Goal: Task Accomplishment & Management: Complete application form

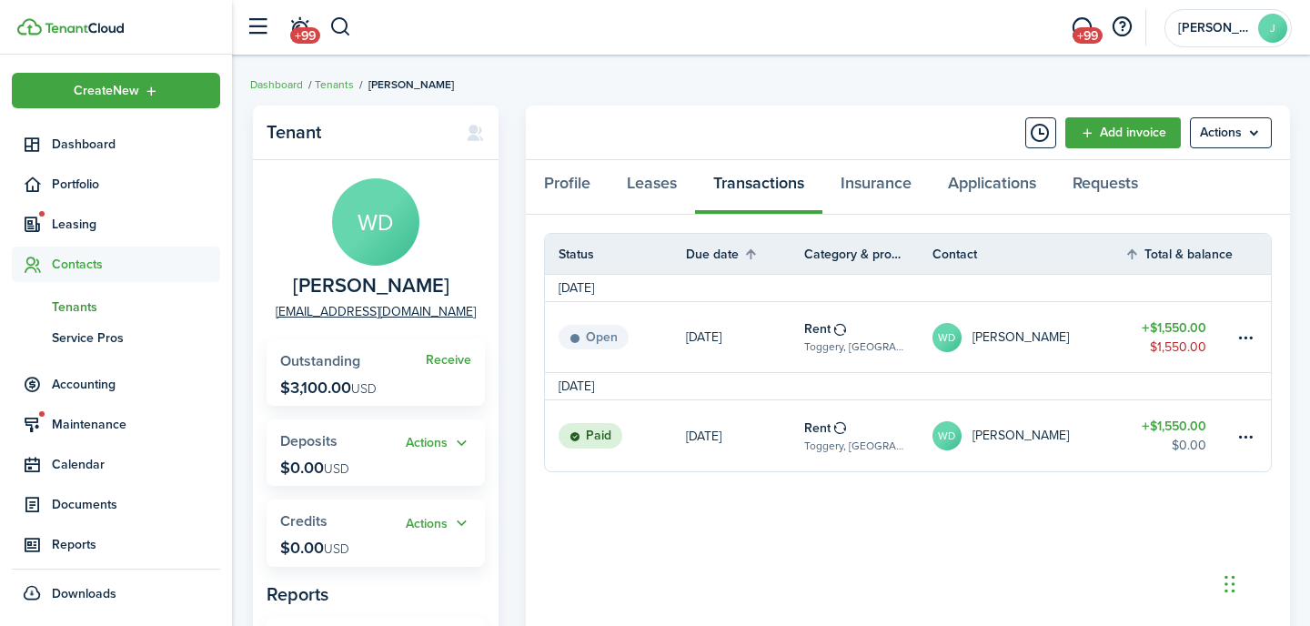
click at [90, 315] on span "Tenants" at bounding box center [136, 307] width 168 height 19
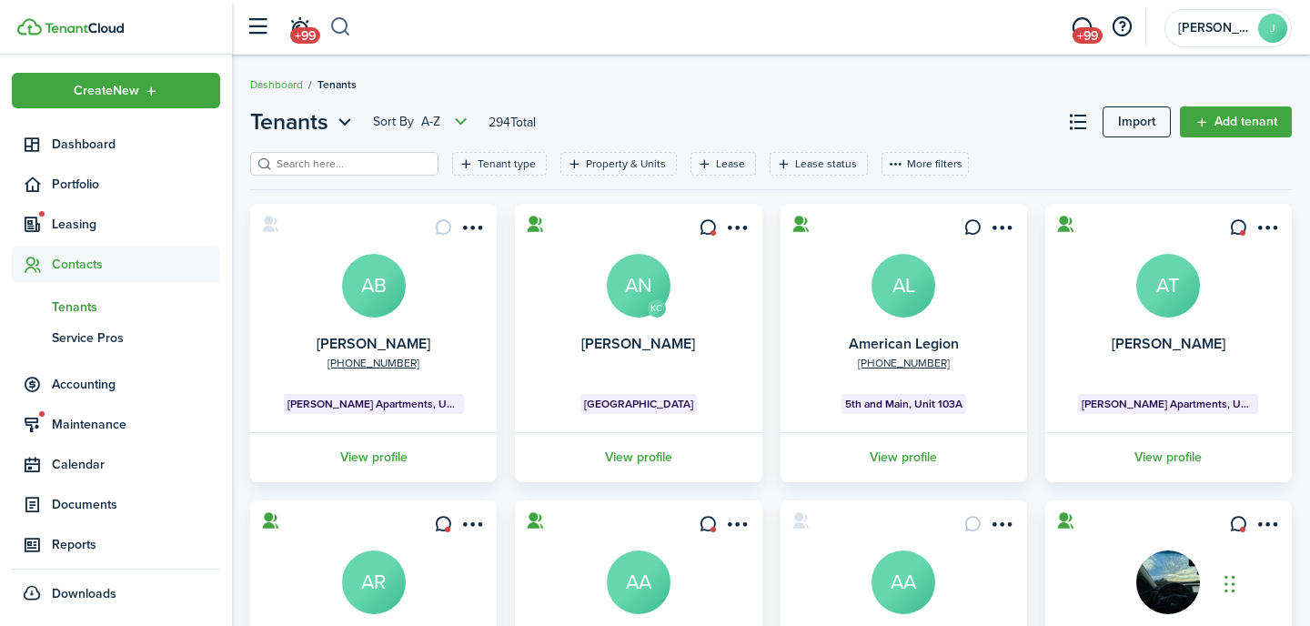
click at [337, 25] on button "button" at bounding box center [340, 27] width 23 height 31
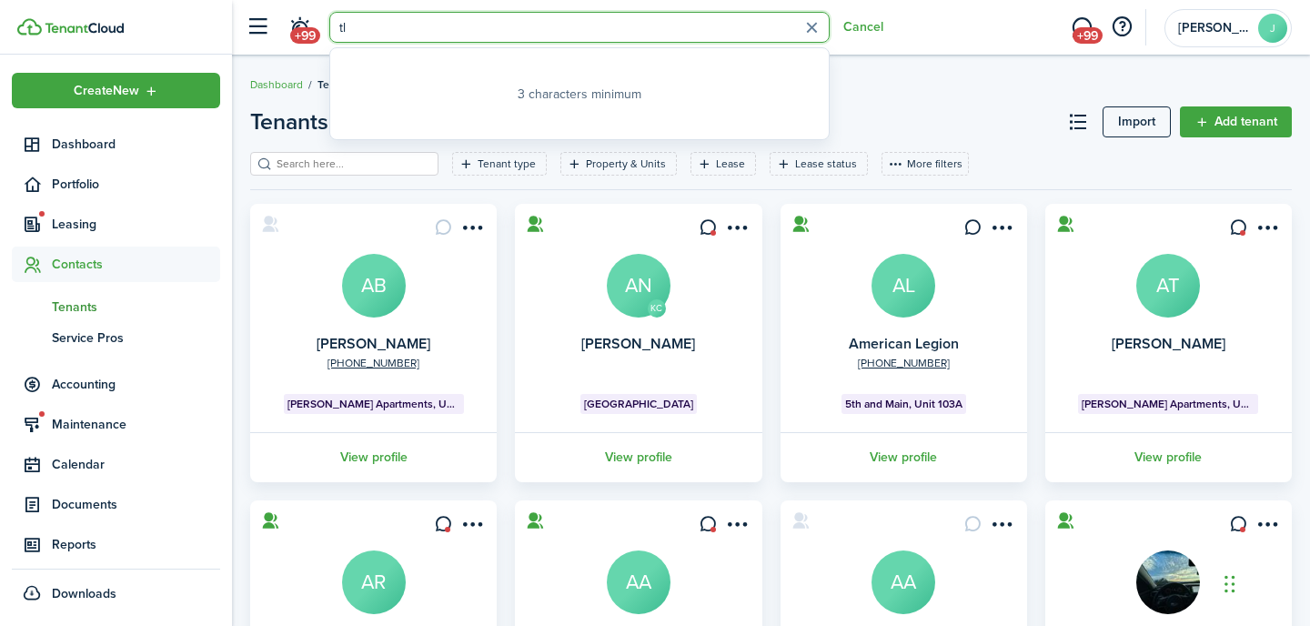
type input "t"
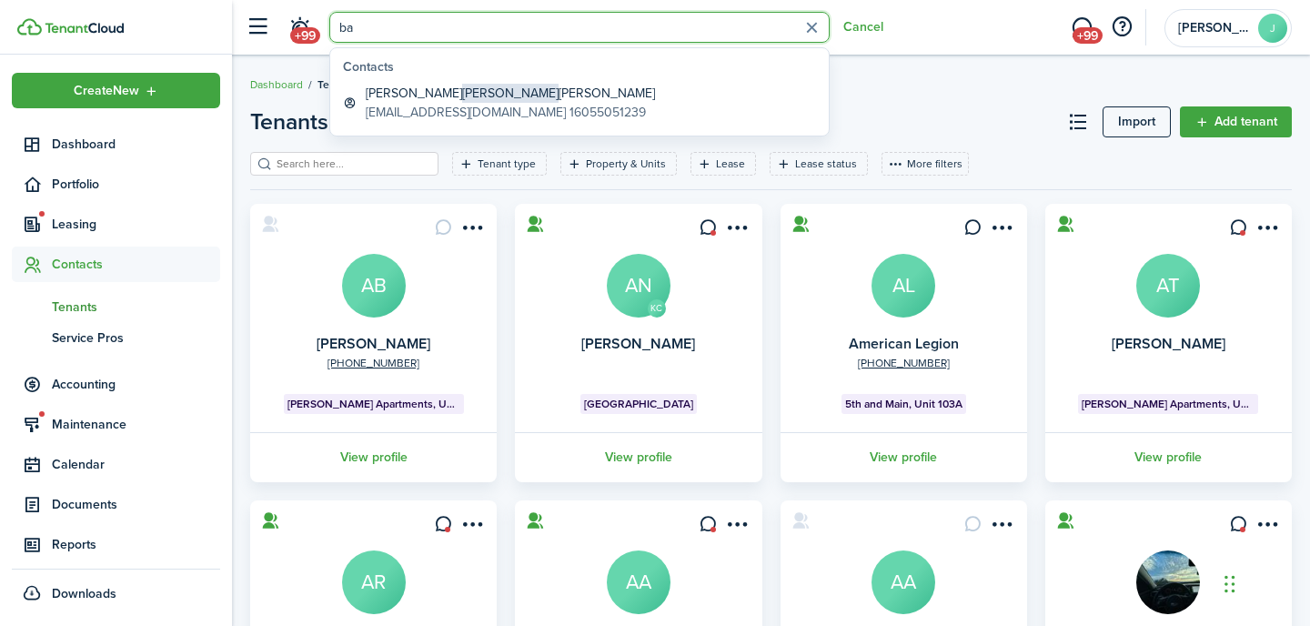
type input "b"
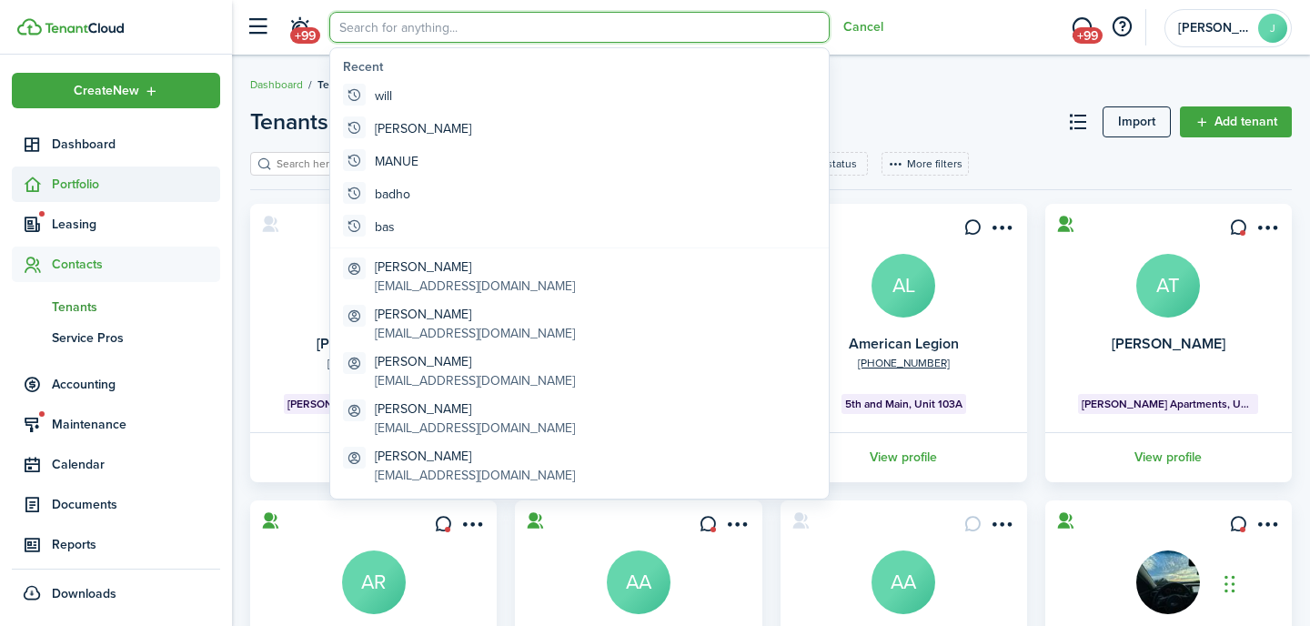
click at [77, 184] on span "Portfolio" at bounding box center [136, 184] width 168 height 19
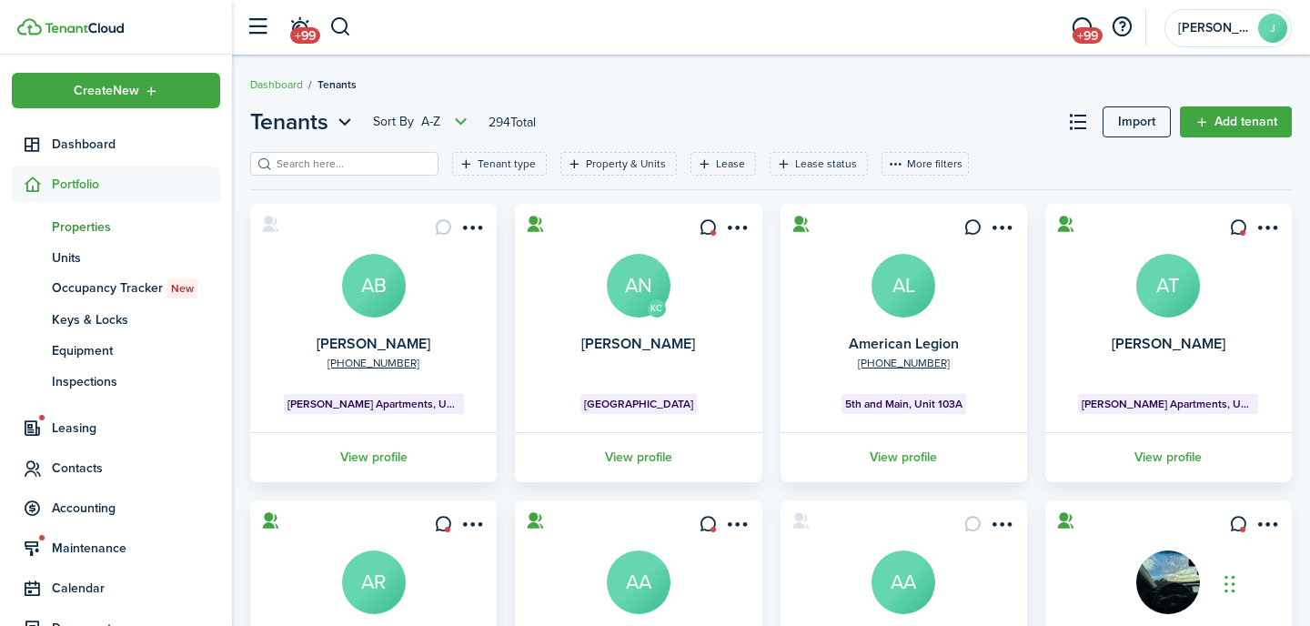
click at [84, 226] on span "Properties" at bounding box center [136, 226] width 168 height 19
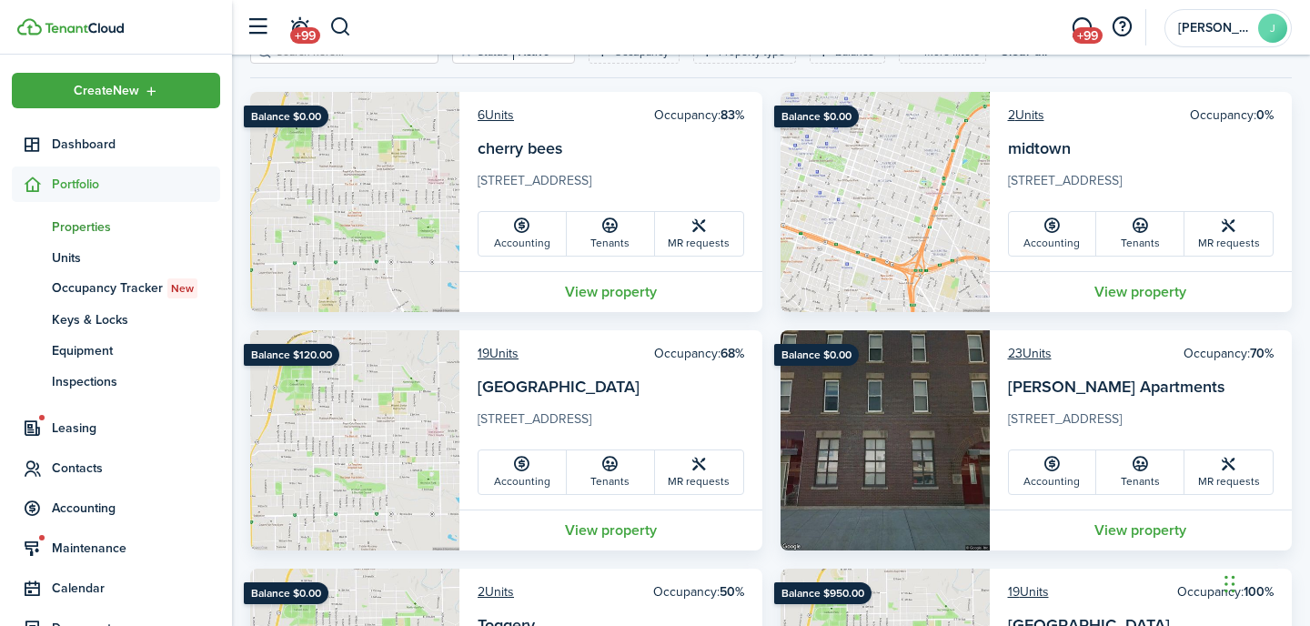
scroll to position [113, 0]
click at [489, 383] on link "[GEOGRAPHIC_DATA]" at bounding box center [559, 386] width 162 height 24
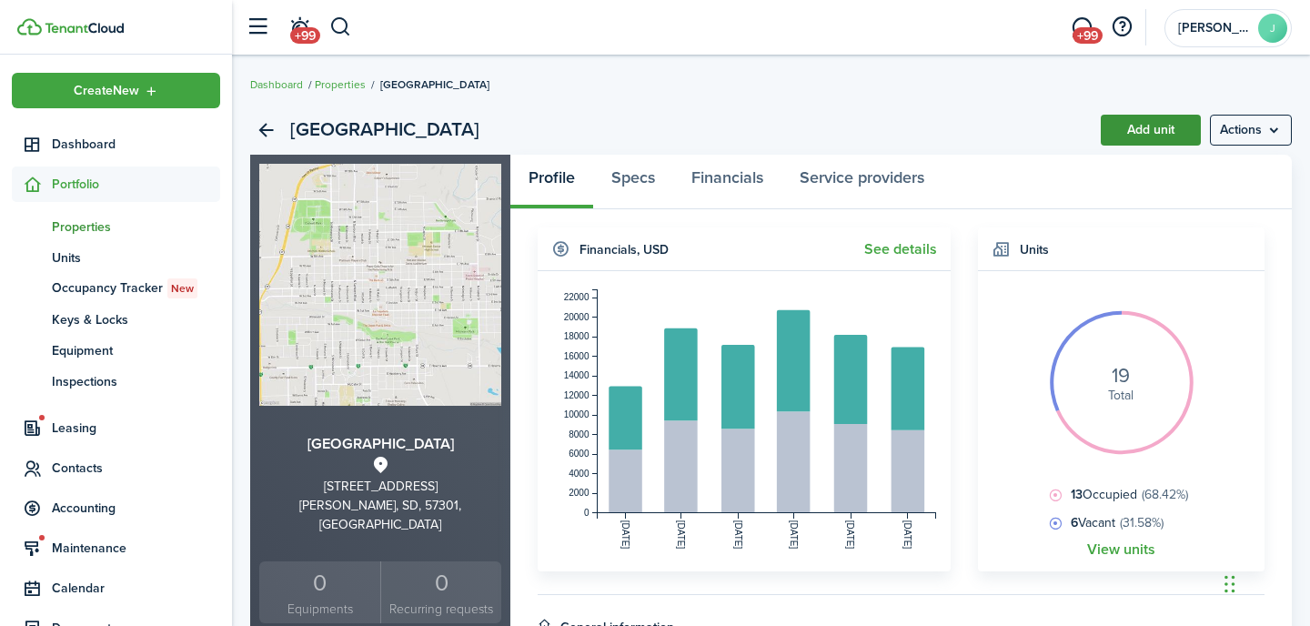
click at [1137, 129] on link "Add unit" at bounding box center [1151, 130] width 100 height 31
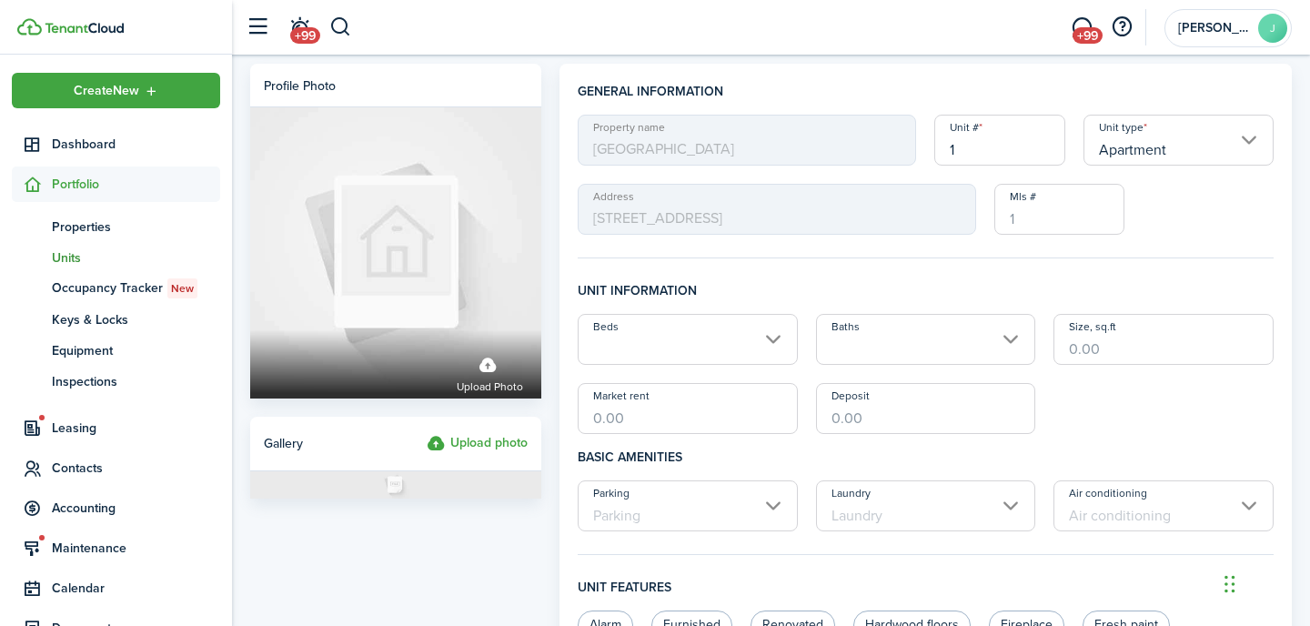
click at [1014, 145] on input "1" at bounding box center [999, 140] width 131 height 51
drag, startPoint x: 1015, startPoint y: 158, endPoint x: 893, endPoint y: 158, distance: 121.9
click at [893, 158] on div "Property name [GEOGRAPHIC_DATA] # 1 Unit type Apartment Address [STREET_ADDRESS…" at bounding box center [926, 175] width 714 height 120
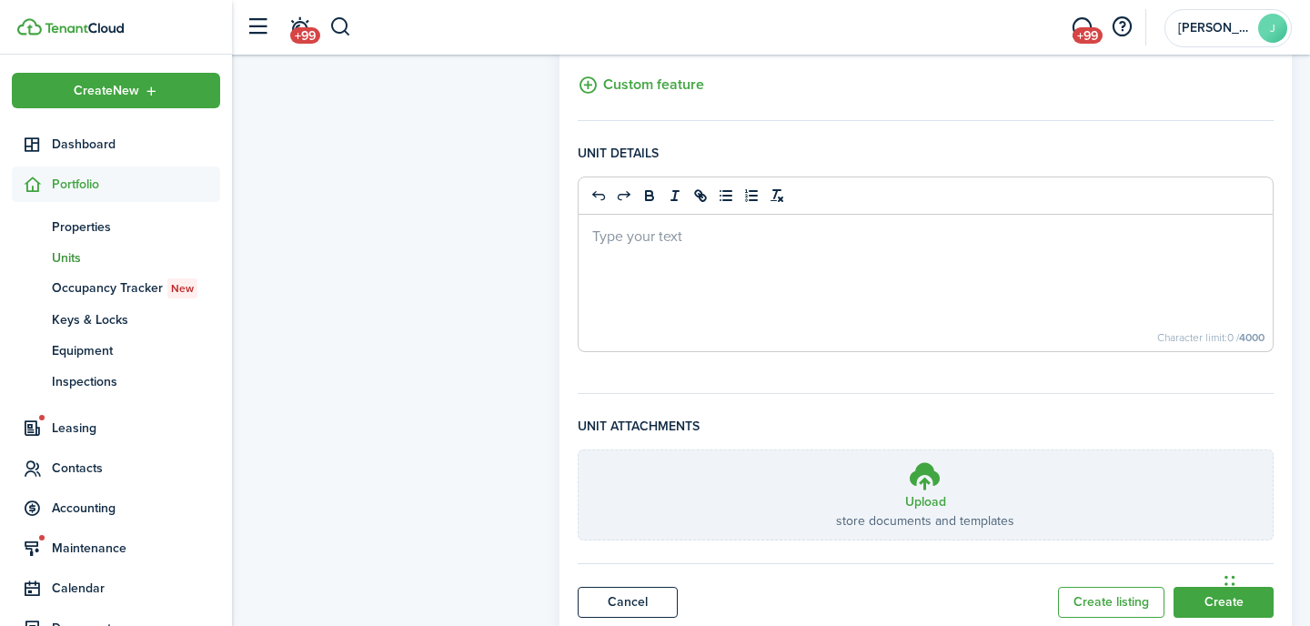
scroll to position [774, 0]
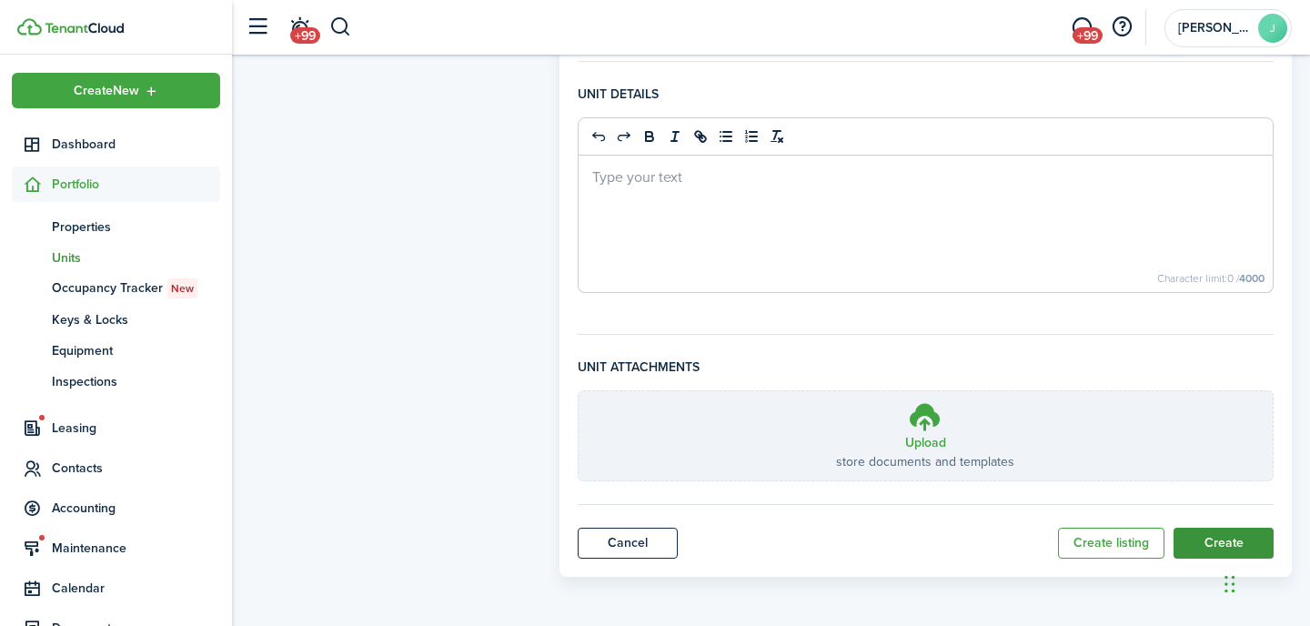
type input "201"
click at [1190, 538] on button "Create" at bounding box center [1224, 543] width 100 height 31
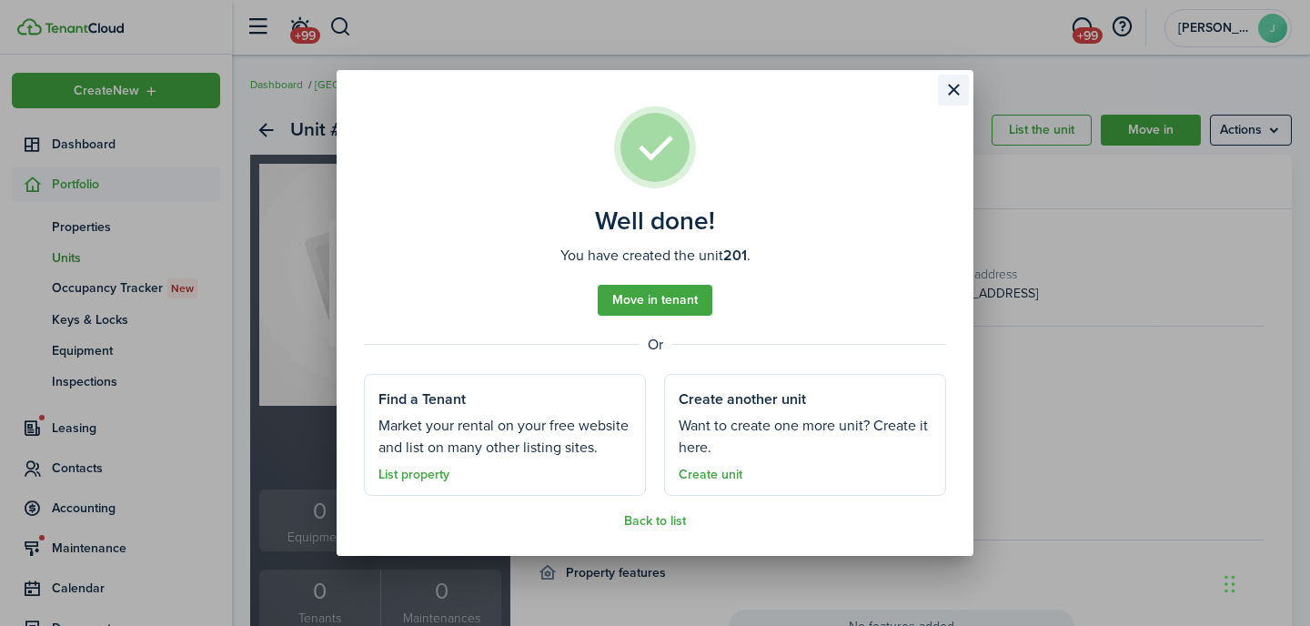
click at [959, 92] on button "Close modal" at bounding box center [953, 90] width 31 height 31
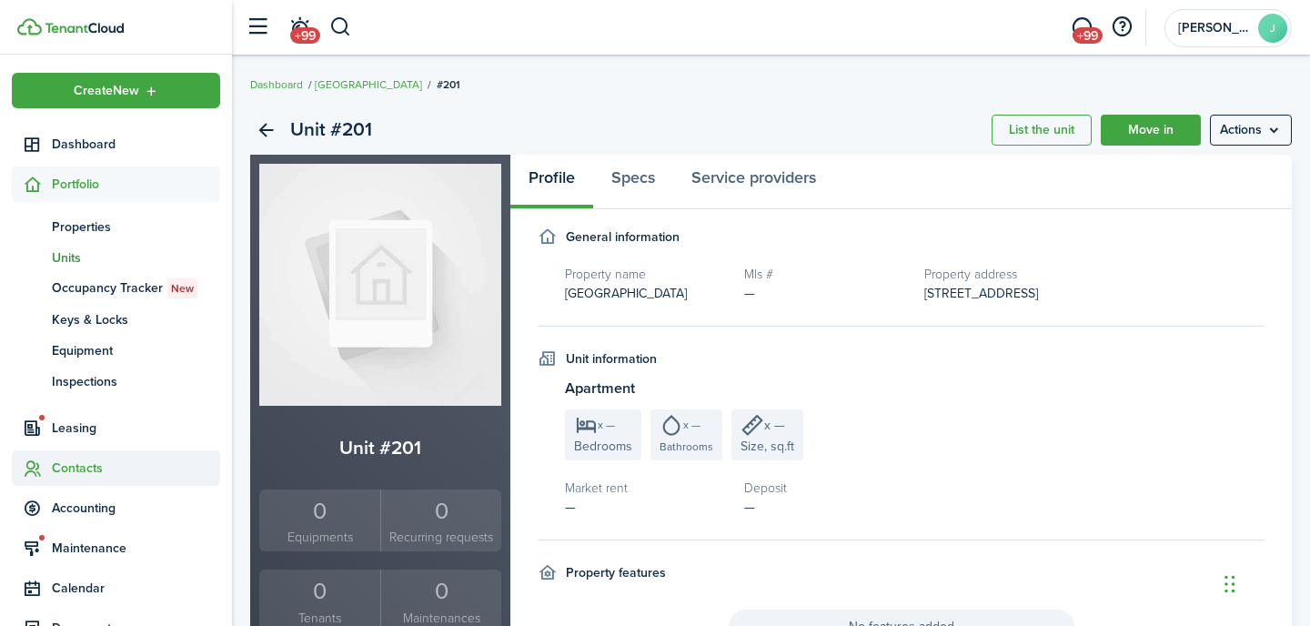
click at [77, 465] on span "Contacts" at bounding box center [136, 468] width 168 height 19
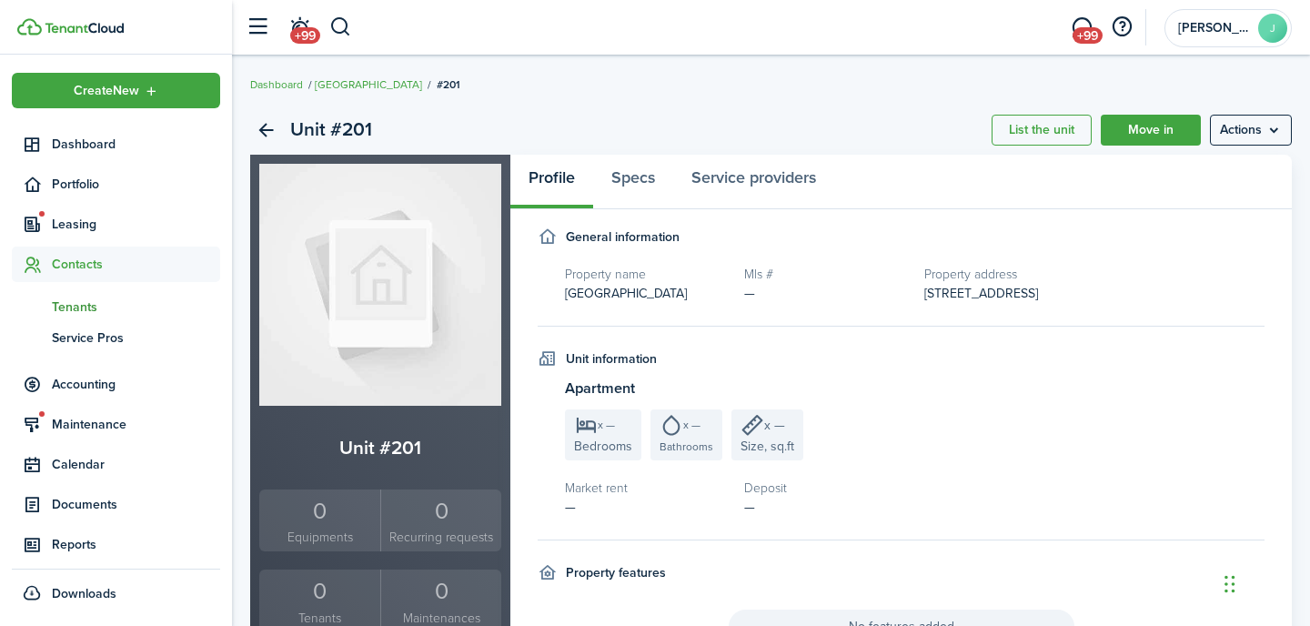
click at [84, 311] on span "Tenants" at bounding box center [136, 307] width 168 height 19
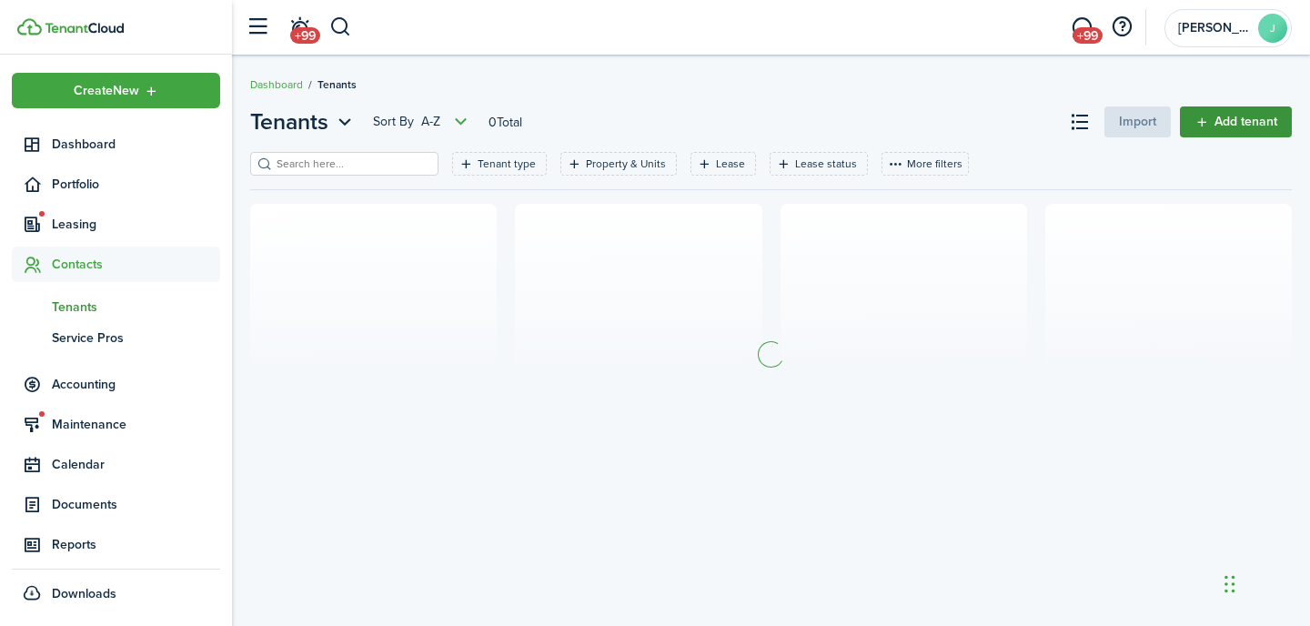
click at [1226, 124] on link "Add tenant" at bounding box center [1236, 121] width 112 height 31
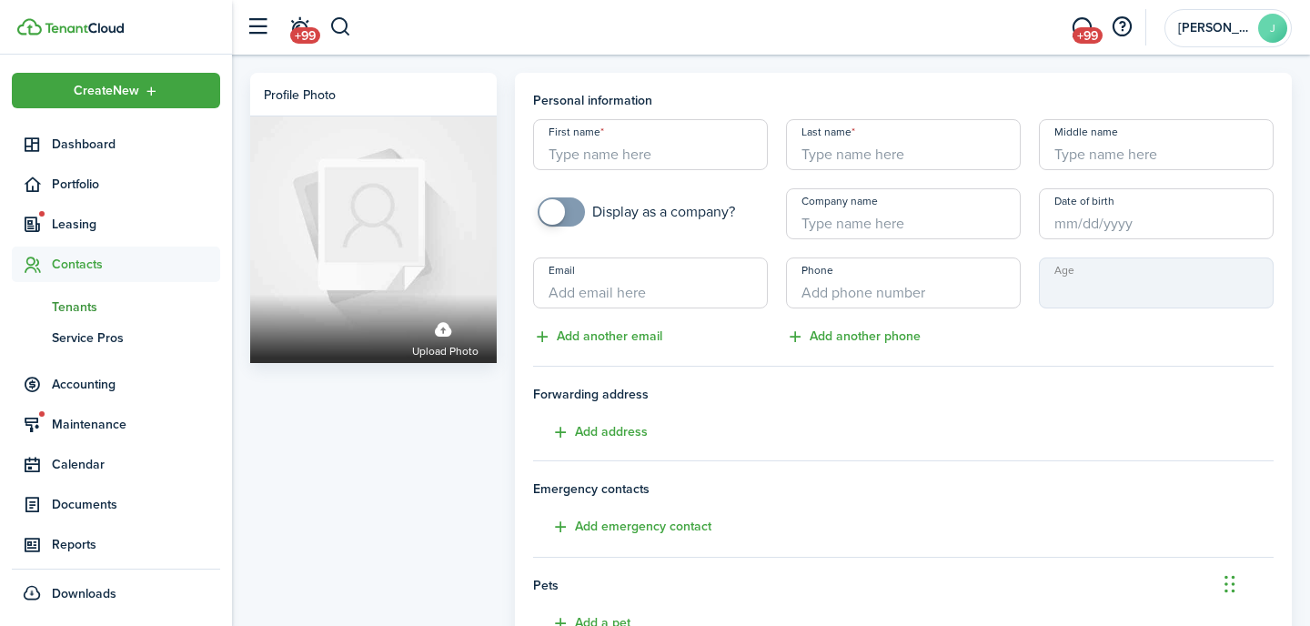
click at [661, 154] on input "First name" at bounding box center [650, 144] width 235 height 51
type input "Jack"
click at [916, 142] on input "Last name" at bounding box center [903, 144] width 235 height 51
type input "[PERSON_NAME]"
click at [679, 296] on input "Email" at bounding box center [650, 282] width 235 height 51
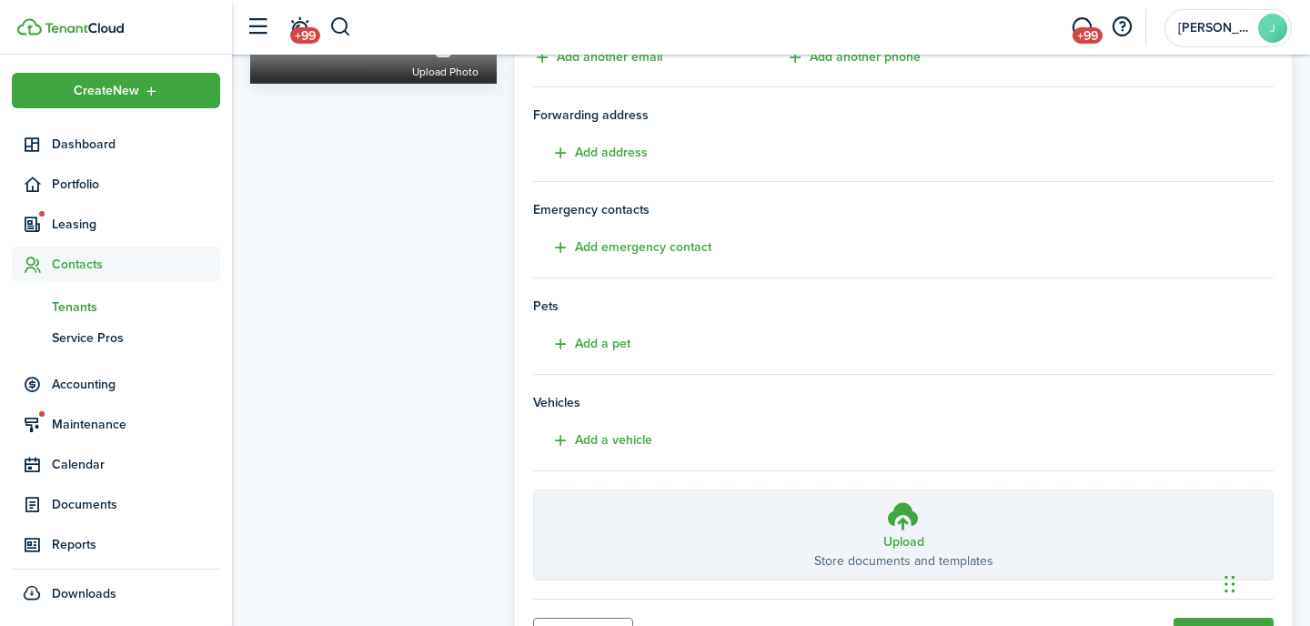
scroll to position [370, 0]
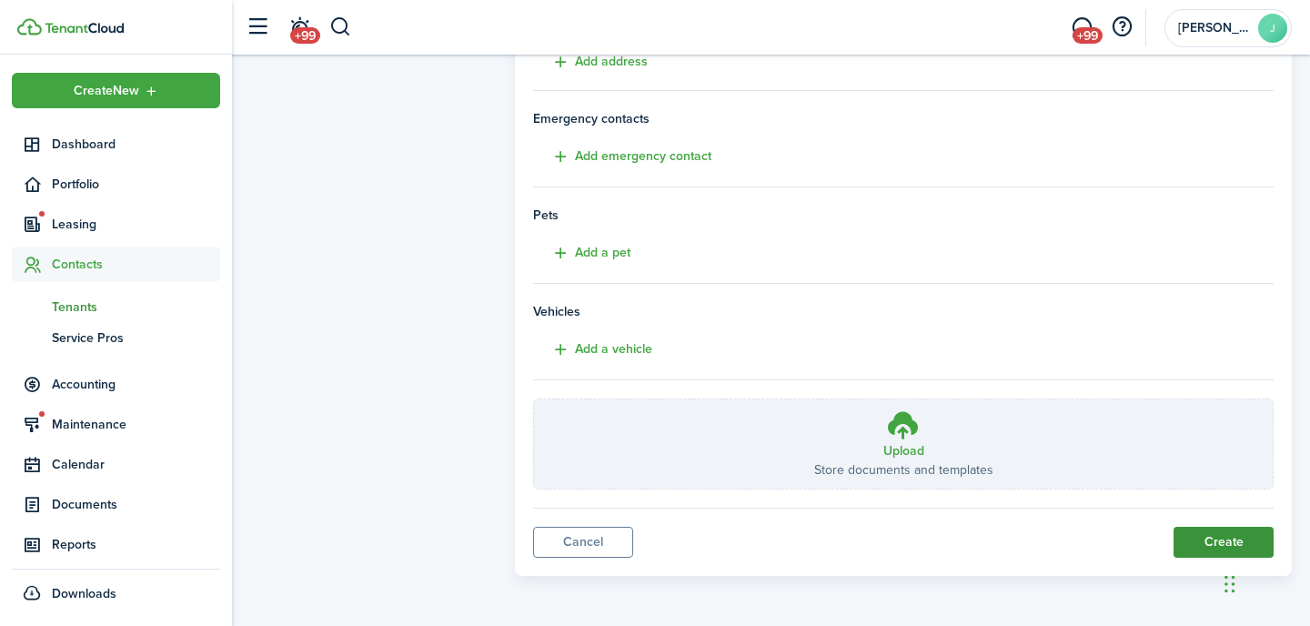
type input "[EMAIL_ADDRESS][PERSON_NAME][DOMAIN_NAME]"
click at [1187, 535] on button "Create" at bounding box center [1224, 542] width 100 height 31
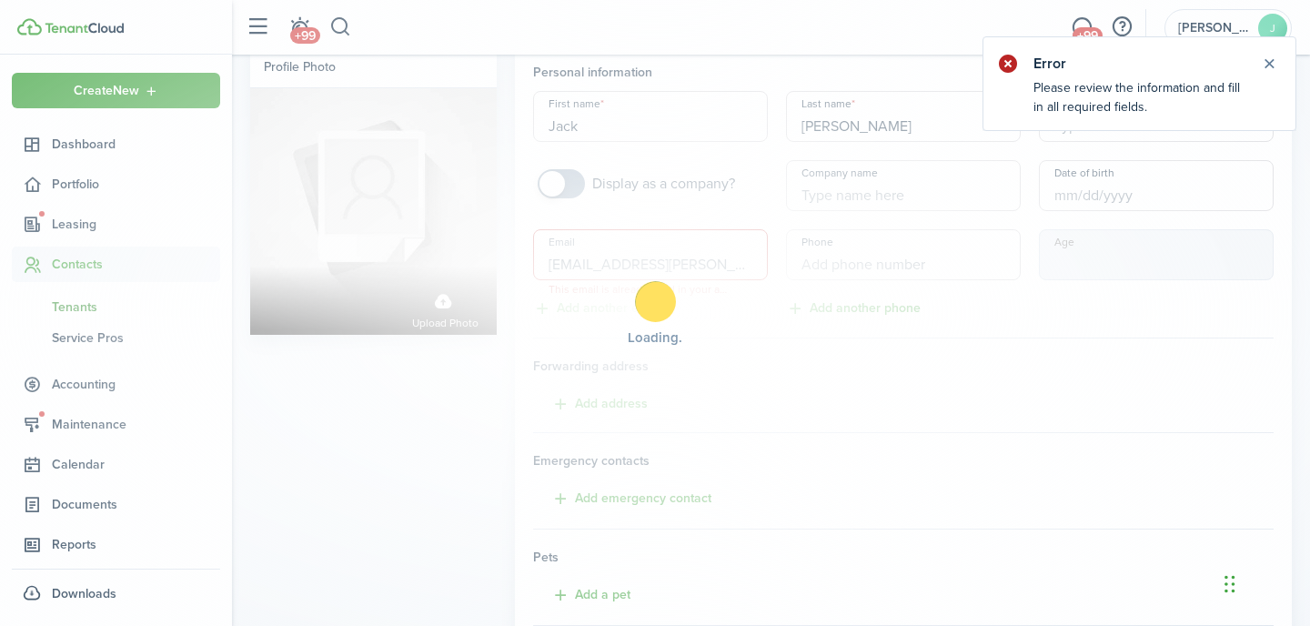
scroll to position [0, 0]
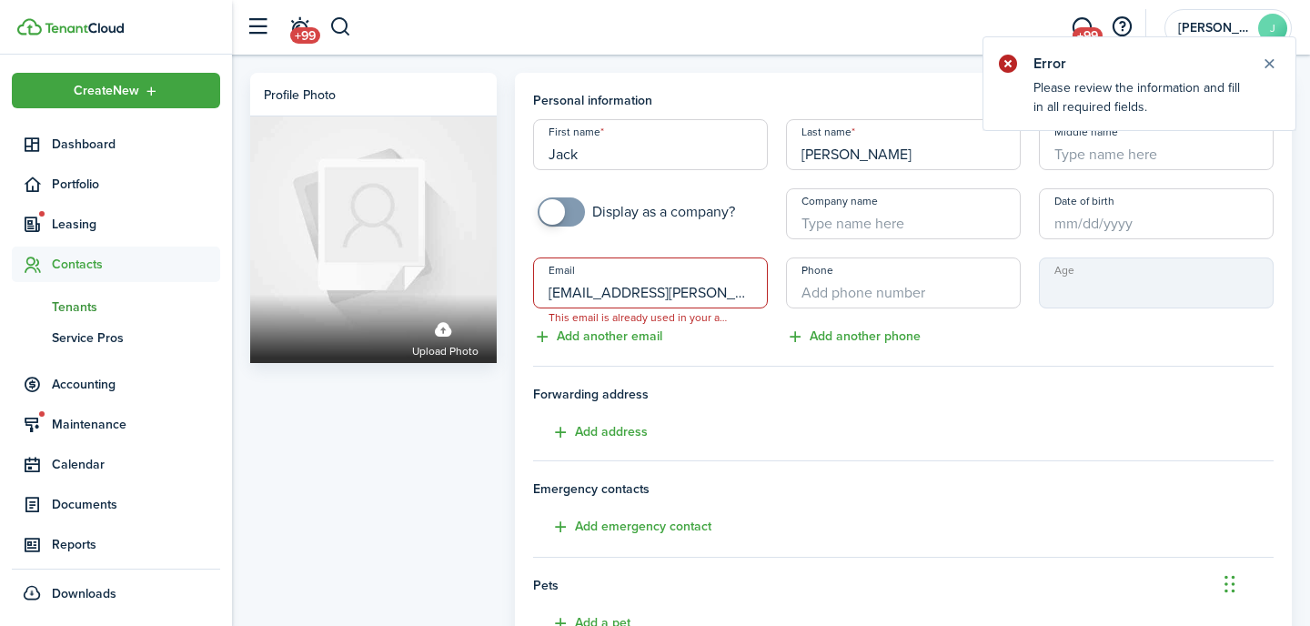
click at [733, 291] on input "[EMAIL_ADDRESS][PERSON_NAME][DOMAIN_NAME]" at bounding box center [650, 282] width 235 height 51
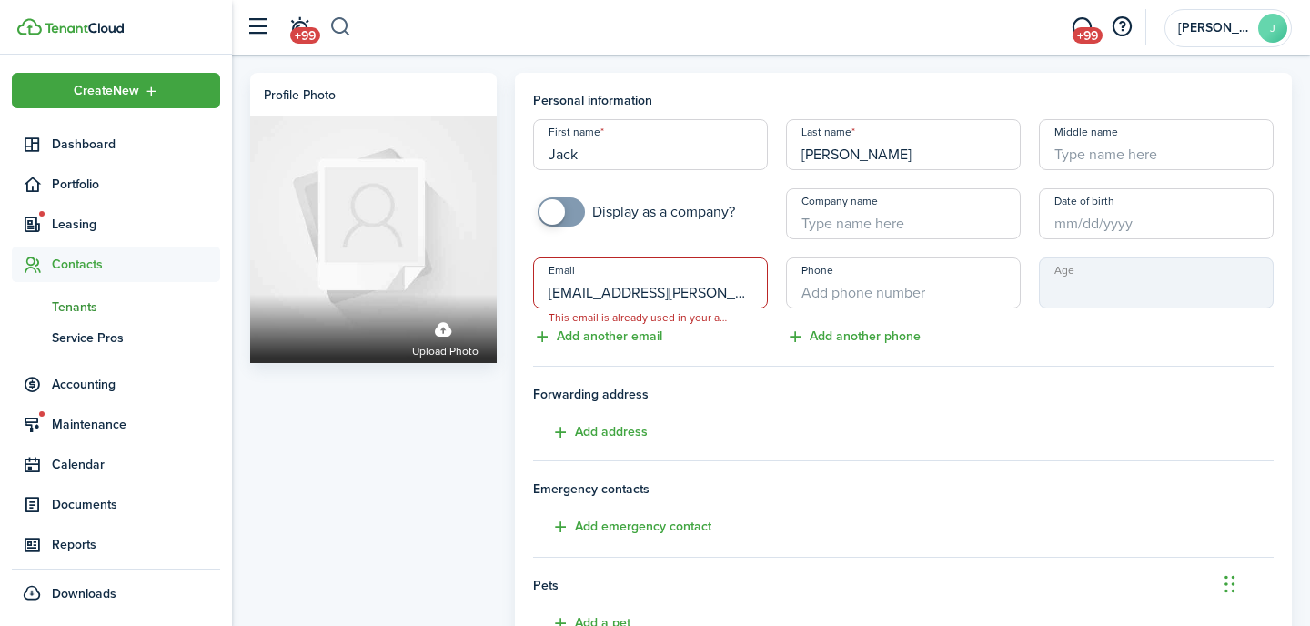
click at [338, 33] on button "button" at bounding box center [340, 27] width 23 height 31
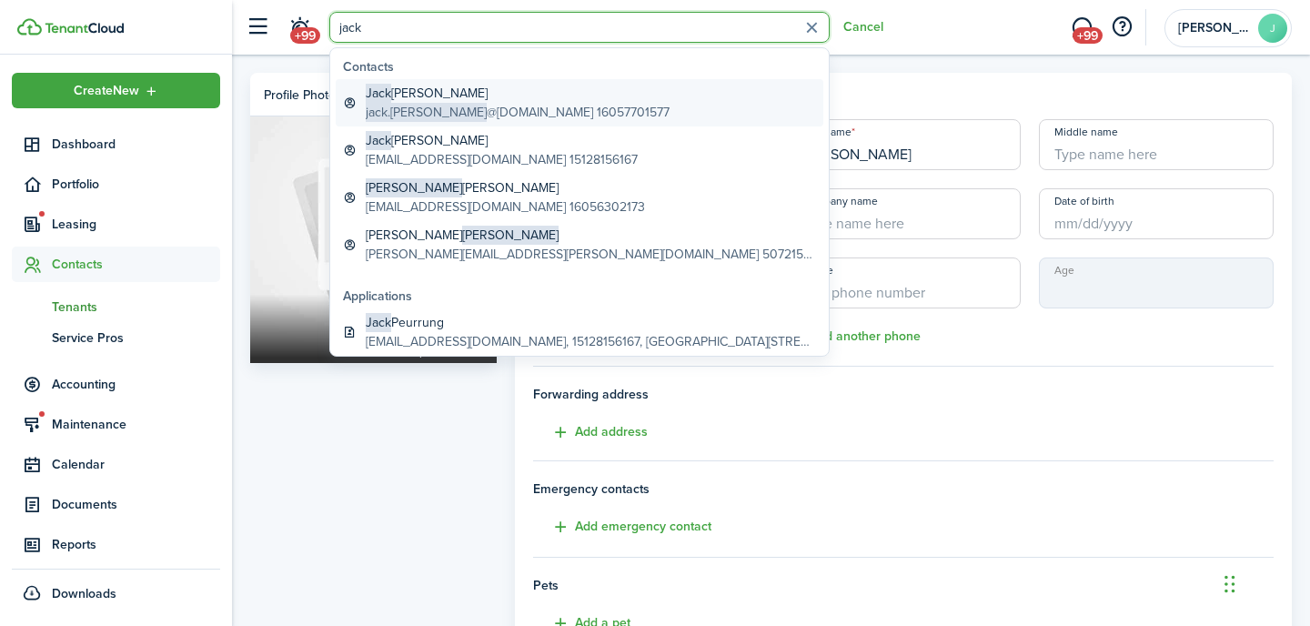
type input "jack"
click at [520, 96] on global-search-item-title "[PERSON_NAME]" at bounding box center [518, 93] width 304 height 19
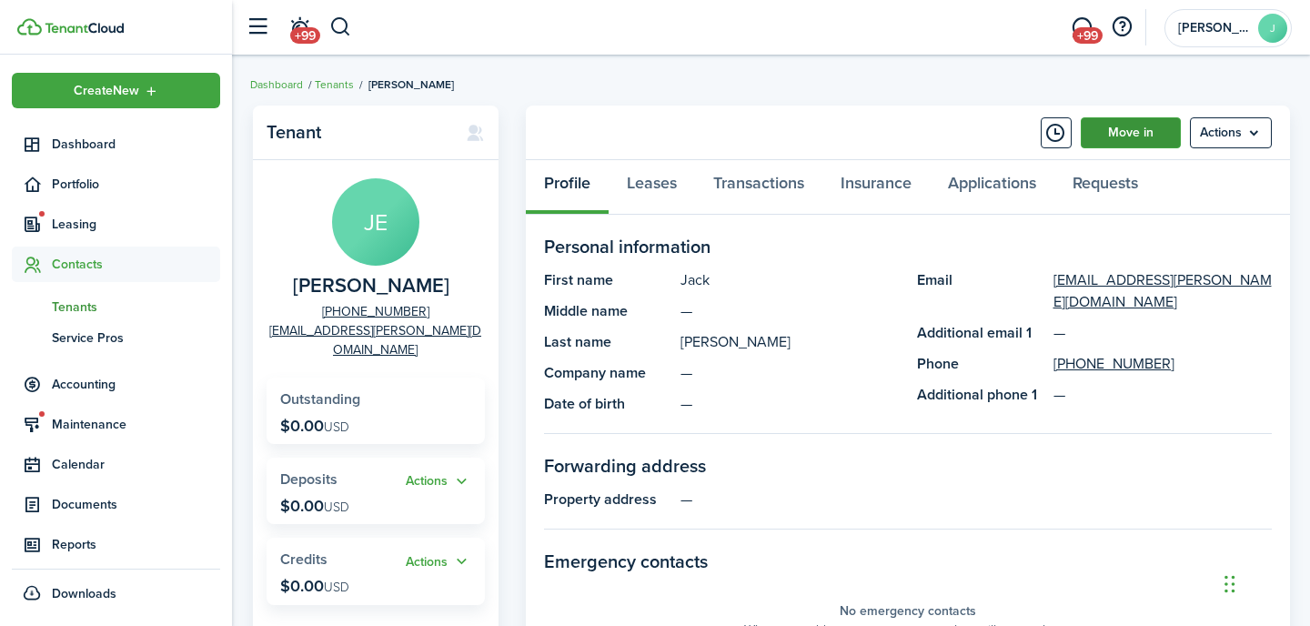
click at [1124, 126] on link "Move in" at bounding box center [1131, 132] width 100 height 31
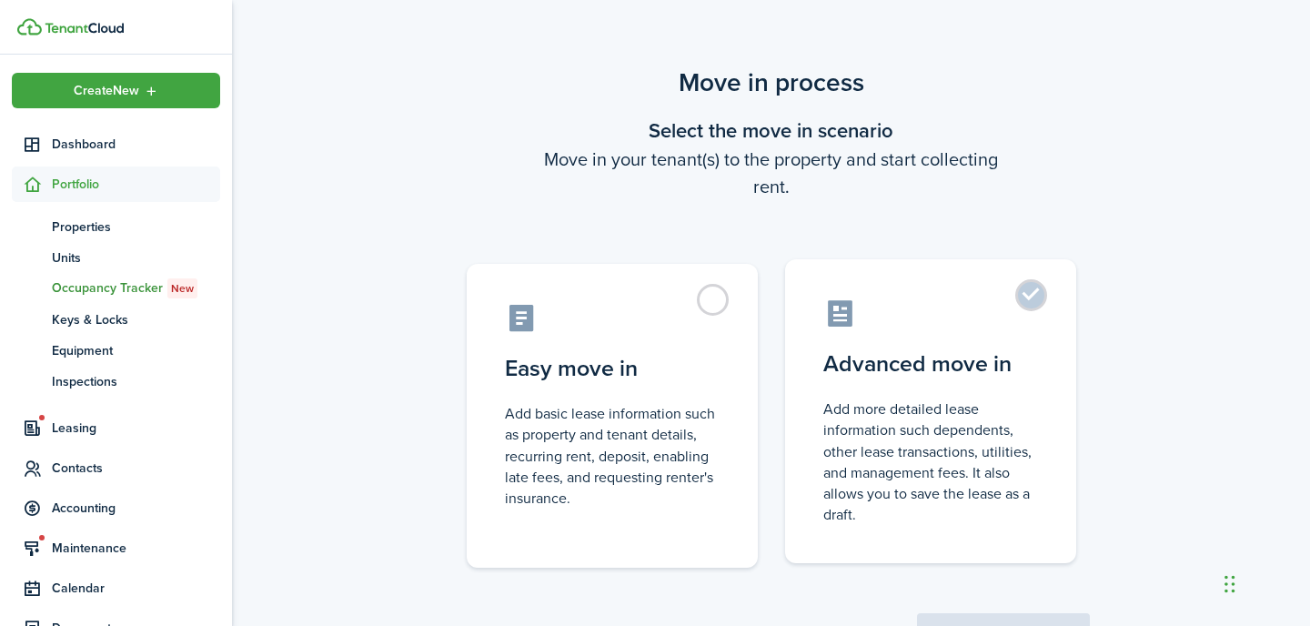
click at [938, 308] on control-radio-card-icon at bounding box center [930, 314] width 215 height 32
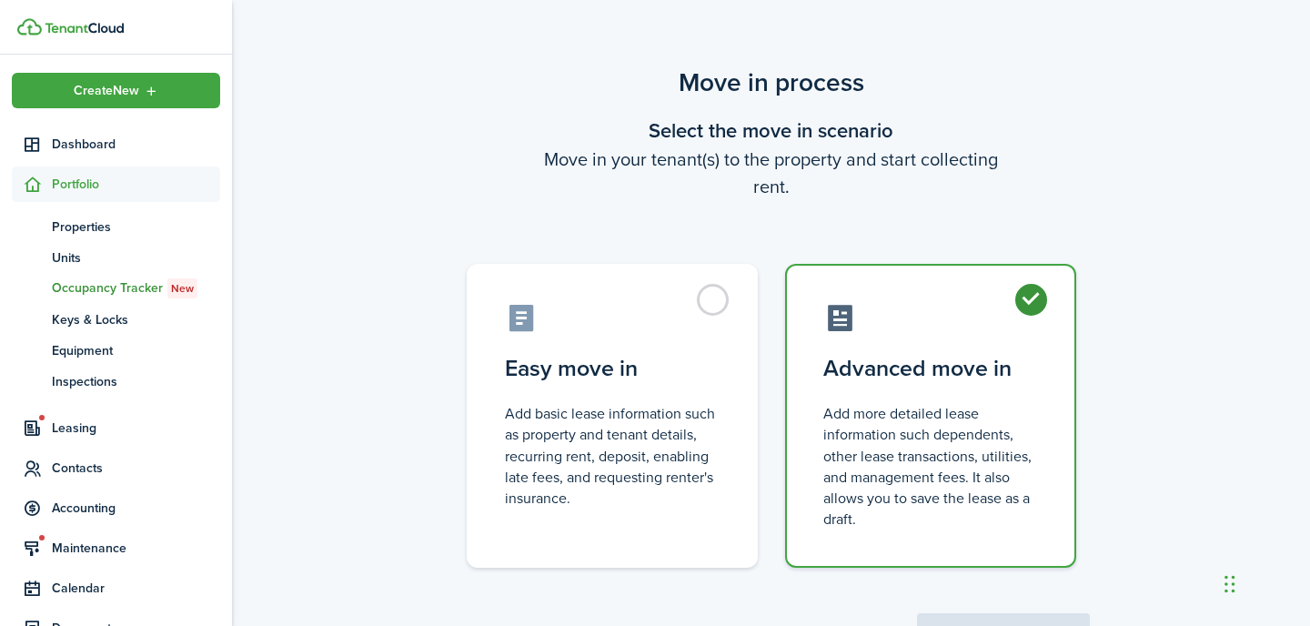
radio input "true"
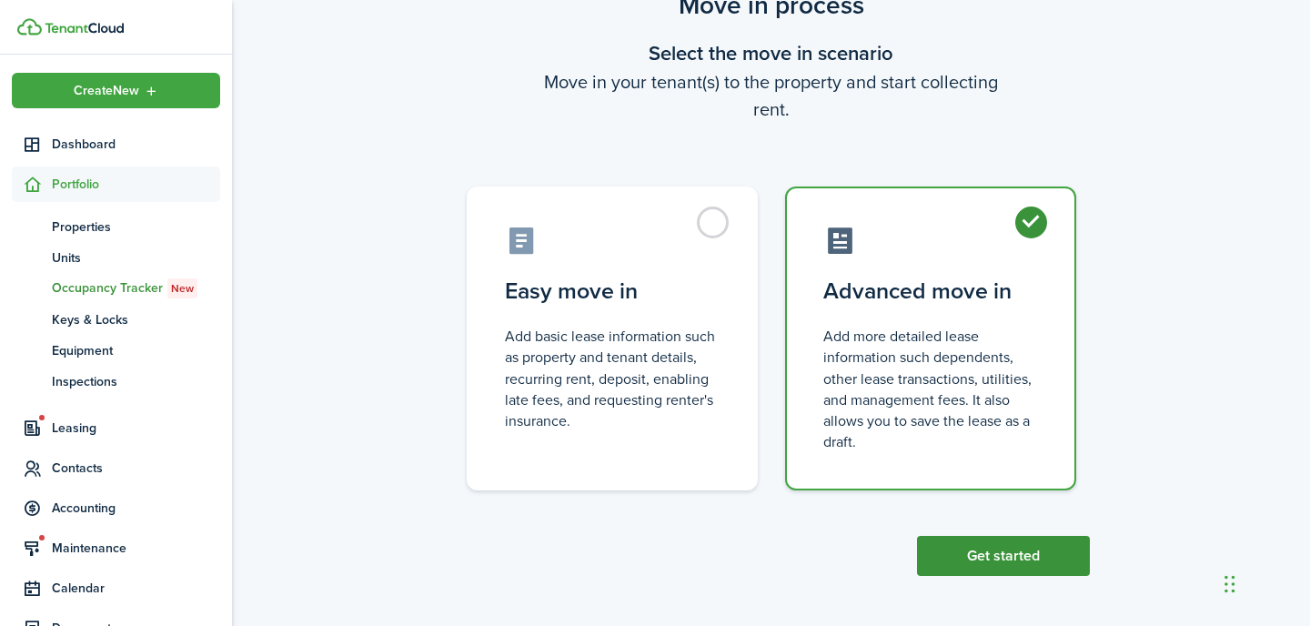
click at [975, 543] on button "Get started" at bounding box center [1003, 556] width 173 height 40
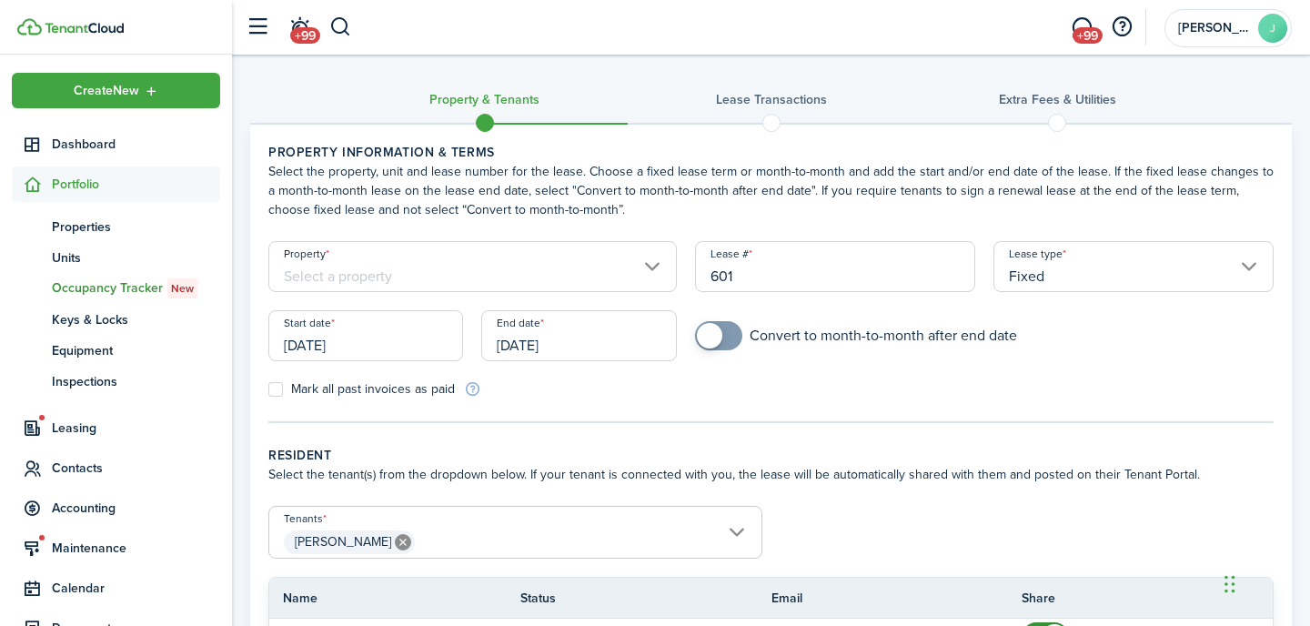
click at [540, 268] on input "Property" at bounding box center [472, 266] width 409 height 51
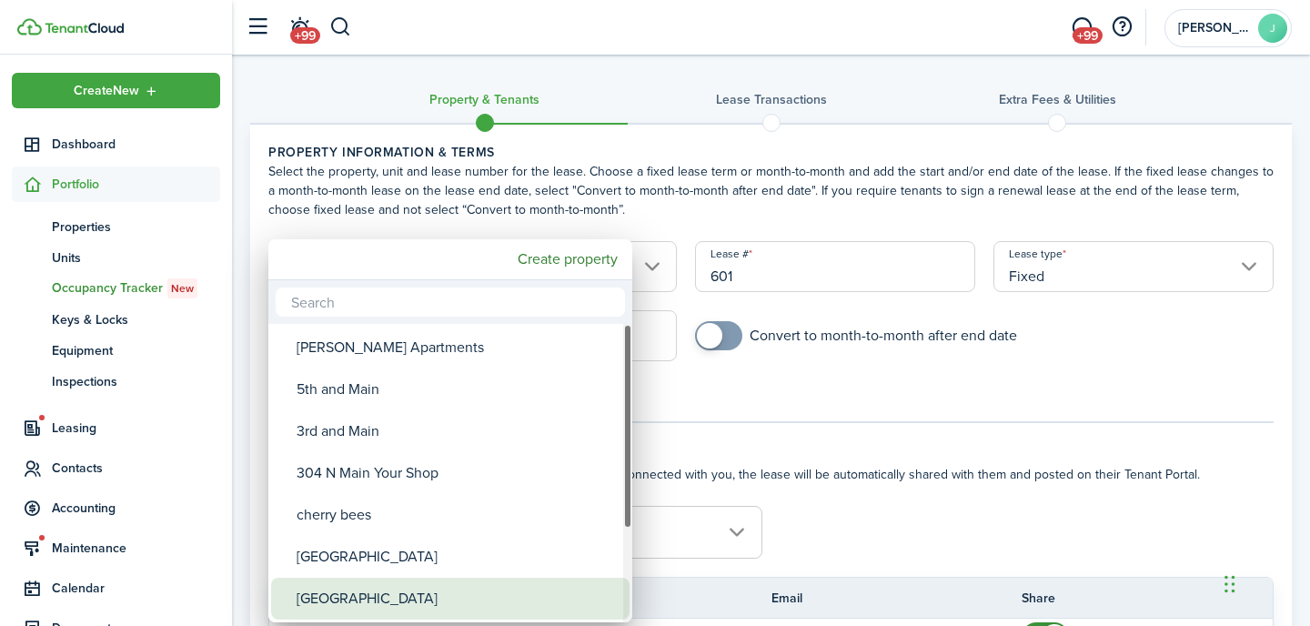
click at [432, 598] on div "[GEOGRAPHIC_DATA]" at bounding box center [458, 599] width 322 height 42
type input "[GEOGRAPHIC_DATA]"
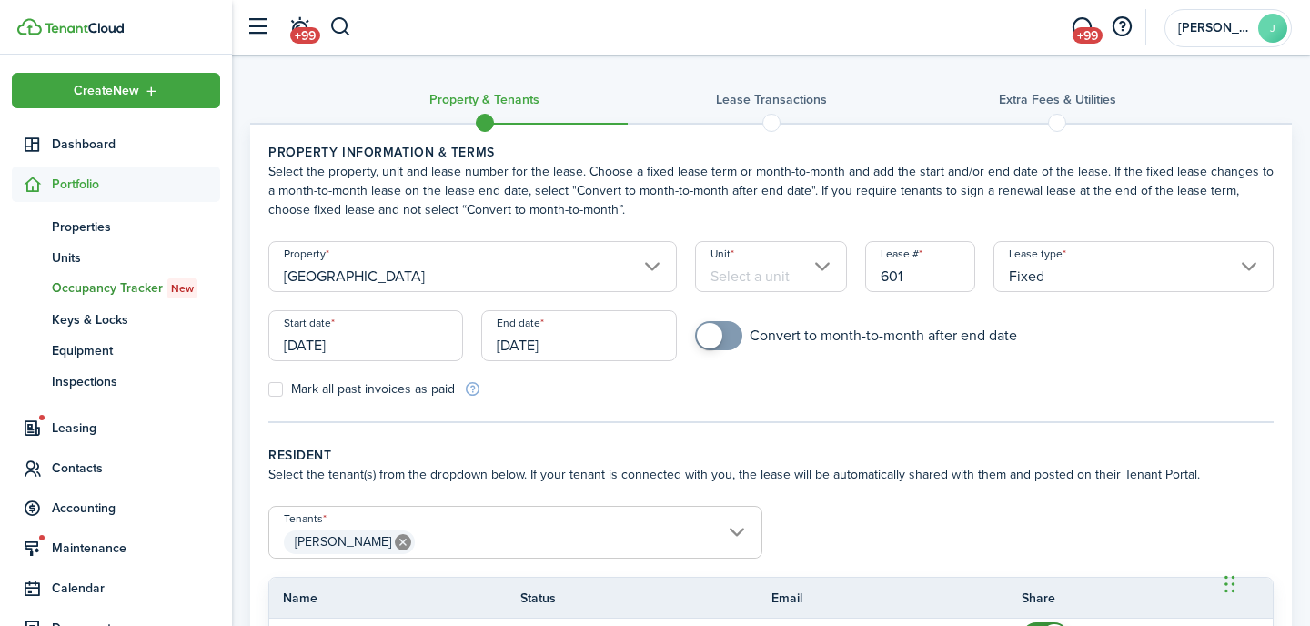
click at [746, 269] on input "Unit" at bounding box center [771, 266] width 153 height 51
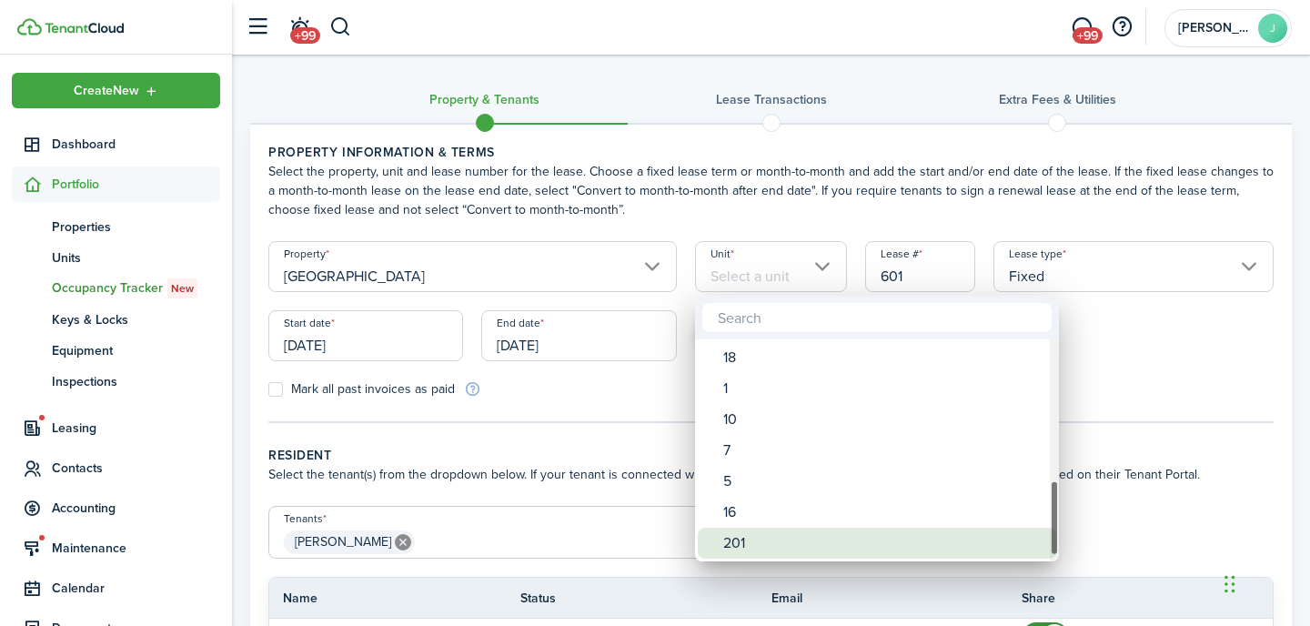
click at [768, 542] on div "201" at bounding box center [884, 543] width 322 height 31
type input "201"
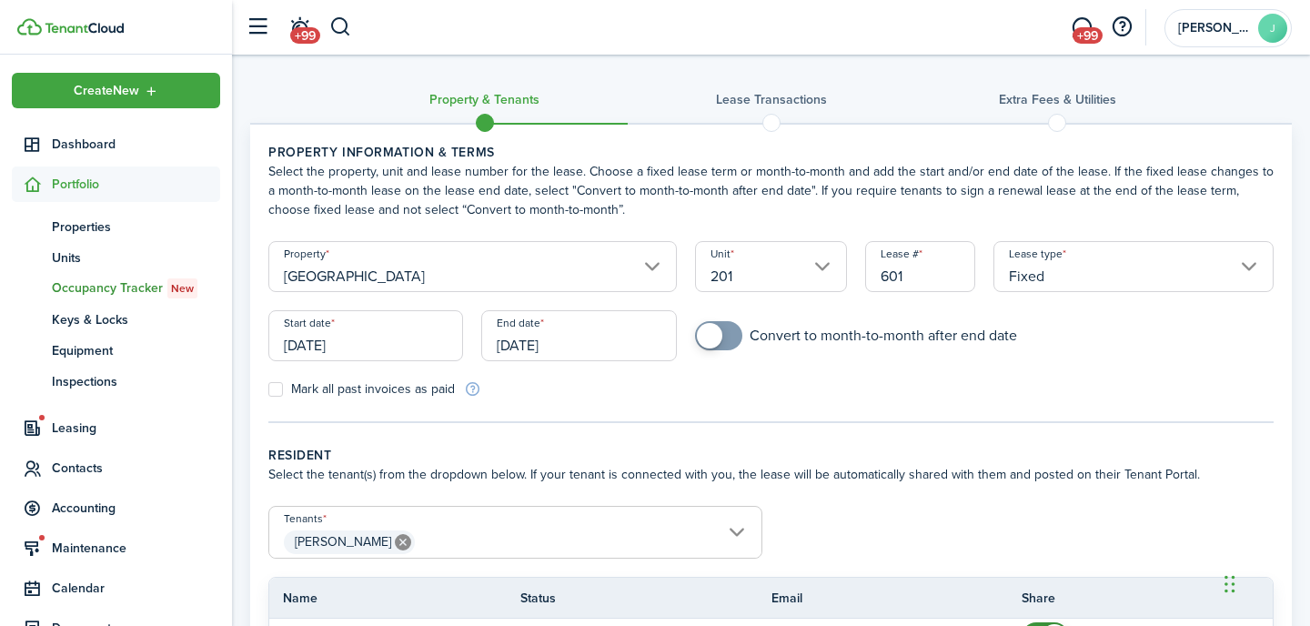
click at [384, 325] on input "[DATE]" at bounding box center [365, 335] width 195 height 51
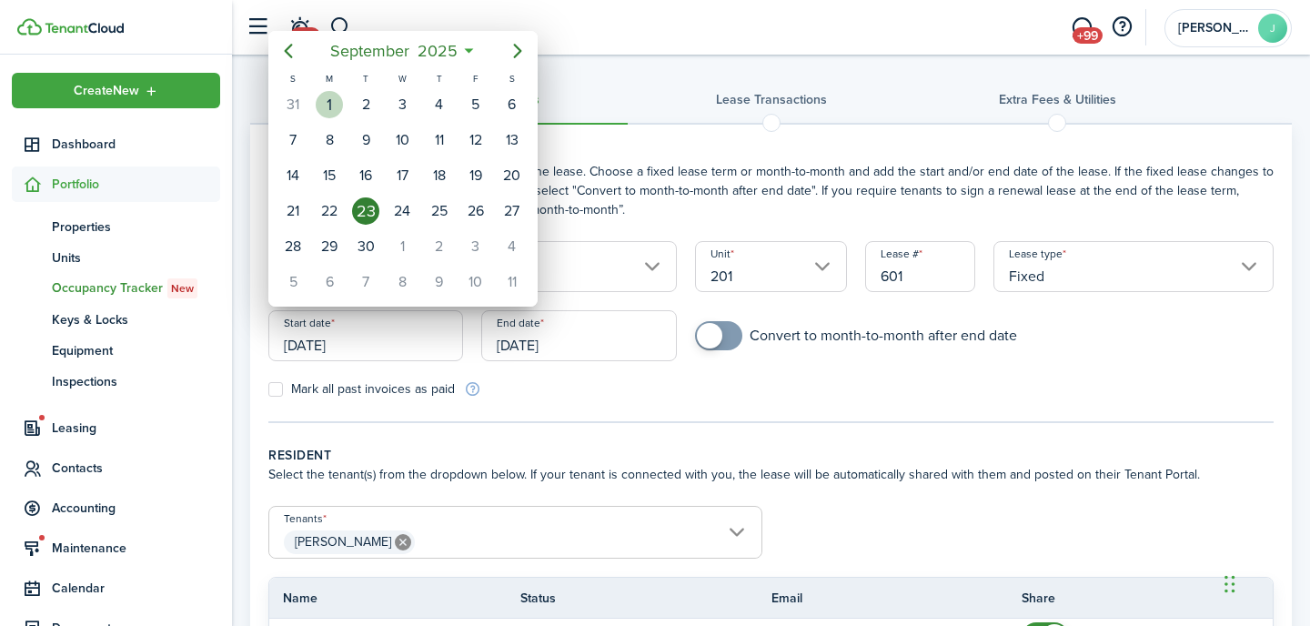
click at [328, 103] on div "1" at bounding box center [329, 104] width 27 height 27
type input "[DATE]"
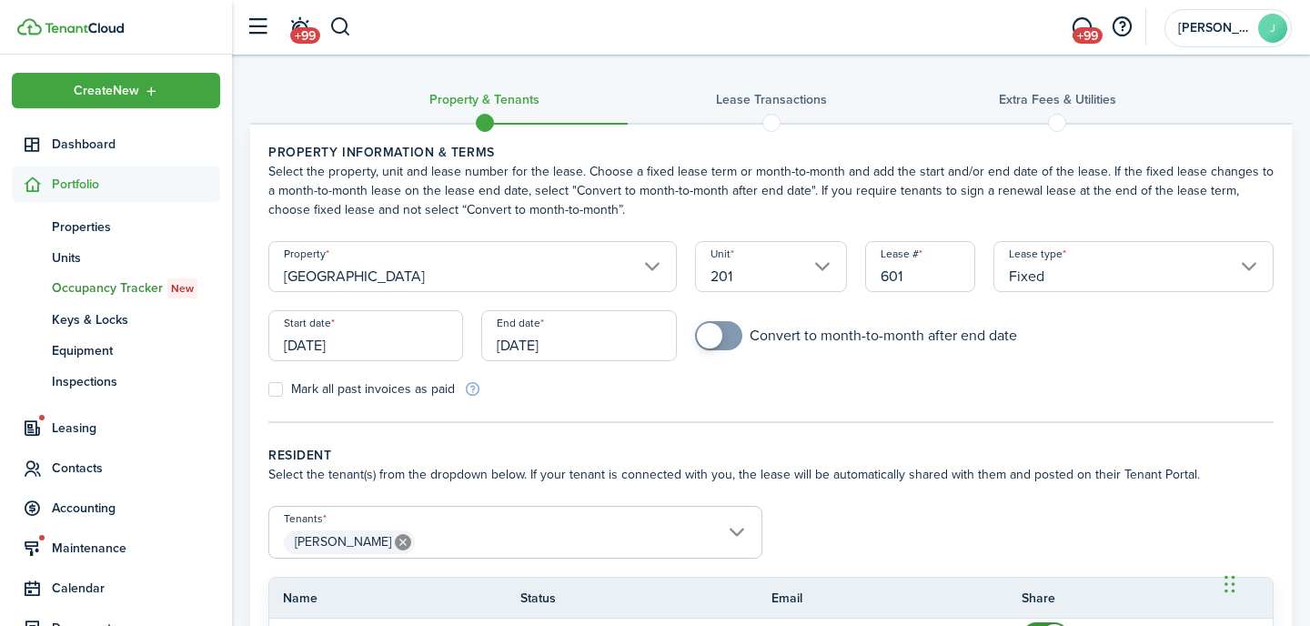
click at [607, 342] on input "[DATE]" at bounding box center [578, 335] width 195 height 51
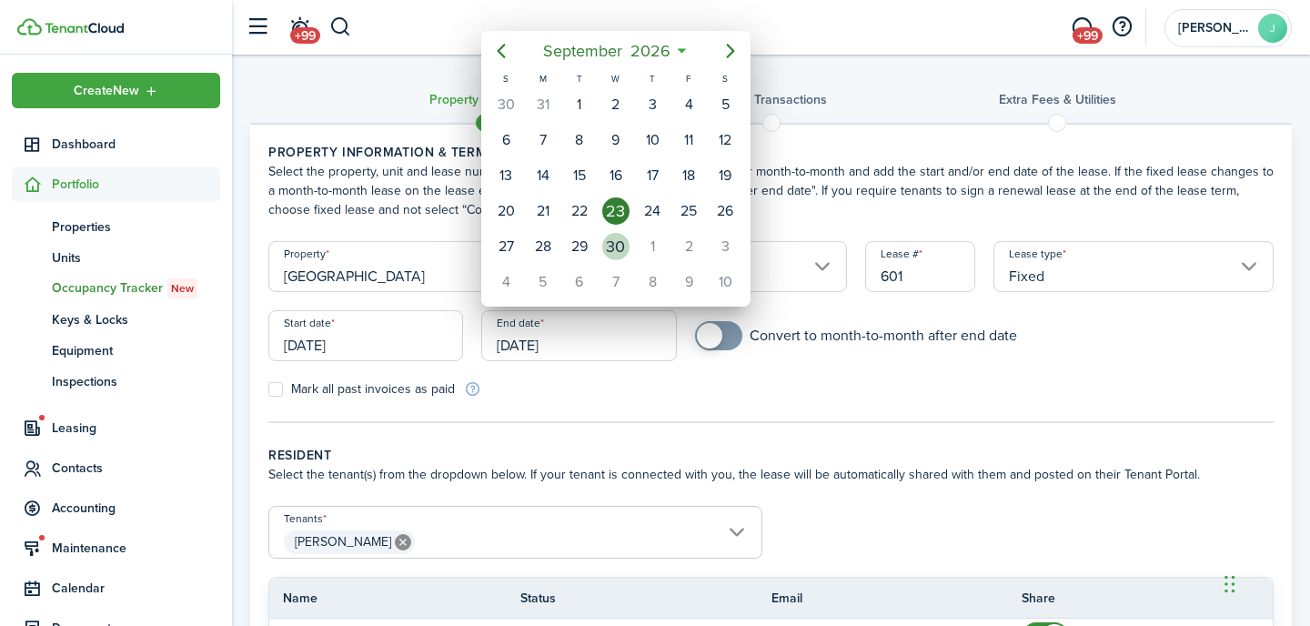
click at [616, 243] on div "30" at bounding box center [615, 246] width 27 height 27
type input "[DATE]"
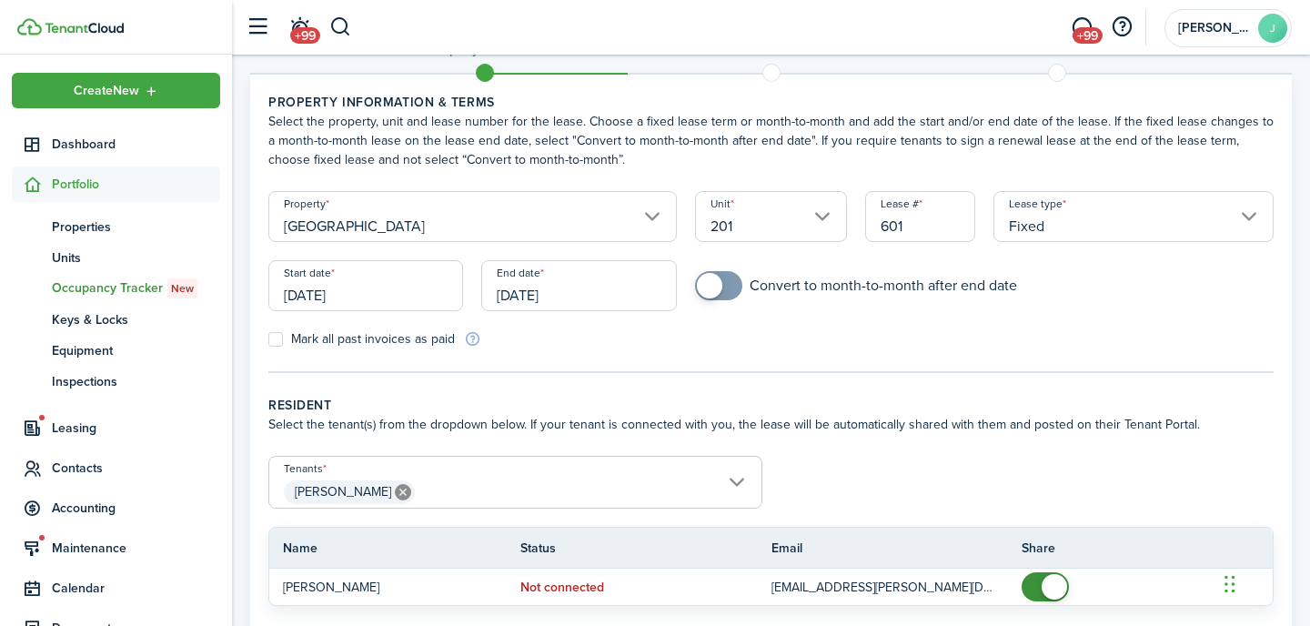
scroll to position [71, 0]
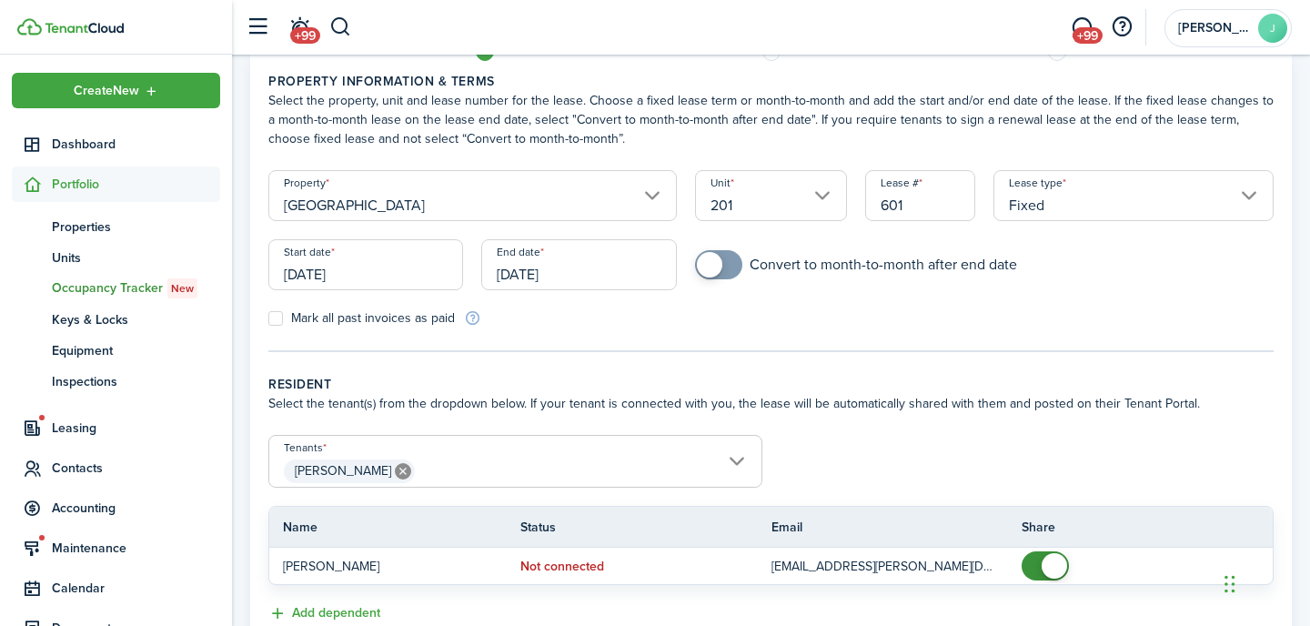
click at [745, 260] on input "checkbox" at bounding box center [856, 264] width 322 height 29
checkbox input "true"
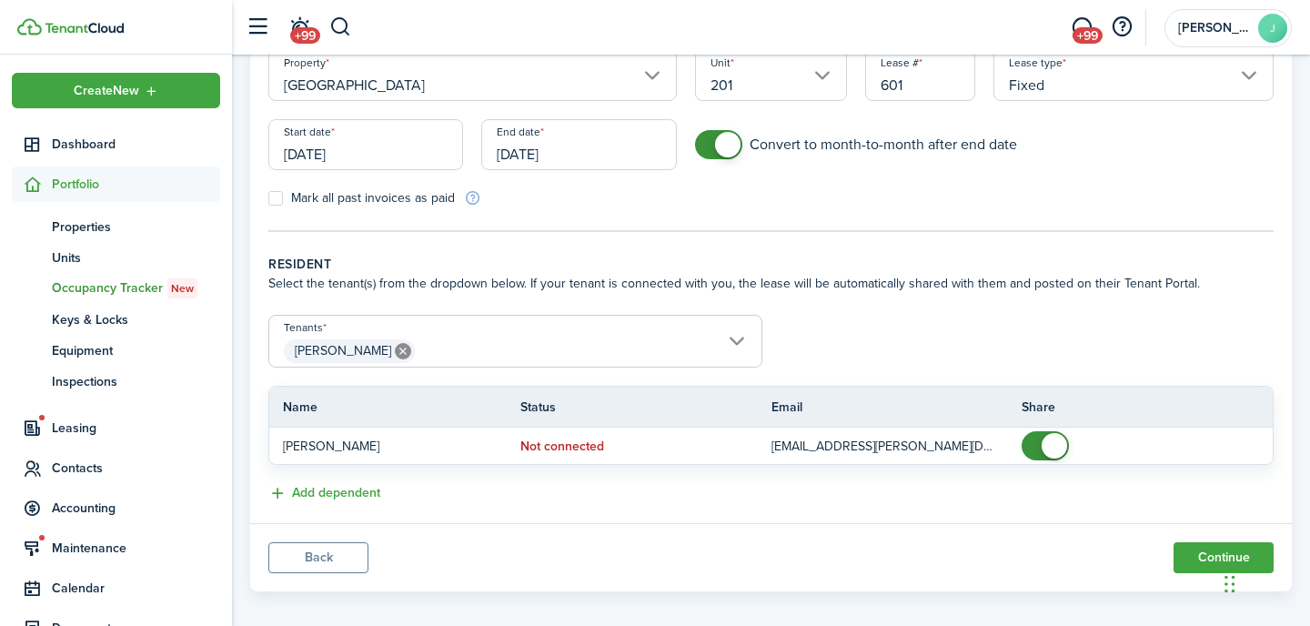
scroll to position [207, 0]
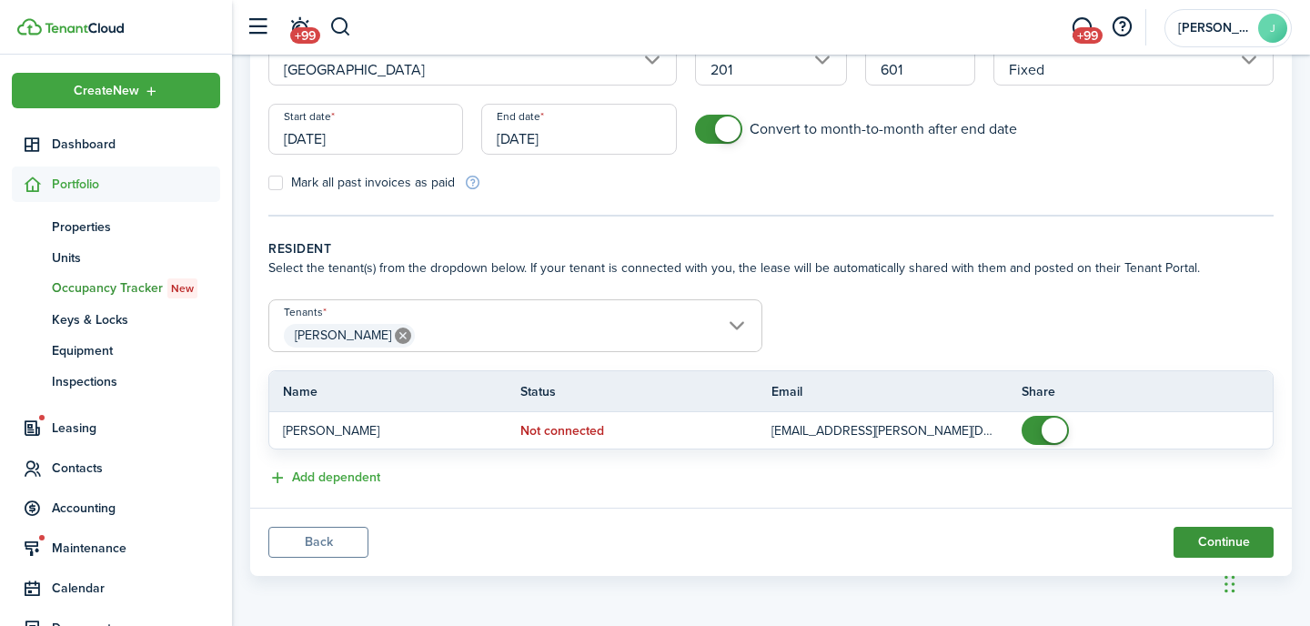
click at [1185, 539] on button "Continue" at bounding box center [1224, 542] width 100 height 31
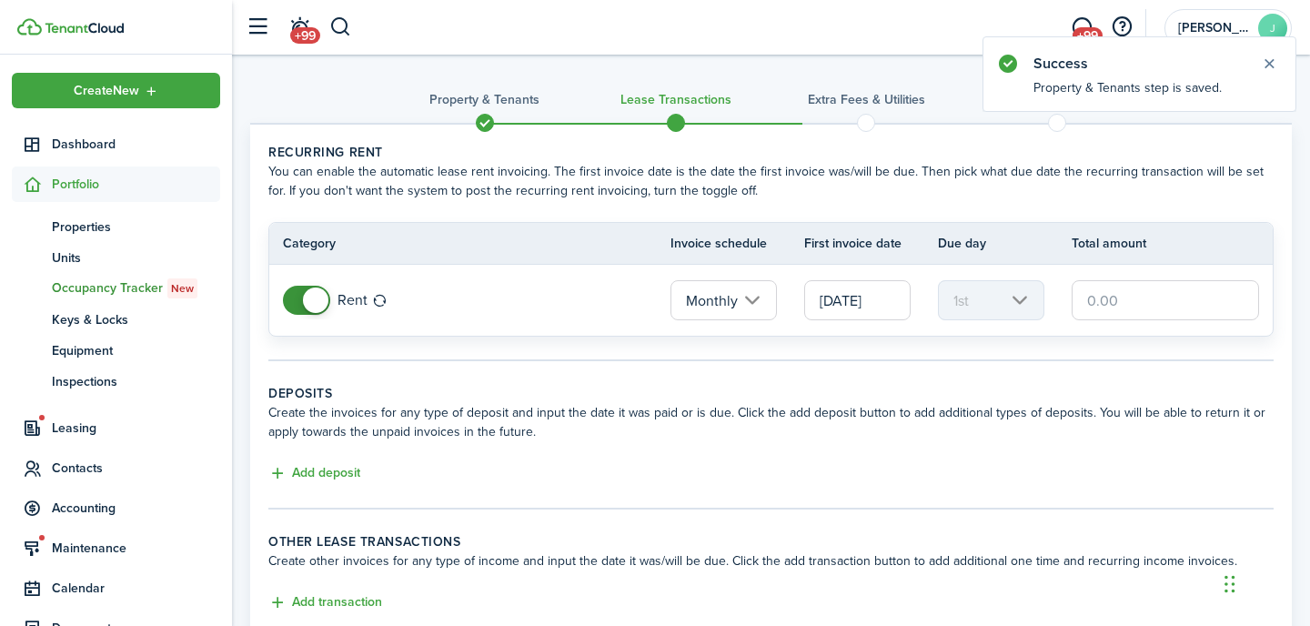
click at [1145, 308] on input "text" at bounding box center [1165, 300] width 187 height 40
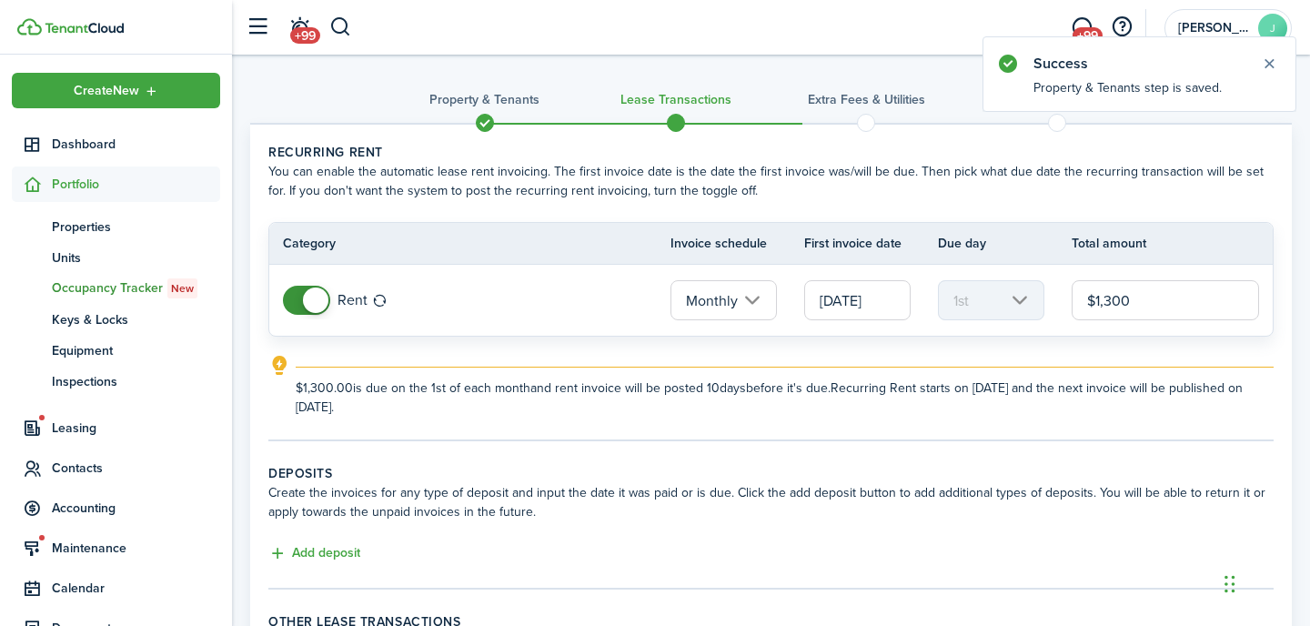
scroll to position [76, 0]
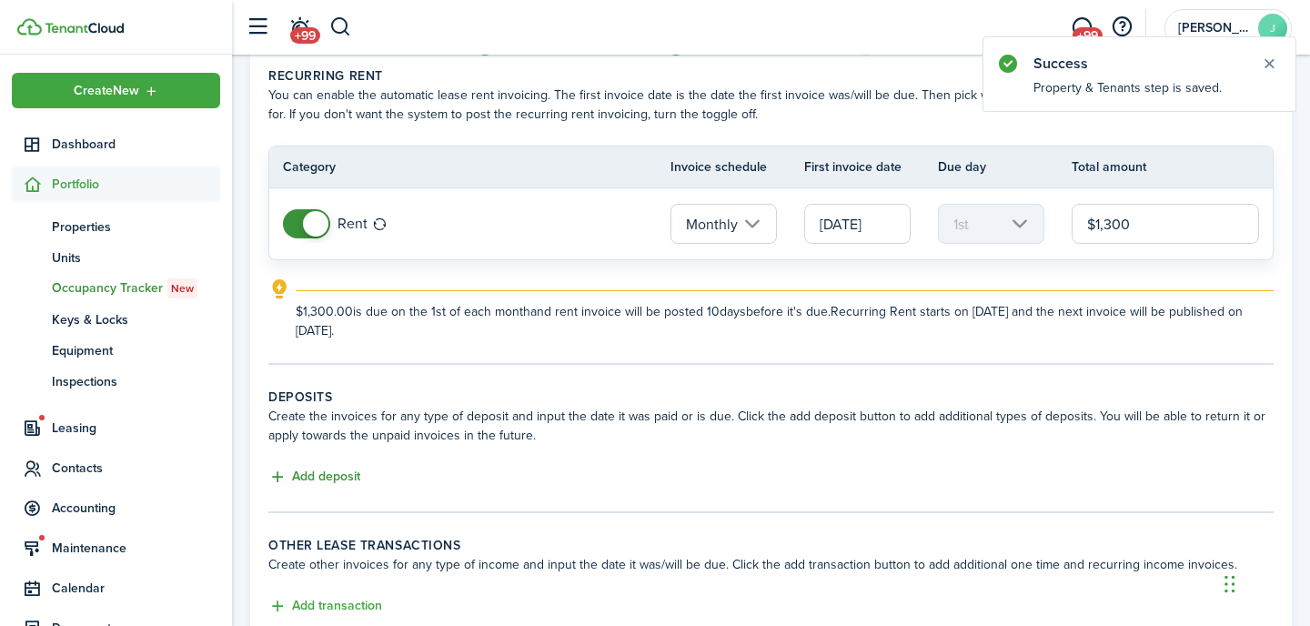
type input "$1,300.00"
click at [327, 473] on button "Add deposit" at bounding box center [314, 477] width 92 height 21
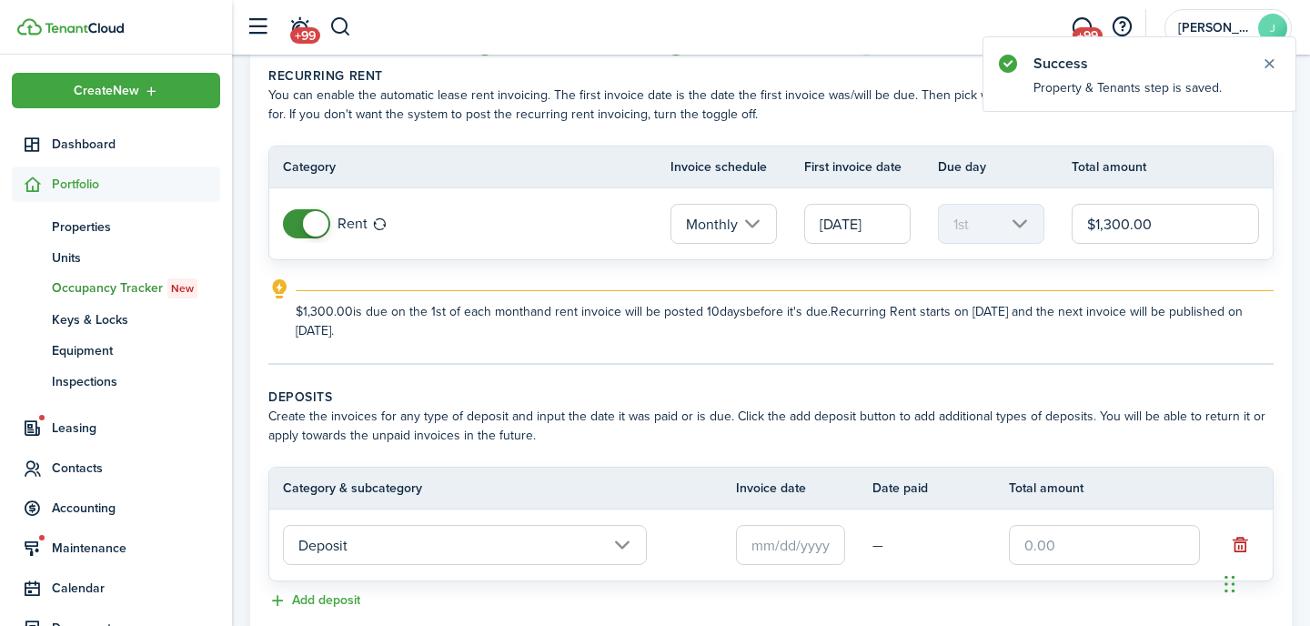
scroll to position [145, 0]
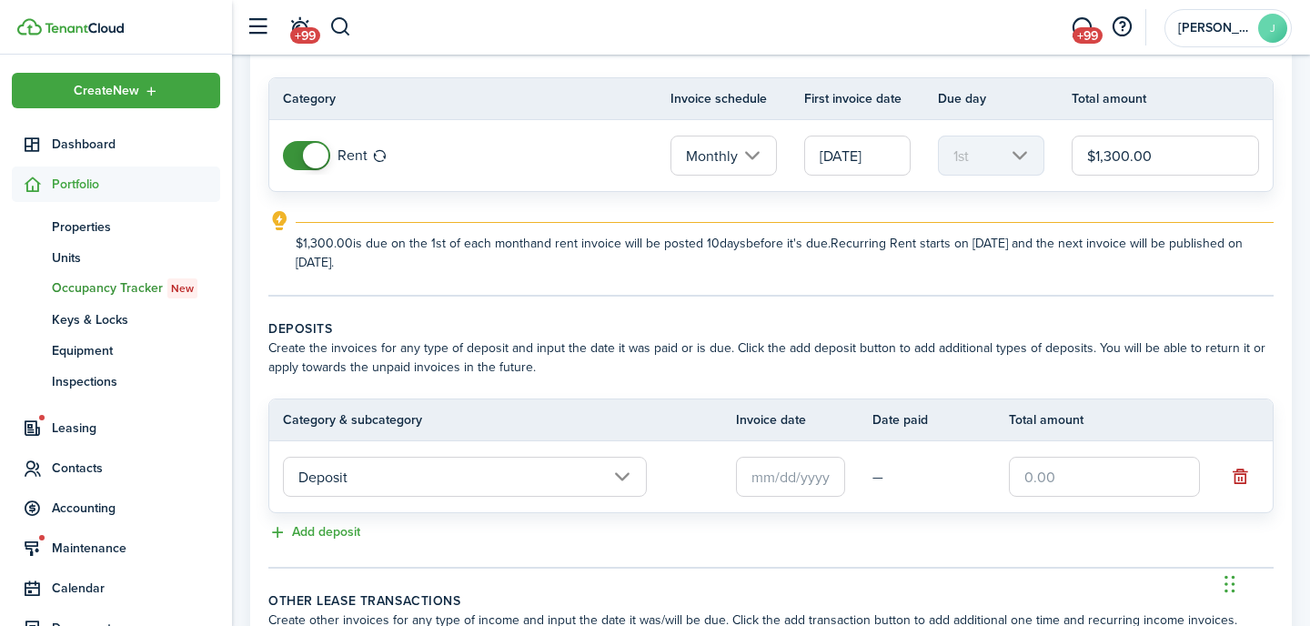
click at [1063, 478] on input "text" at bounding box center [1104, 477] width 191 height 40
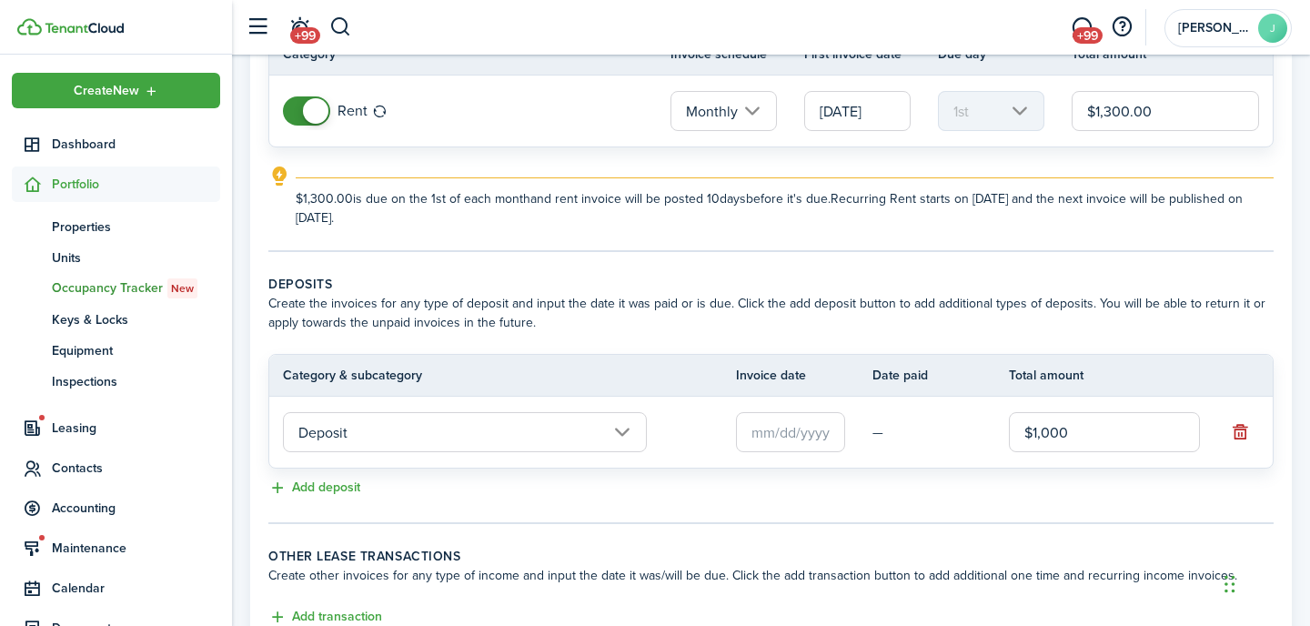
scroll to position [192, 0]
click at [769, 427] on input "text" at bounding box center [790, 429] width 109 height 40
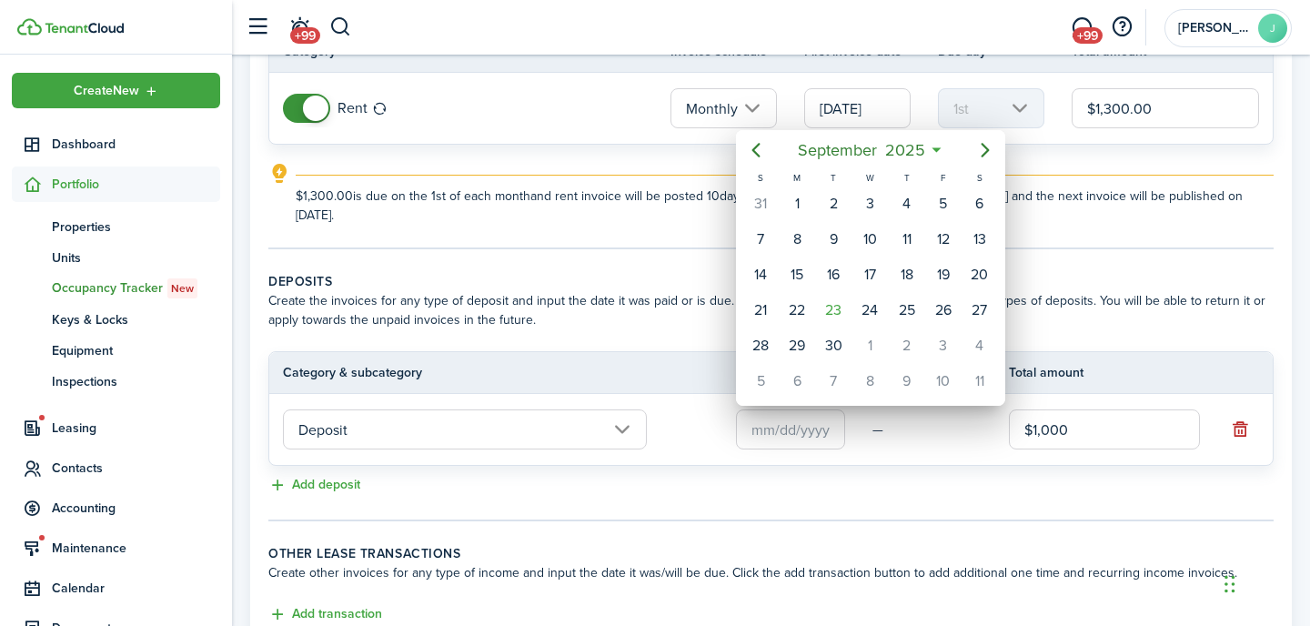
type input "$1,000.00"
click at [802, 208] on div "1" at bounding box center [796, 203] width 27 height 27
type input "[DATE]"
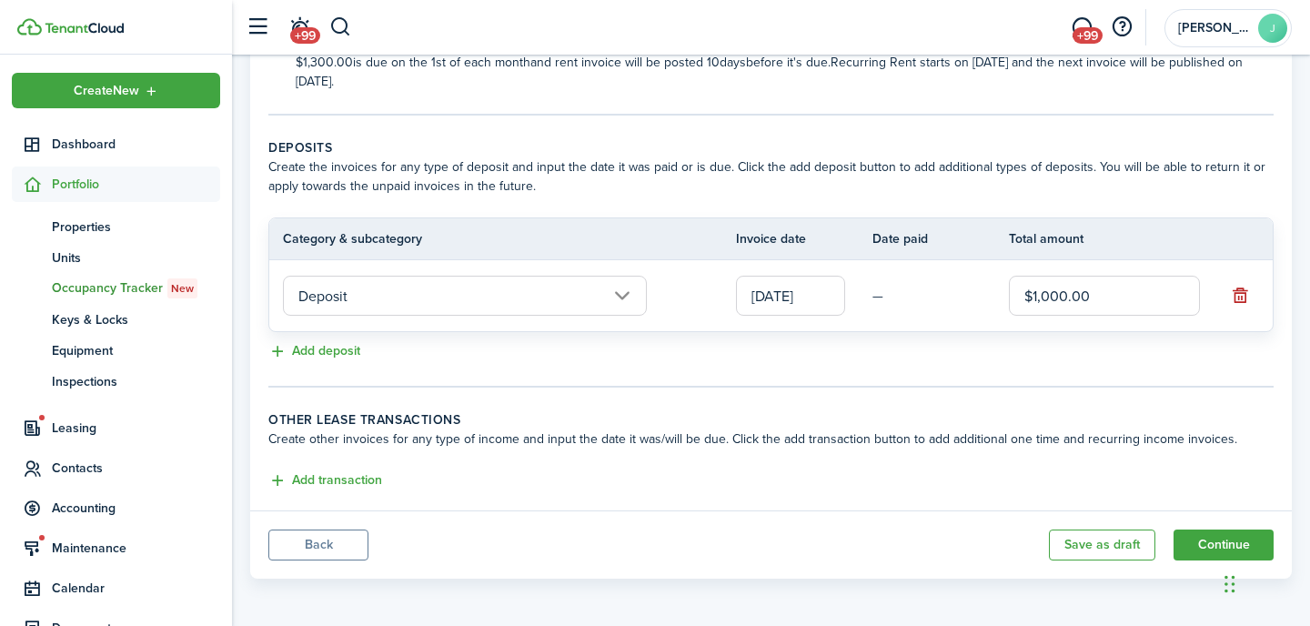
scroll to position [328, 0]
click at [1192, 540] on button "Continue" at bounding box center [1224, 543] width 100 height 31
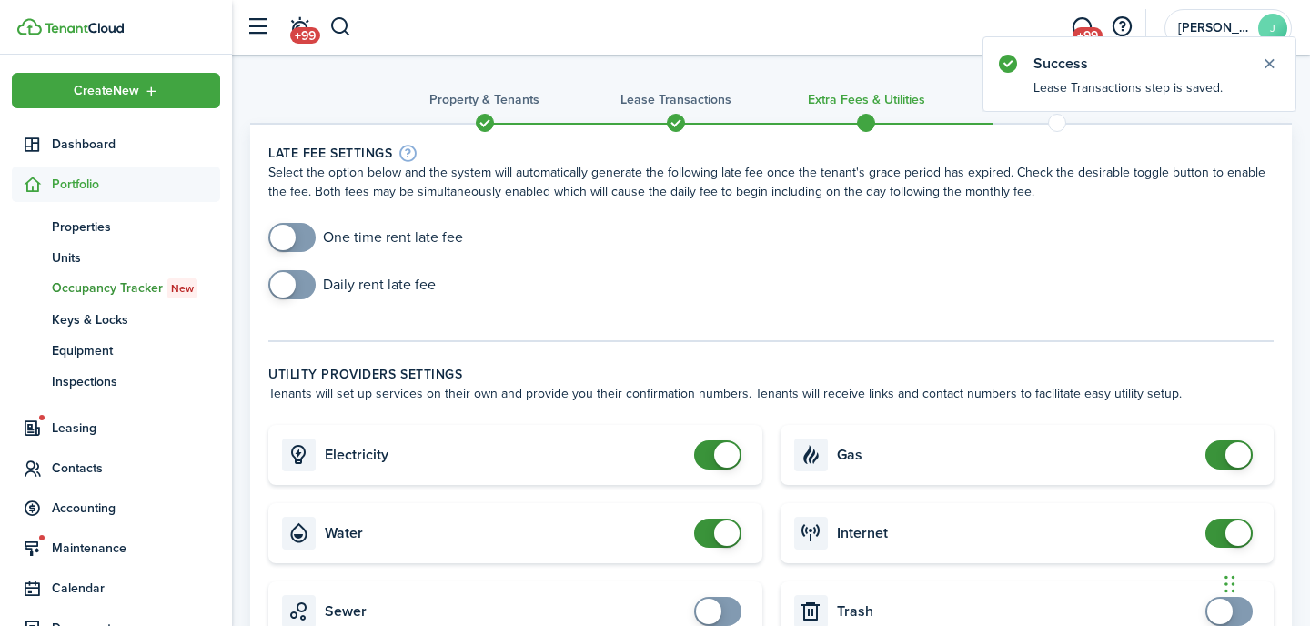
checkbox input "true"
click at [301, 239] on span at bounding box center [292, 237] width 18 height 29
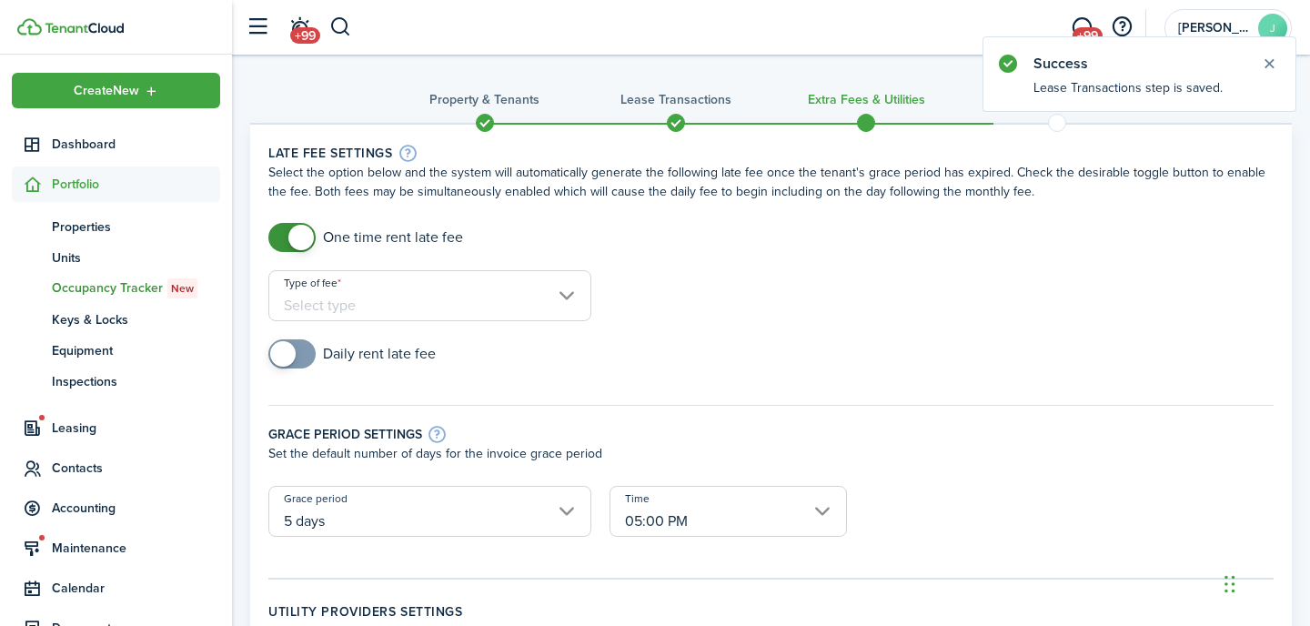
click at [445, 317] on input "Type of fee" at bounding box center [429, 295] width 323 height 51
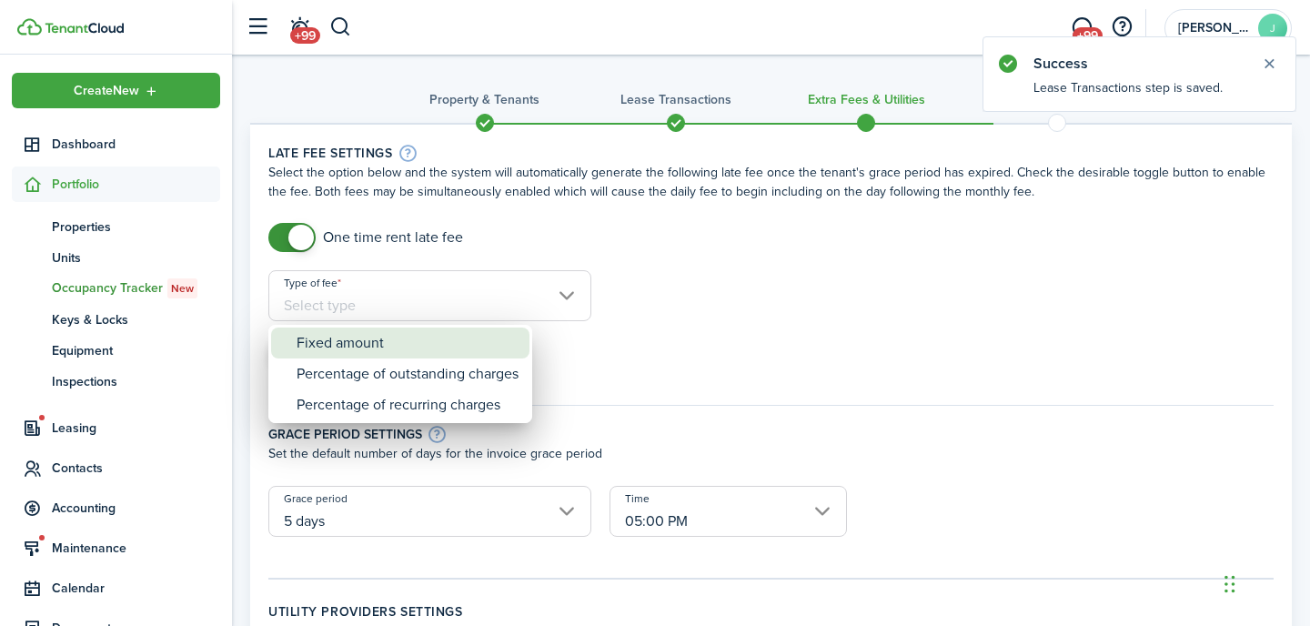
click at [392, 352] on div "Fixed amount" at bounding box center [408, 343] width 222 height 31
type input "Fixed amount"
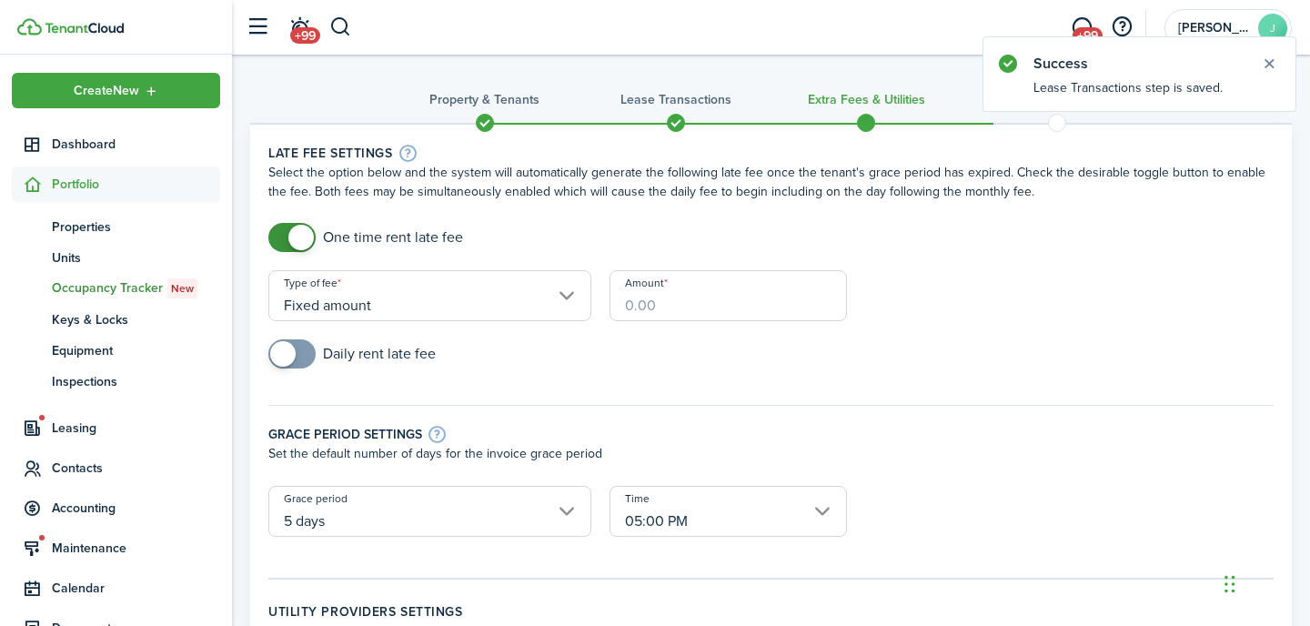
click at [731, 287] on input "Amount" at bounding box center [728, 295] width 237 height 51
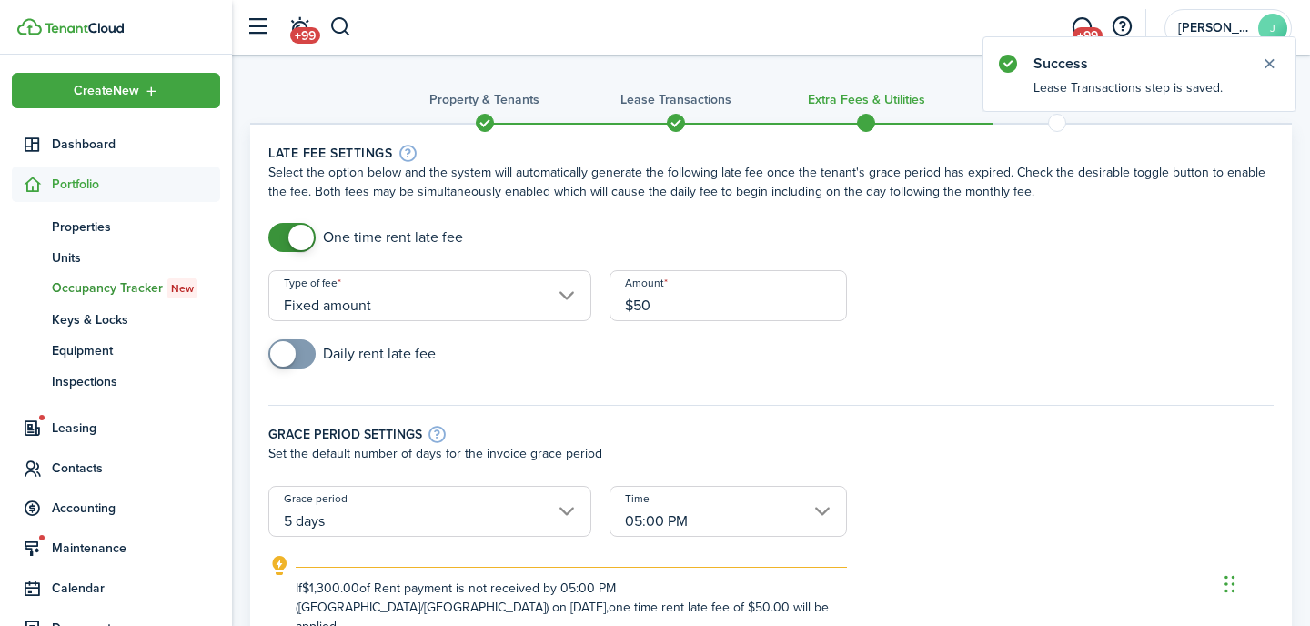
type input "$50.00"
click at [1004, 307] on form "One time rent late fee Type of fee Fixed amount Amount $50.00 Daily rent late f…" at bounding box center [771, 429] width 1024 height 413
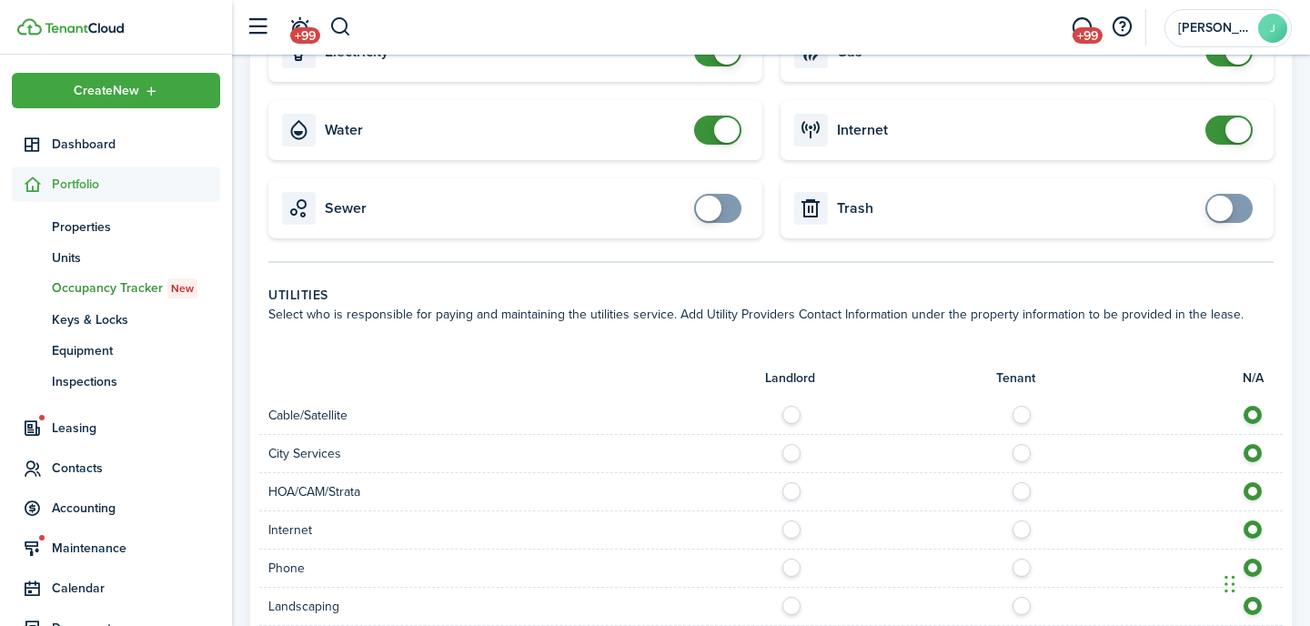
scroll to position [1232, 0]
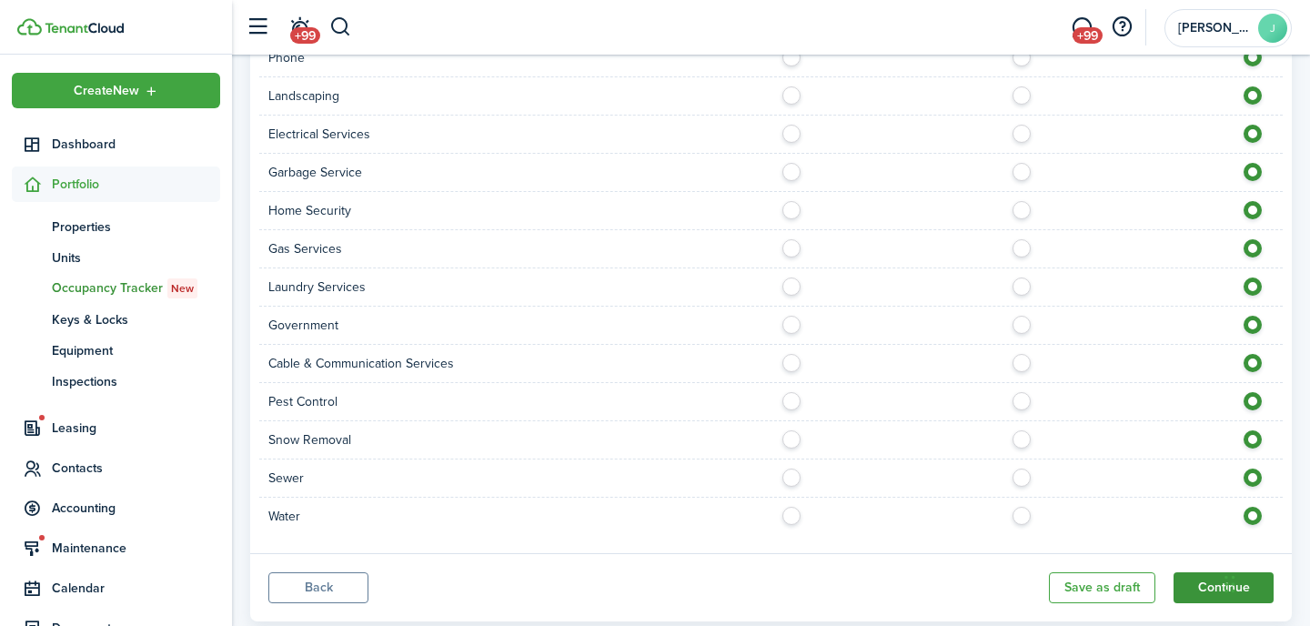
click at [1186, 572] on button "Continue" at bounding box center [1224, 587] width 100 height 31
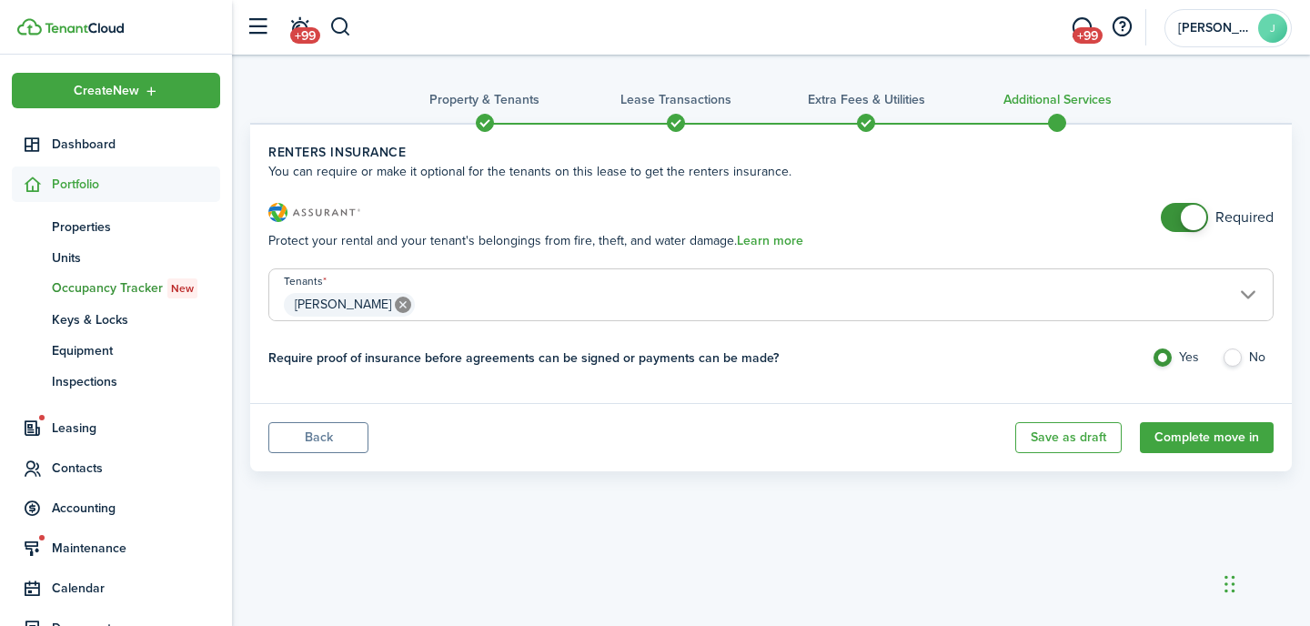
checkbox input "false"
click at [1175, 221] on span at bounding box center [1184, 217] width 18 height 29
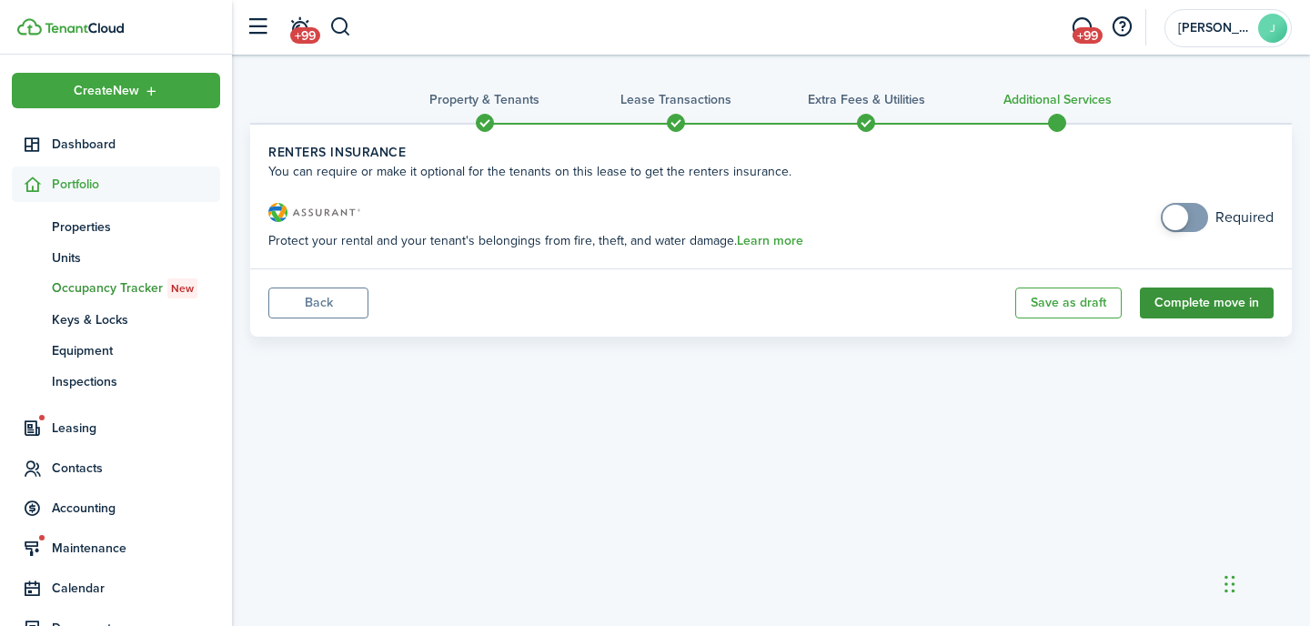
click at [1189, 310] on button "Complete move in" at bounding box center [1207, 302] width 134 height 31
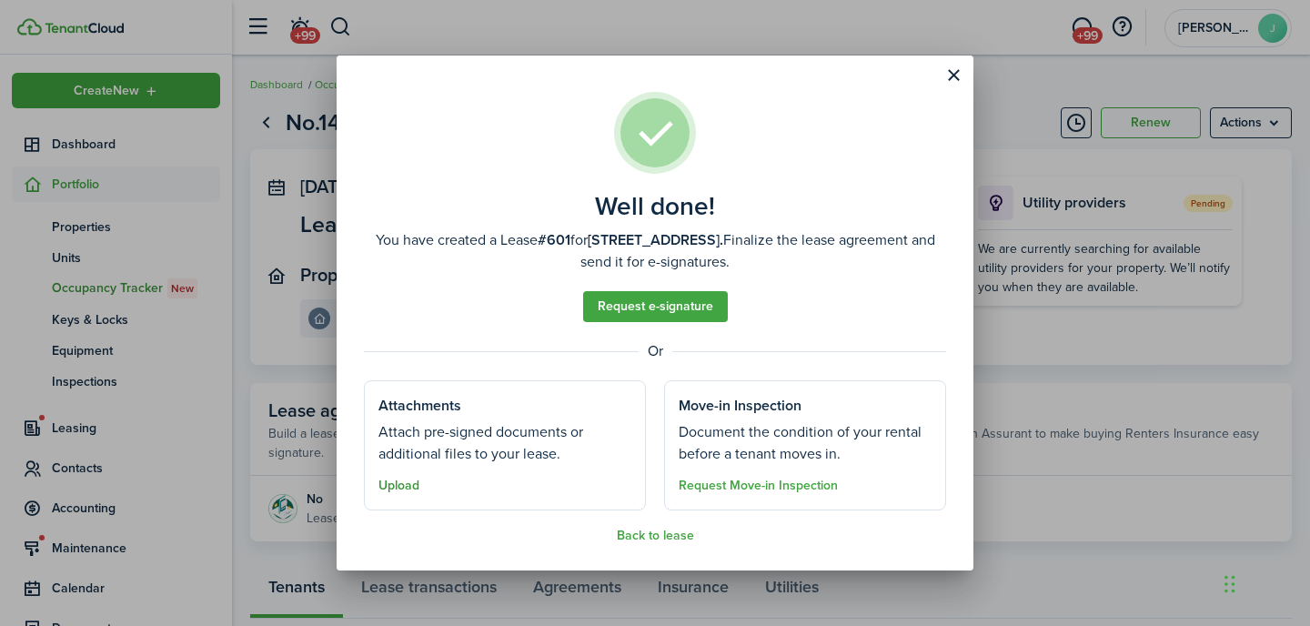
click at [399, 488] on button "Upload" at bounding box center [398, 486] width 41 height 15
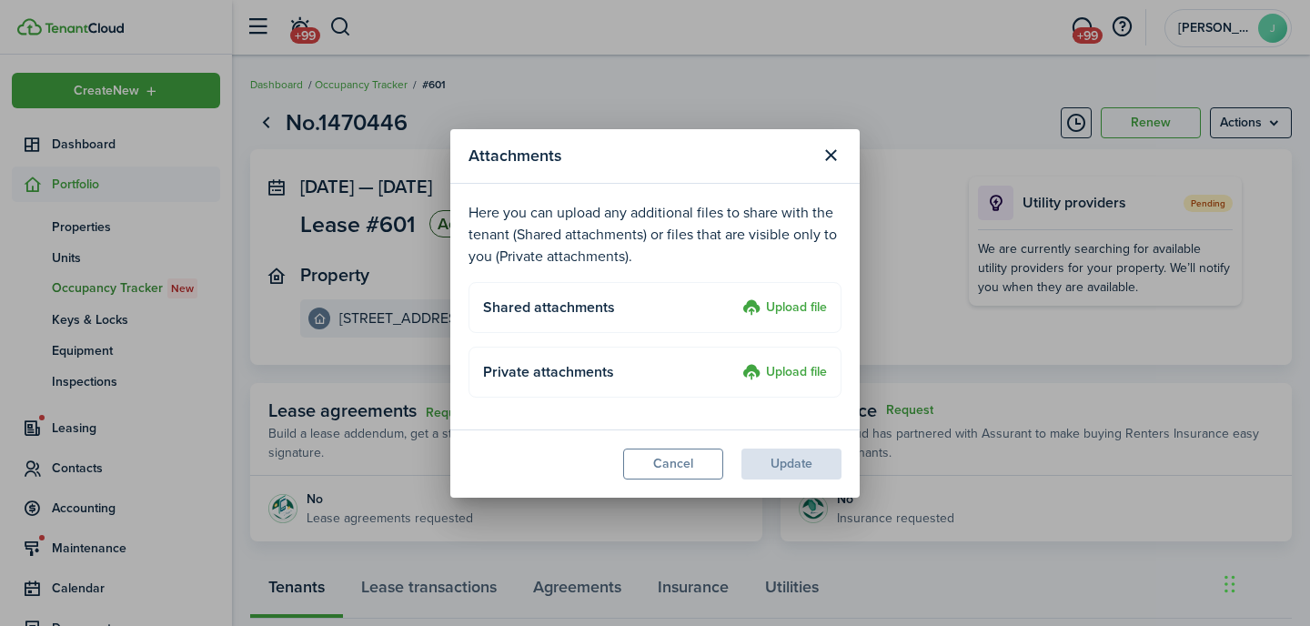
click at [800, 308] on label "Upload file" at bounding box center [784, 309] width 85 height 22
click at [736, 298] on input "Upload file" at bounding box center [736, 298] width 0 height 0
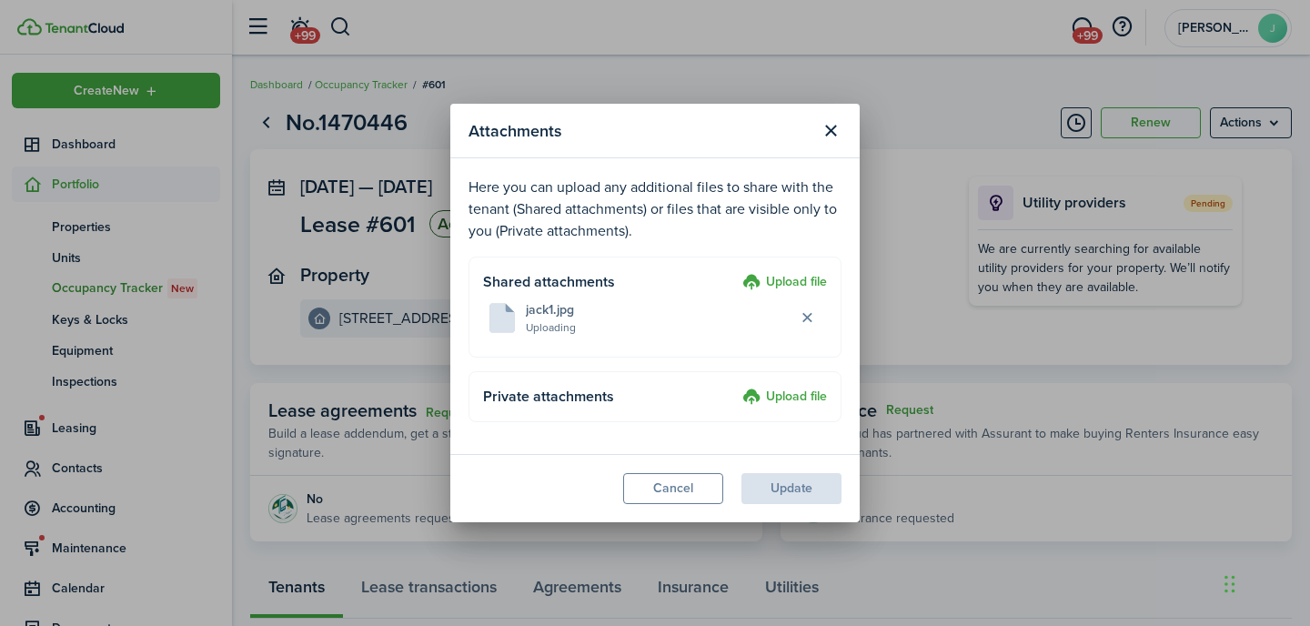
click at [801, 282] on label "Upload file" at bounding box center [784, 283] width 85 height 22
click at [736, 272] on input "Upload file" at bounding box center [736, 272] width 0 height 0
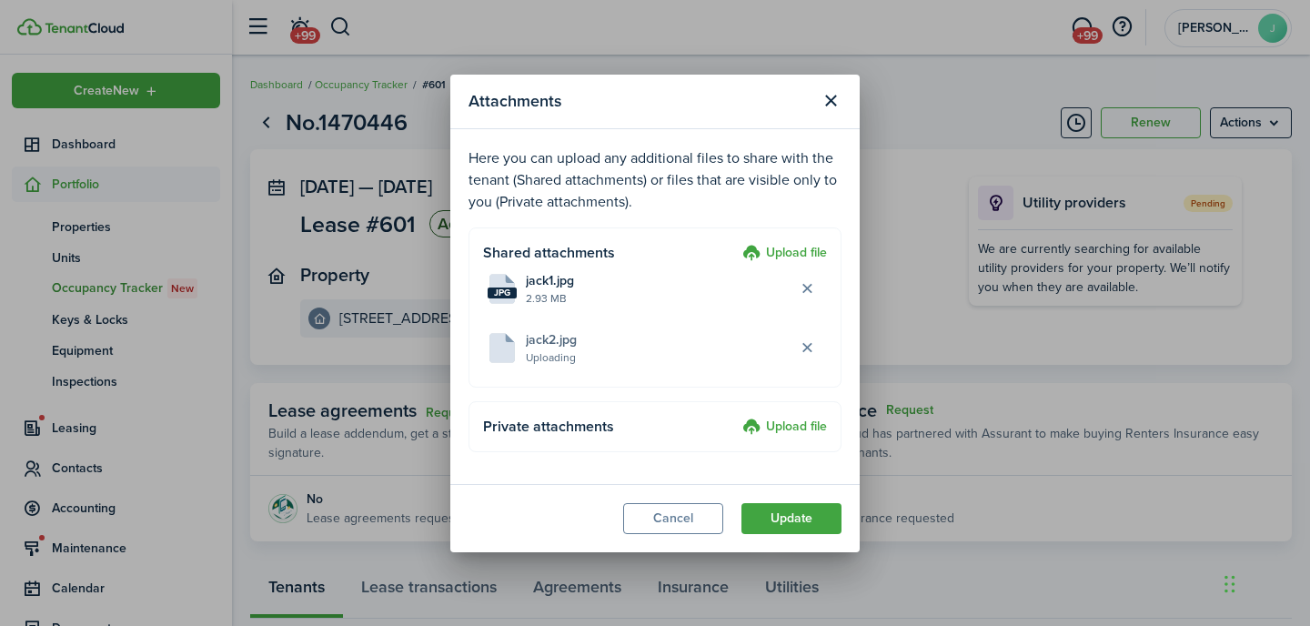
click at [791, 257] on label "Upload file" at bounding box center [784, 254] width 85 height 22
click at [736, 243] on input "Upload file" at bounding box center [736, 243] width 0 height 0
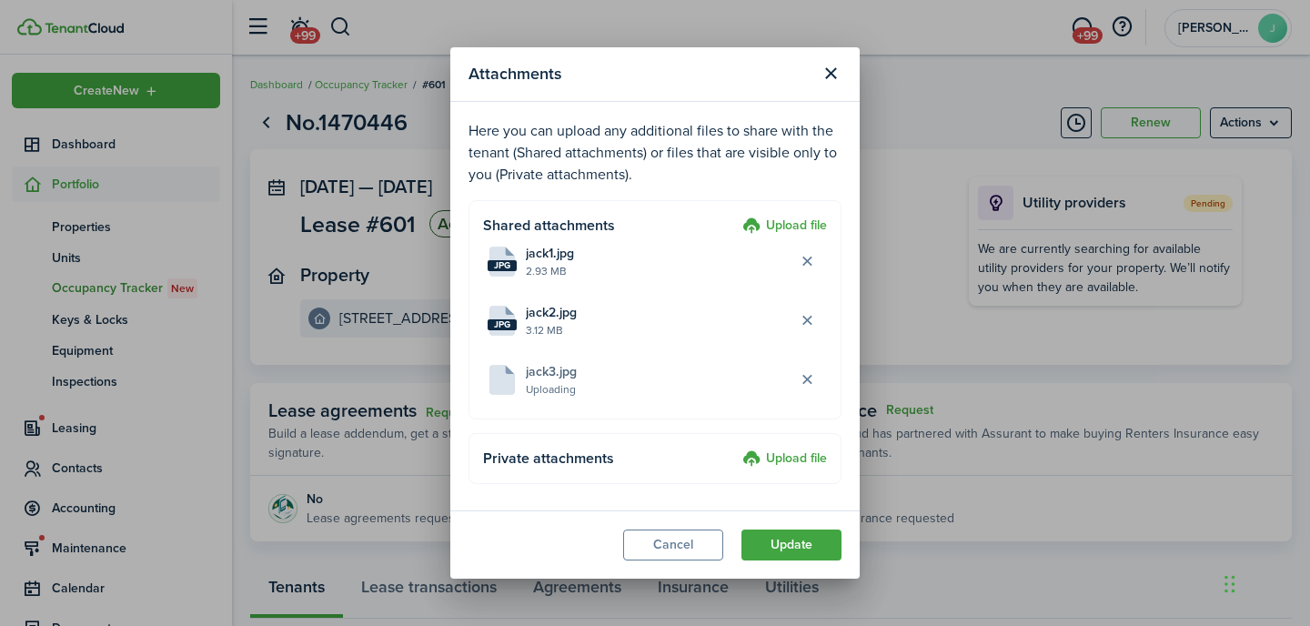
click at [766, 219] on label "Upload file" at bounding box center [784, 227] width 85 height 22
click at [736, 216] on input "Upload file" at bounding box center [736, 216] width 0 height 0
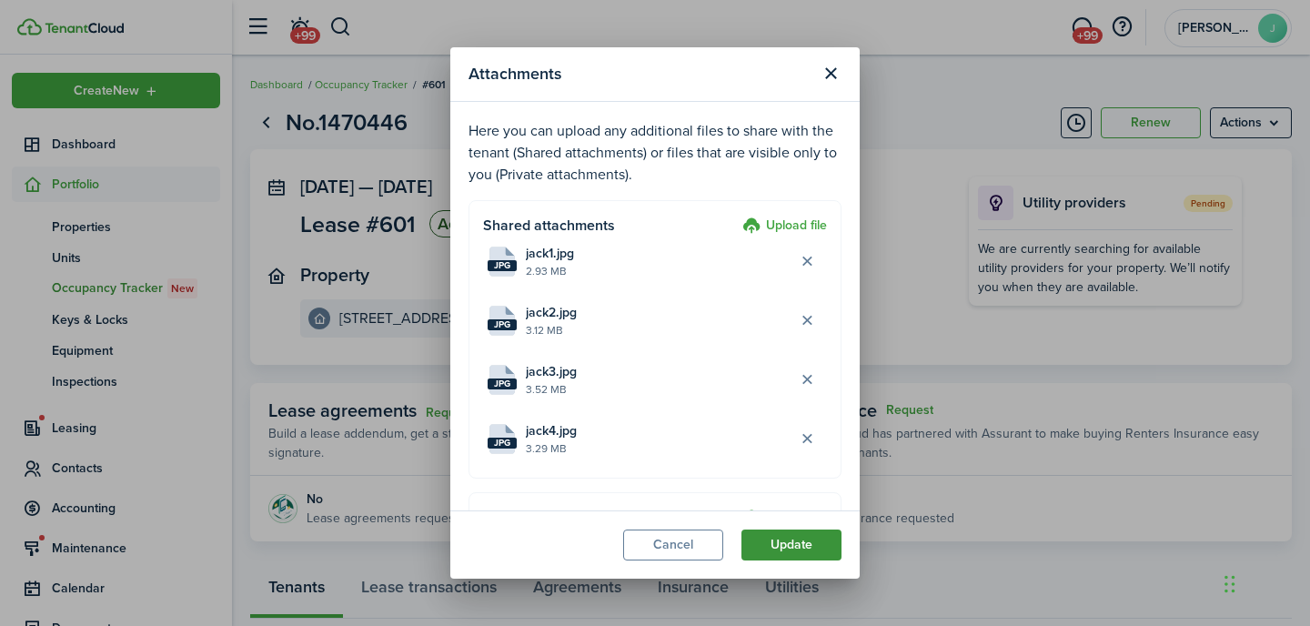
click at [810, 547] on button "Update" at bounding box center [791, 545] width 100 height 31
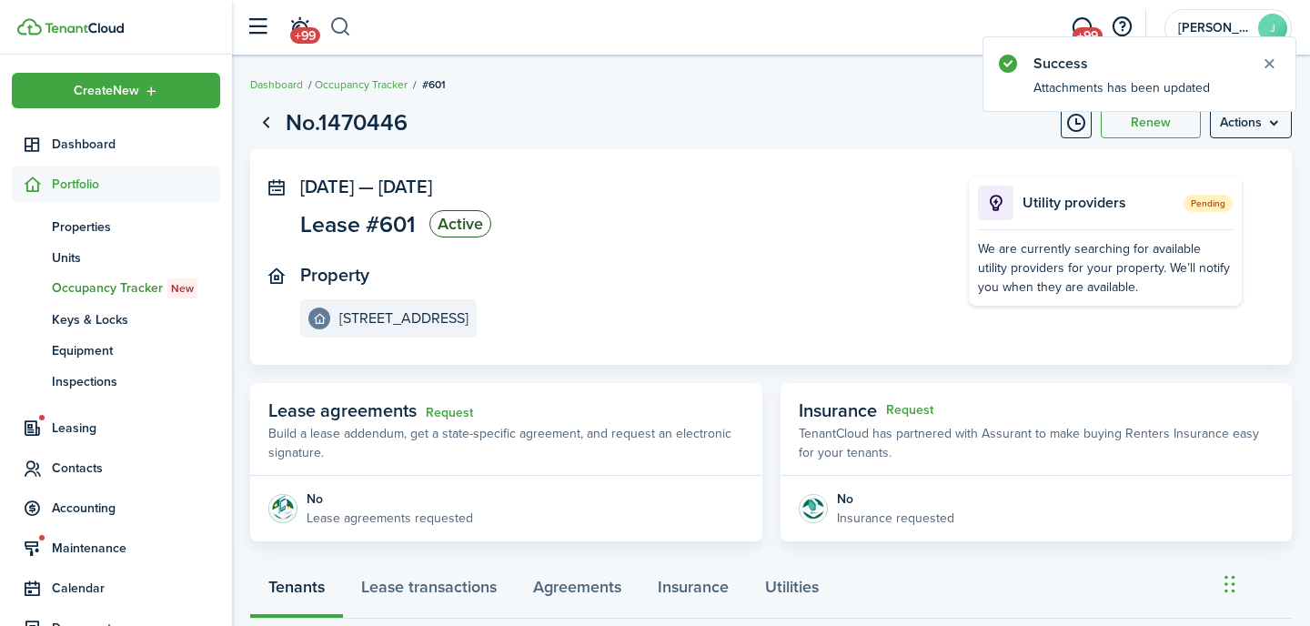
click at [345, 15] on button "button" at bounding box center [340, 27] width 23 height 31
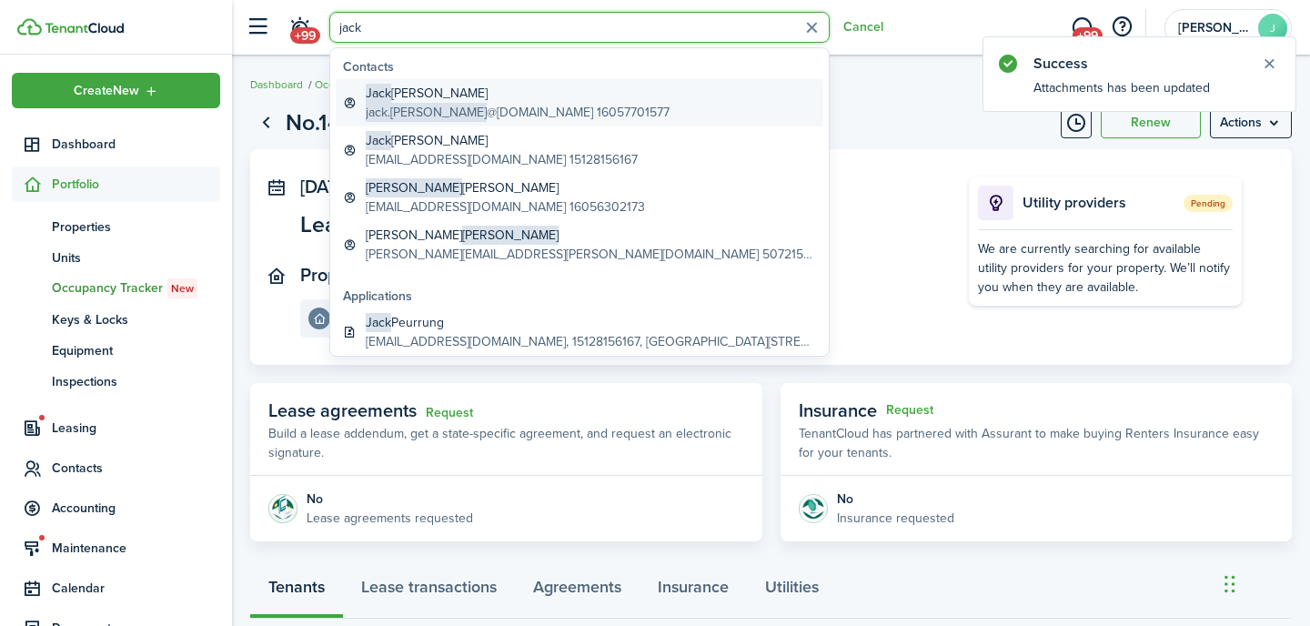
type input "jack"
click at [465, 97] on global-search-item-title "[PERSON_NAME]" at bounding box center [518, 93] width 304 height 19
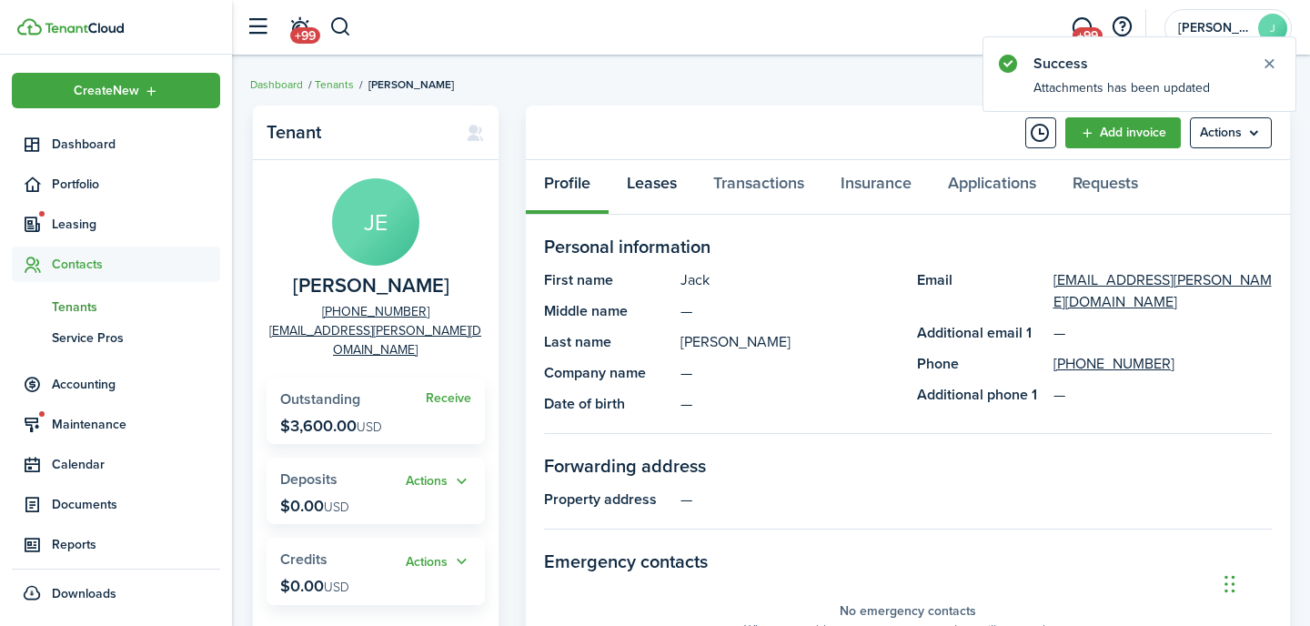
click at [658, 186] on link "Leases" at bounding box center [652, 187] width 86 height 55
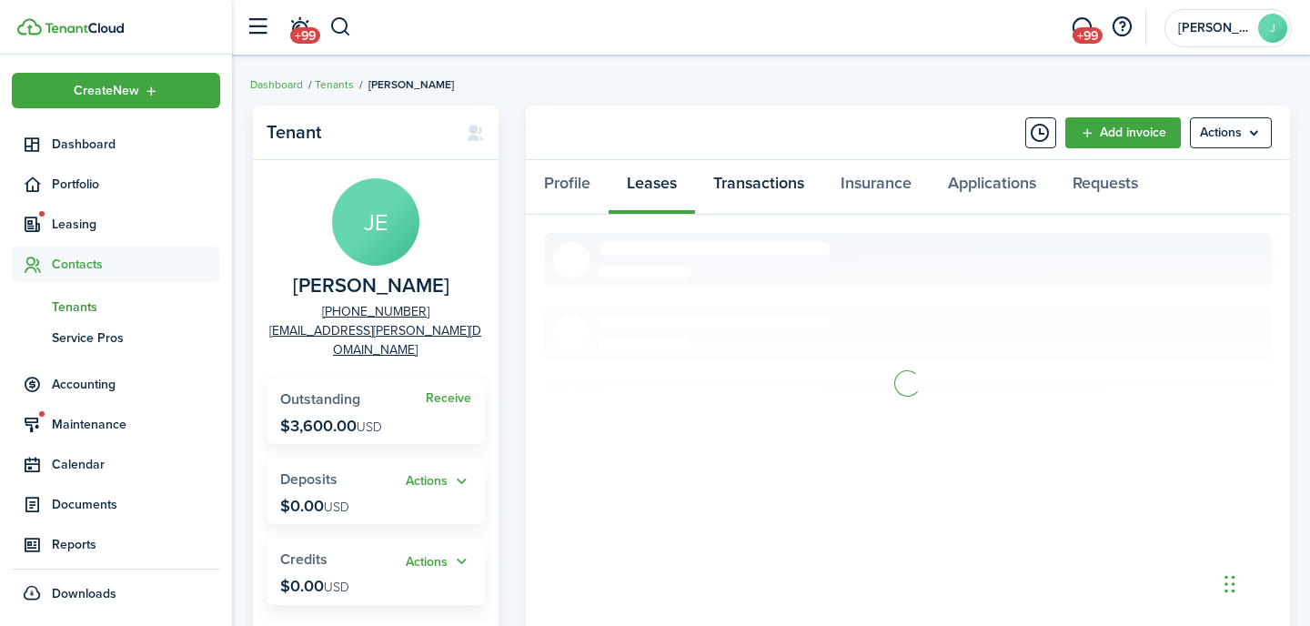
click at [752, 186] on link "Transactions" at bounding box center [758, 187] width 127 height 55
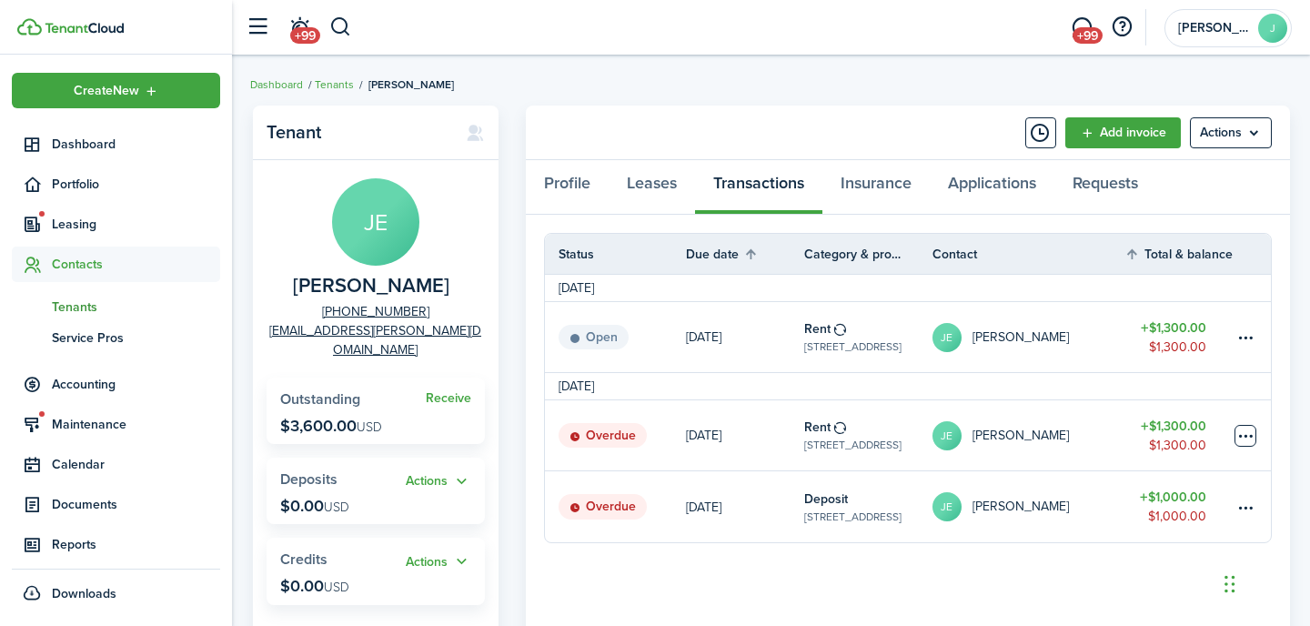
click at [1250, 436] on table-menu-btn-icon at bounding box center [1246, 436] width 22 height 22
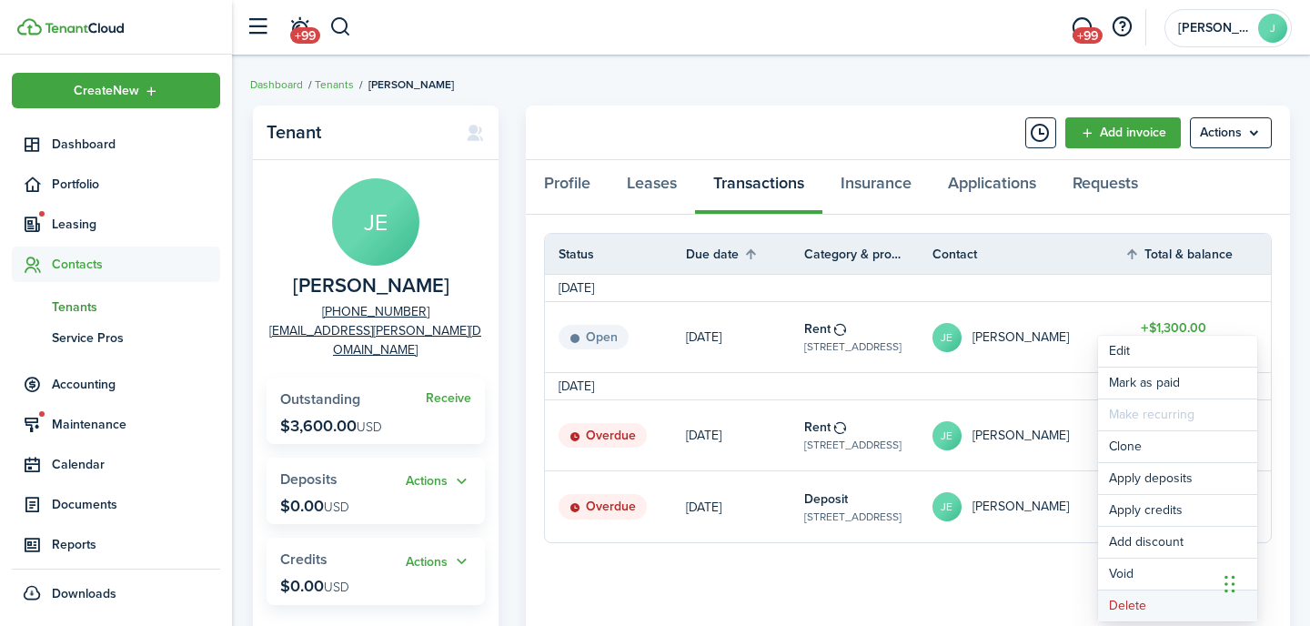
click at [1128, 606] on button "Delete" at bounding box center [1177, 605] width 159 height 31
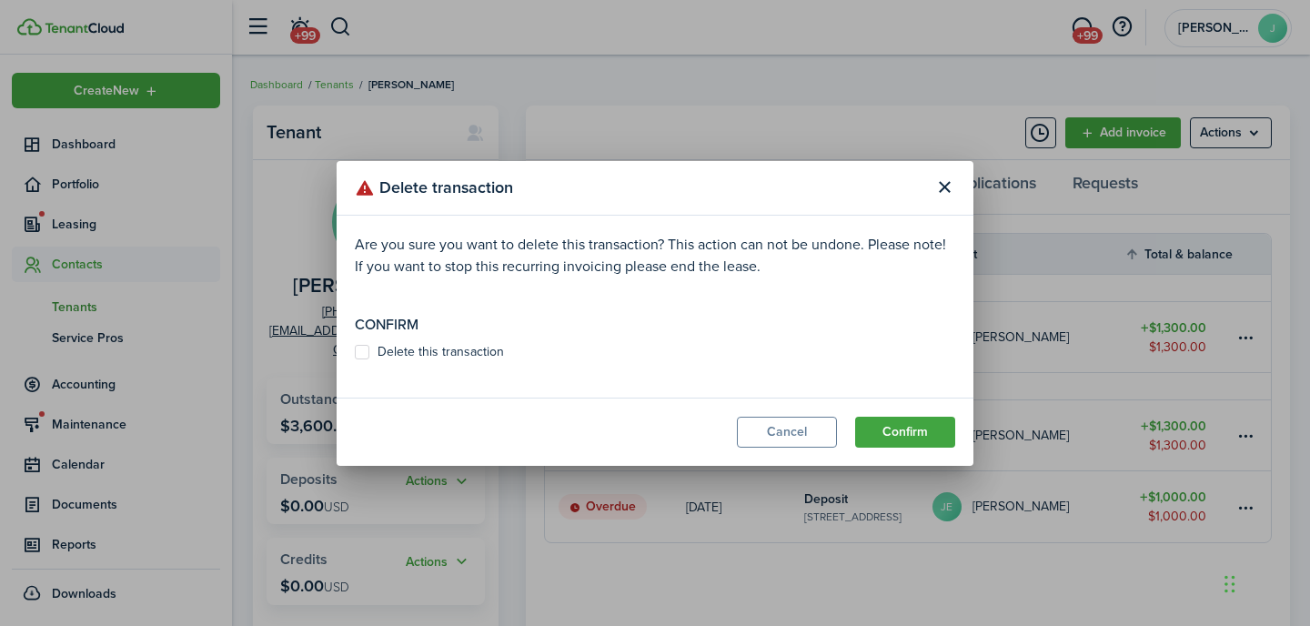
click at [408, 349] on label "Delete this transaction" at bounding box center [429, 352] width 149 height 15
click at [355, 351] on input "Delete this transaction" at bounding box center [354, 351] width 1 height 1
checkbox input "true"
click at [896, 433] on button "Confirm" at bounding box center [905, 432] width 100 height 31
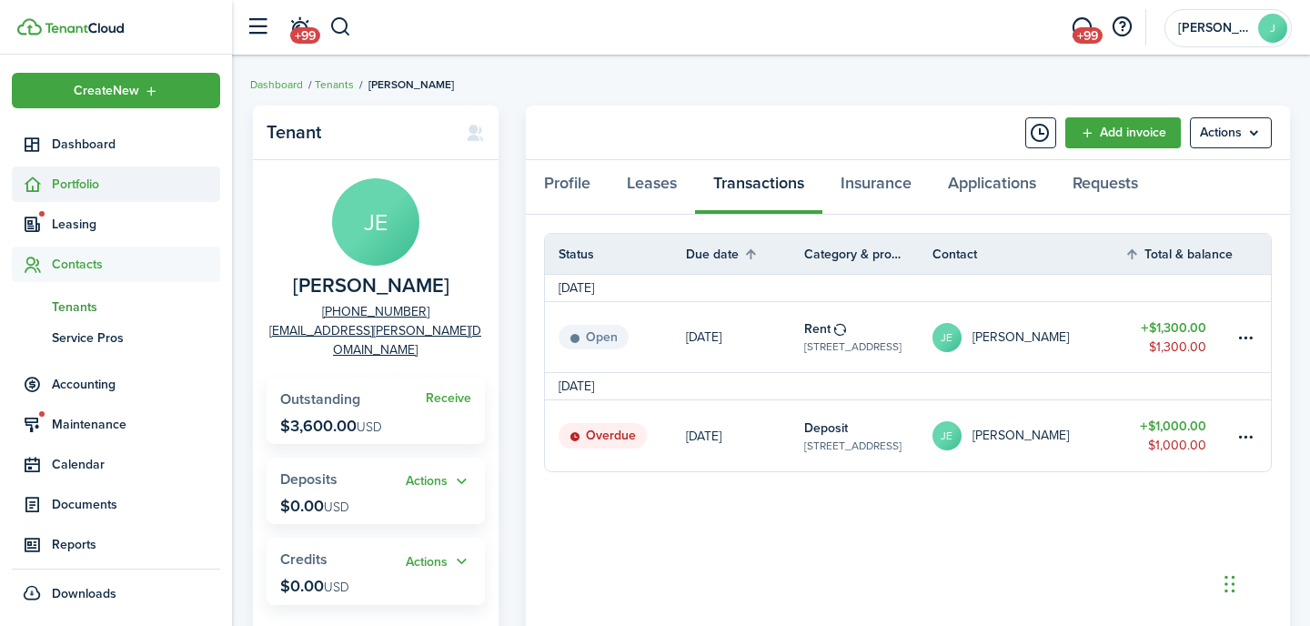
click at [87, 188] on span "Portfolio" at bounding box center [136, 184] width 168 height 19
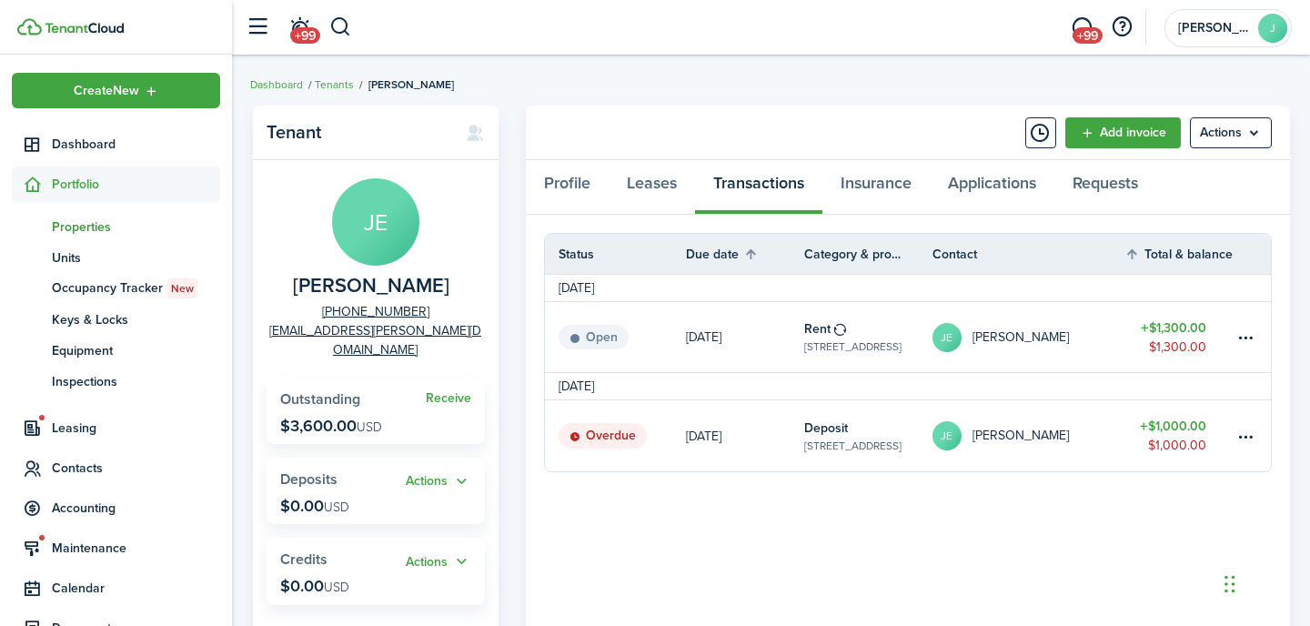
click at [116, 229] on span "Properties" at bounding box center [136, 226] width 168 height 19
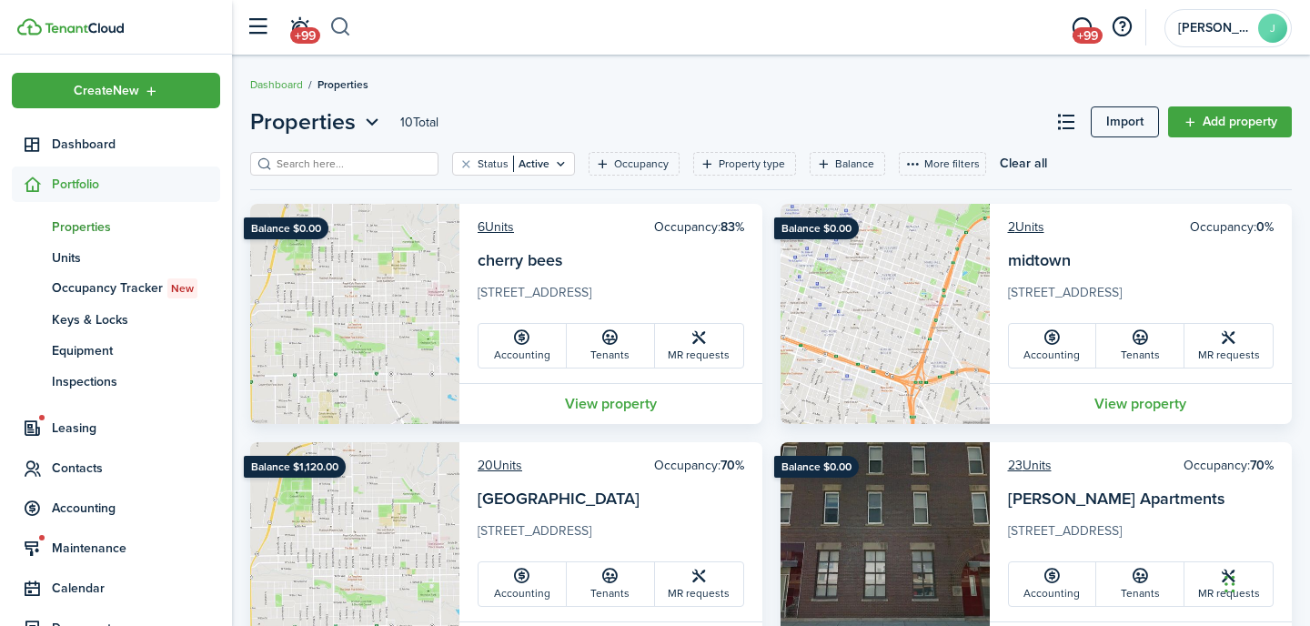
click at [329, 25] on button "button" at bounding box center [340, 27] width 23 height 31
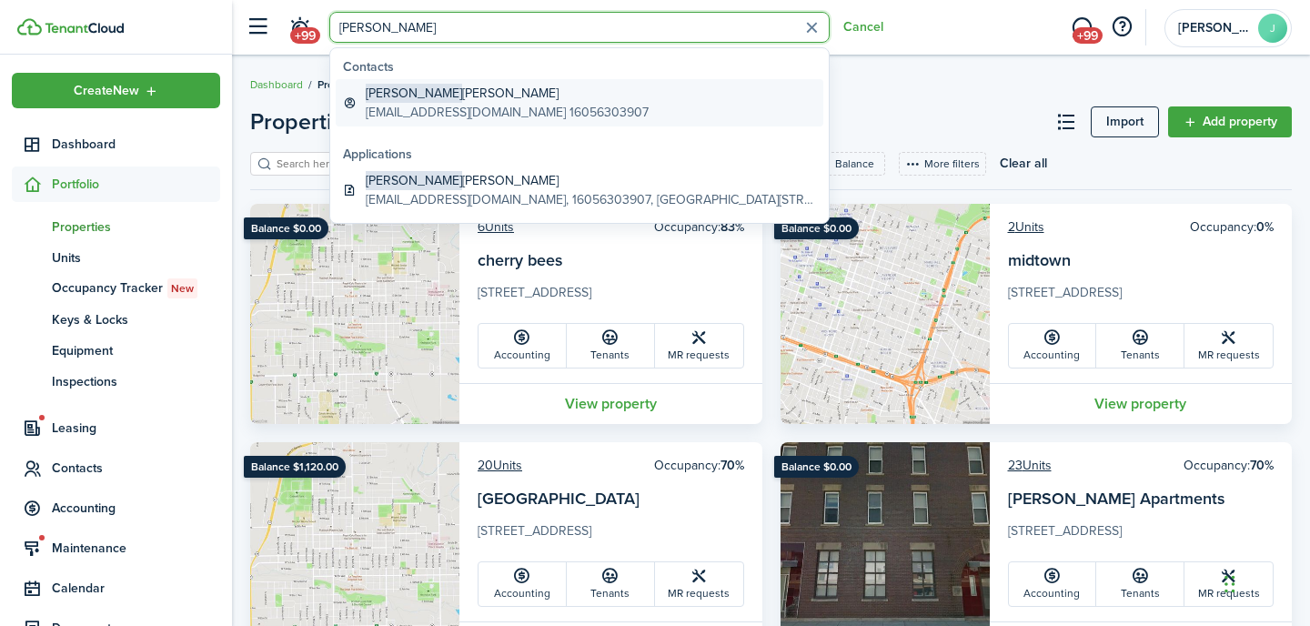
type input "[PERSON_NAME]"
click at [477, 96] on global-search-item-title "[PERSON_NAME]" at bounding box center [507, 93] width 283 height 19
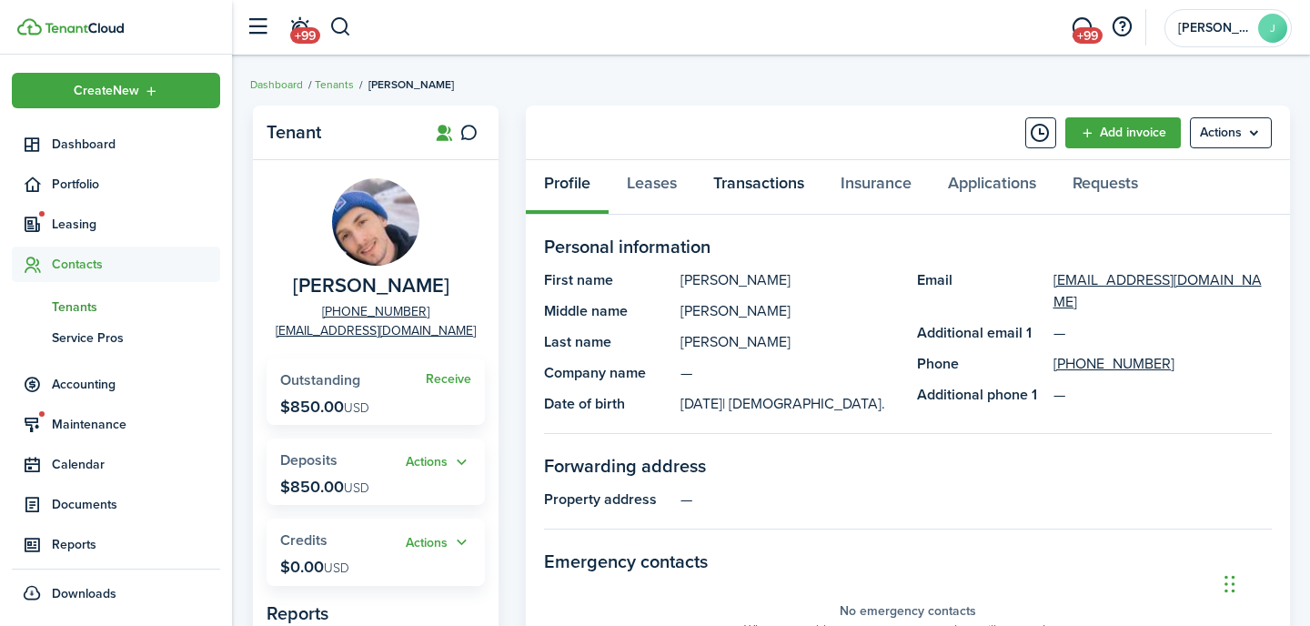
click at [726, 188] on link "Transactions" at bounding box center [758, 187] width 127 height 55
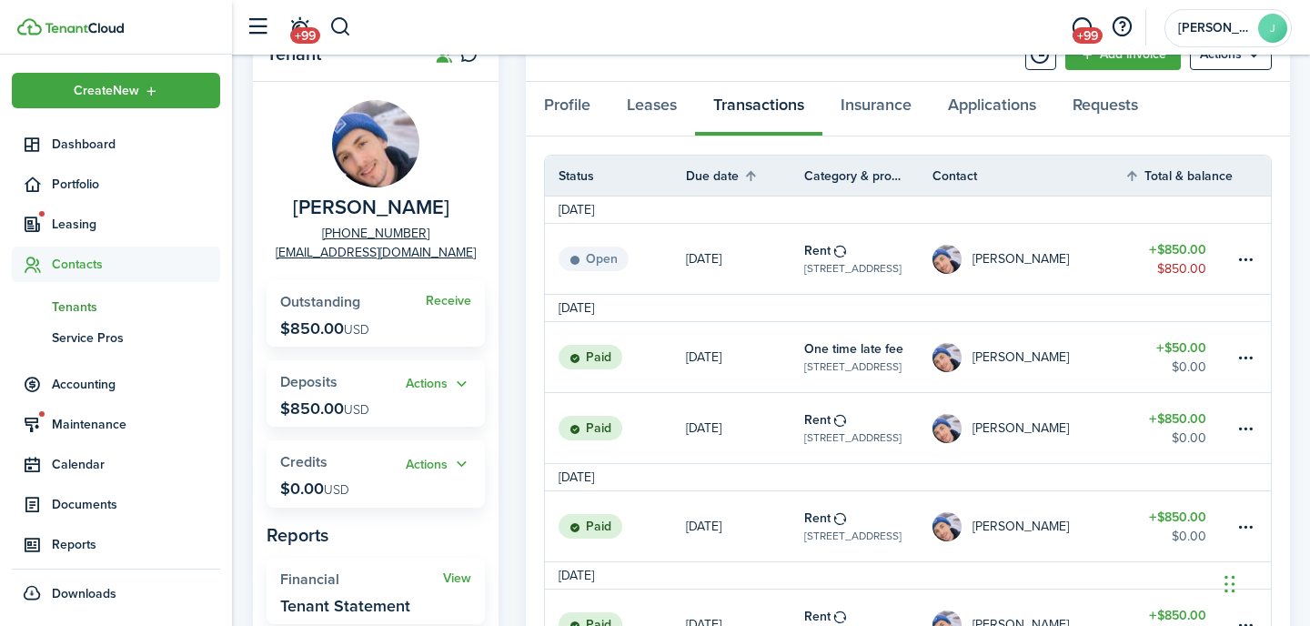
scroll to position [100, 0]
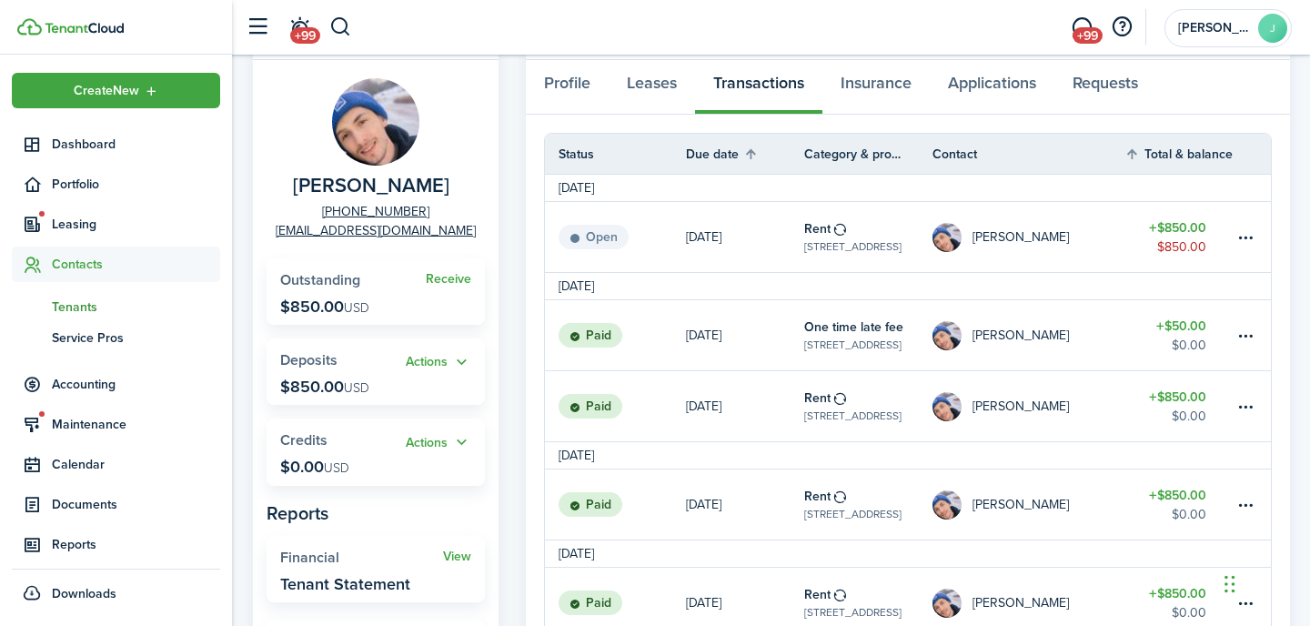
click at [1058, 397] on link "[PERSON_NAME]" at bounding box center [1029, 406] width 193 height 70
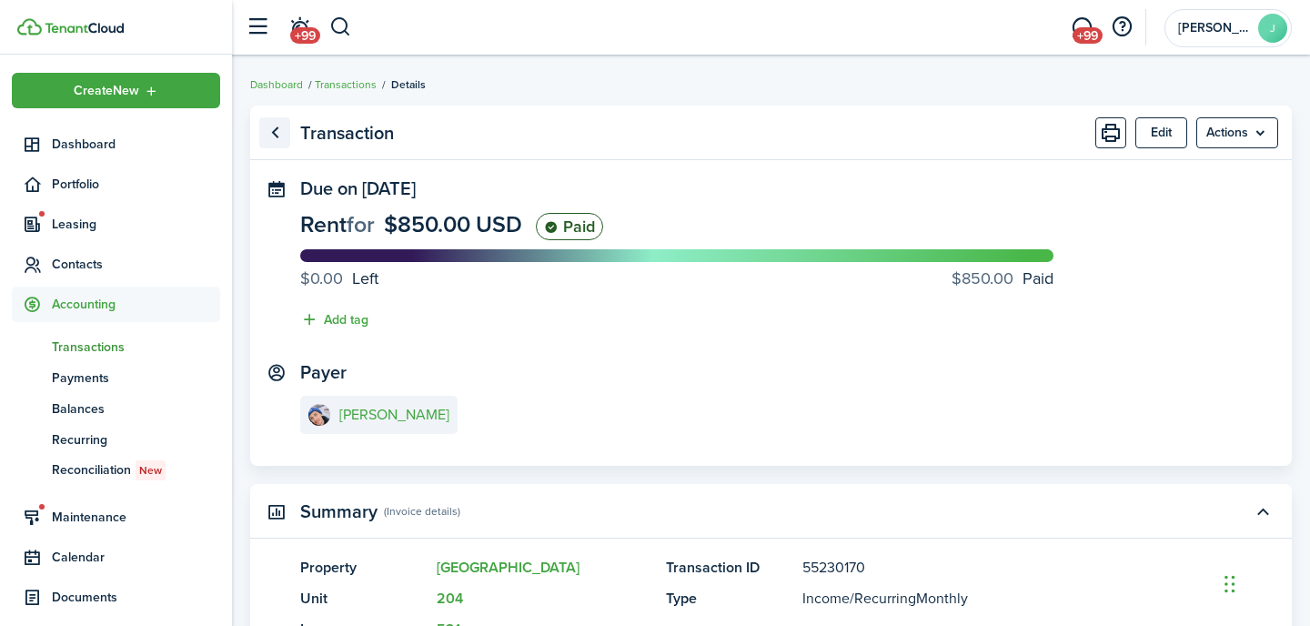
click at [269, 136] on link "Go back" at bounding box center [274, 132] width 31 height 31
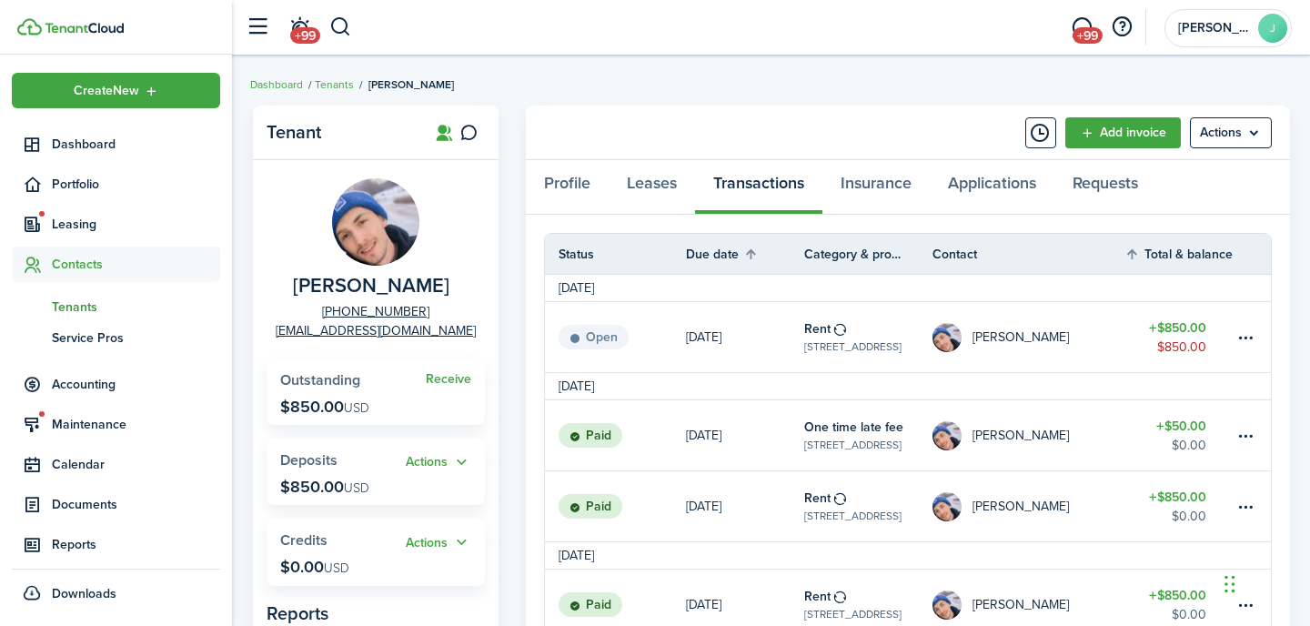
click at [1111, 425] on link "[PERSON_NAME]" at bounding box center [1029, 435] width 193 height 70
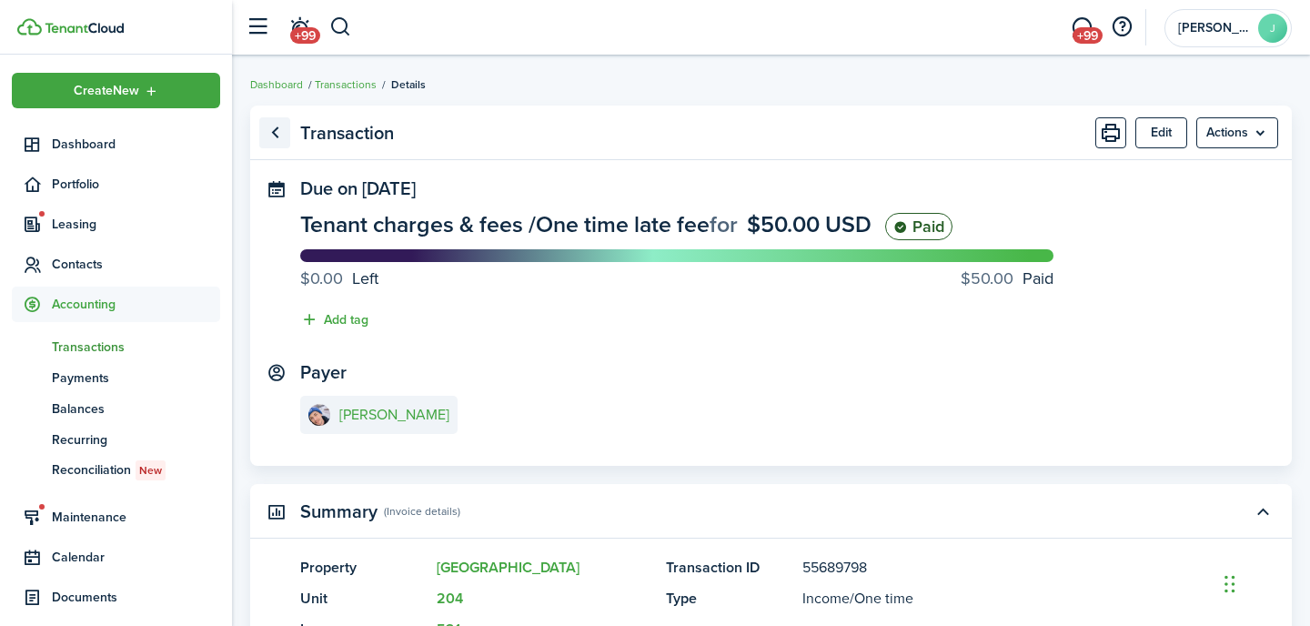
click at [272, 126] on link "Go back" at bounding box center [274, 132] width 31 height 31
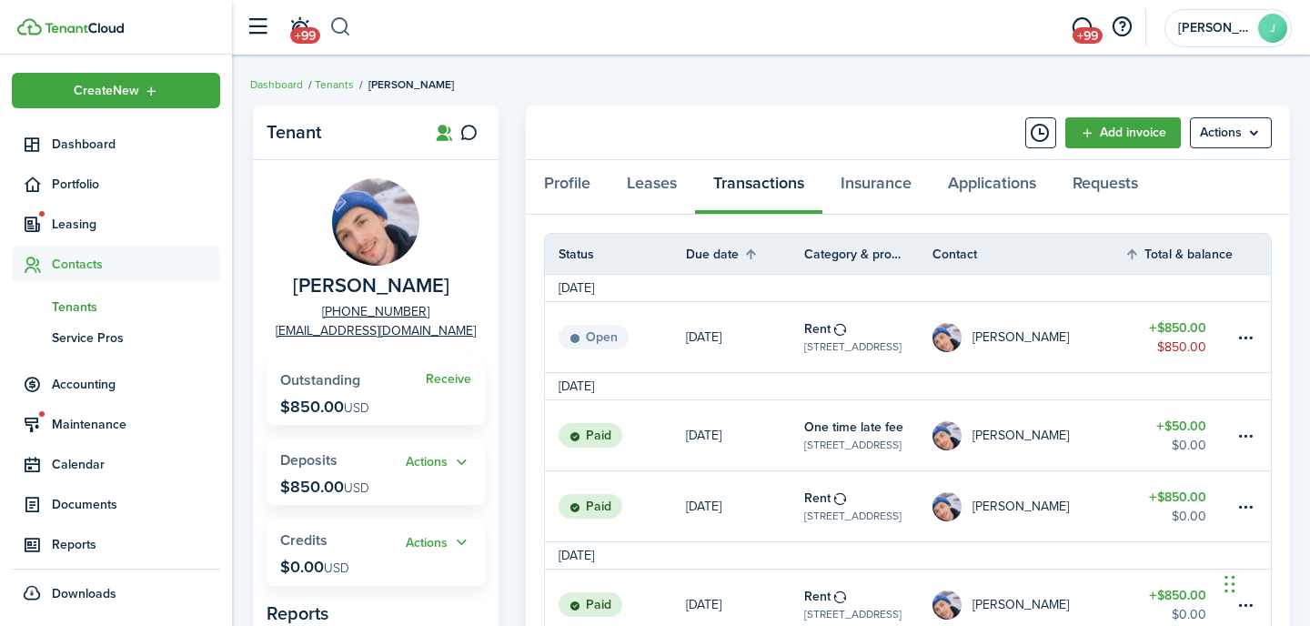
click at [345, 32] on button "button" at bounding box center [340, 27] width 23 height 31
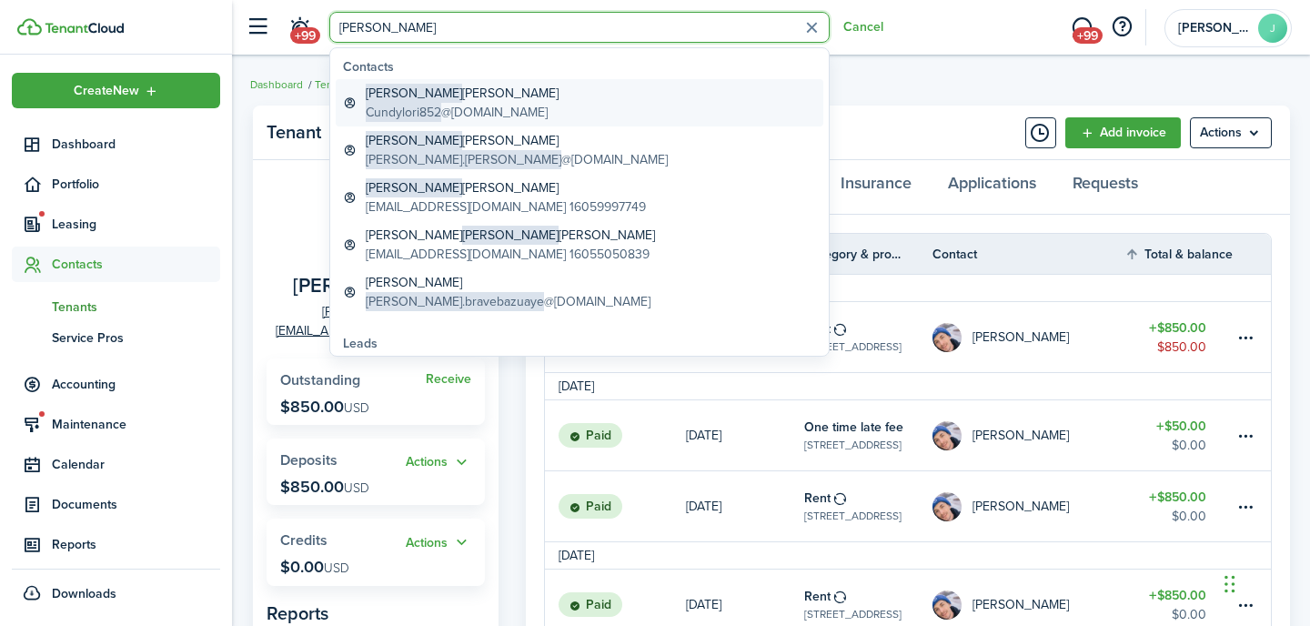
type input "[PERSON_NAME]"
click at [482, 96] on global-search-item-title "[PERSON_NAME]" at bounding box center [462, 93] width 193 height 19
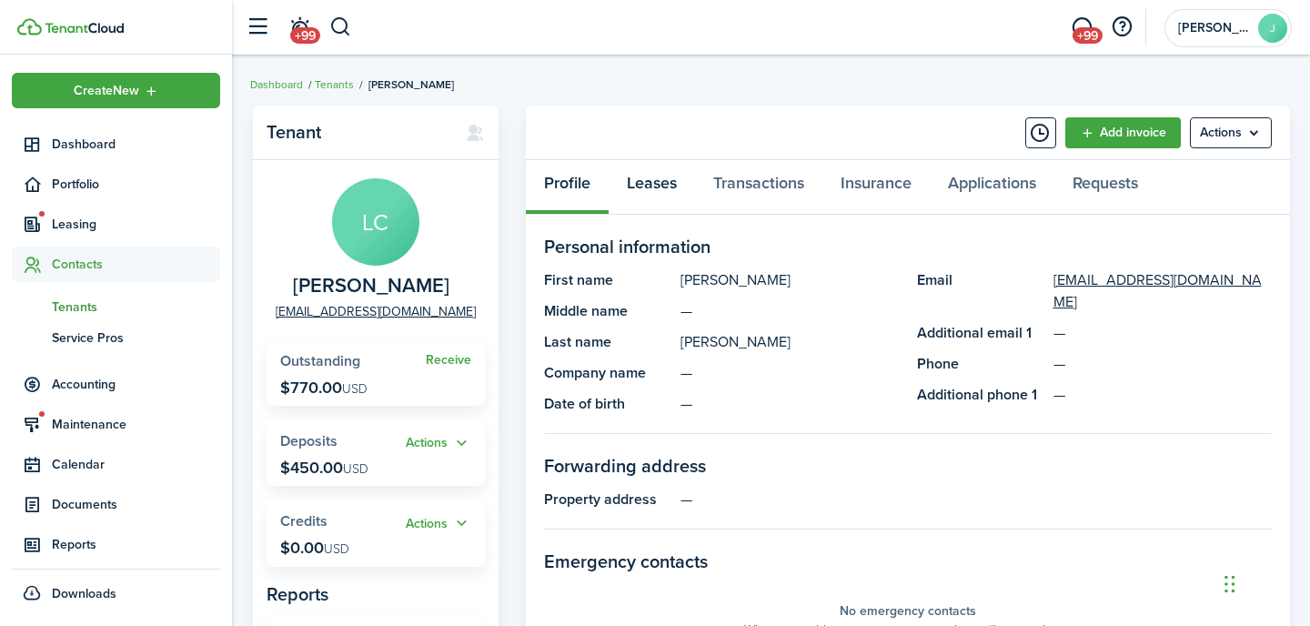
click at [675, 182] on link "Leases" at bounding box center [652, 187] width 86 height 55
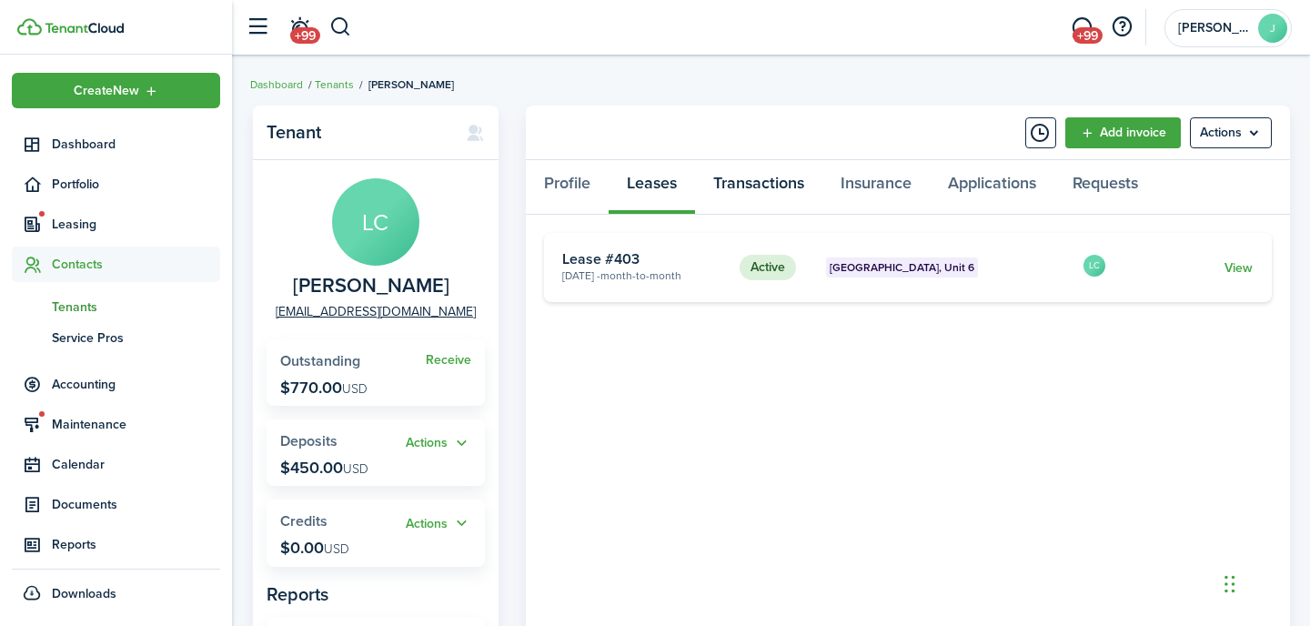
click at [749, 193] on link "Transactions" at bounding box center [758, 187] width 127 height 55
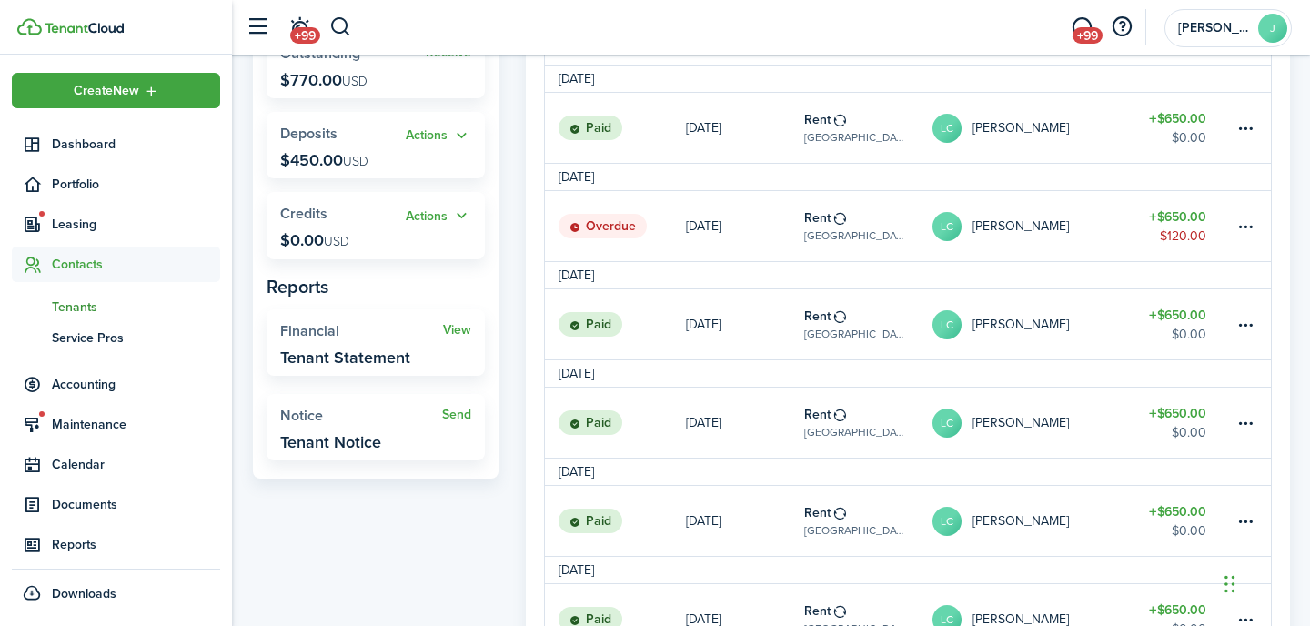
scroll to position [306, 0]
click at [346, 24] on button "button" at bounding box center [340, 27] width 23 height 31
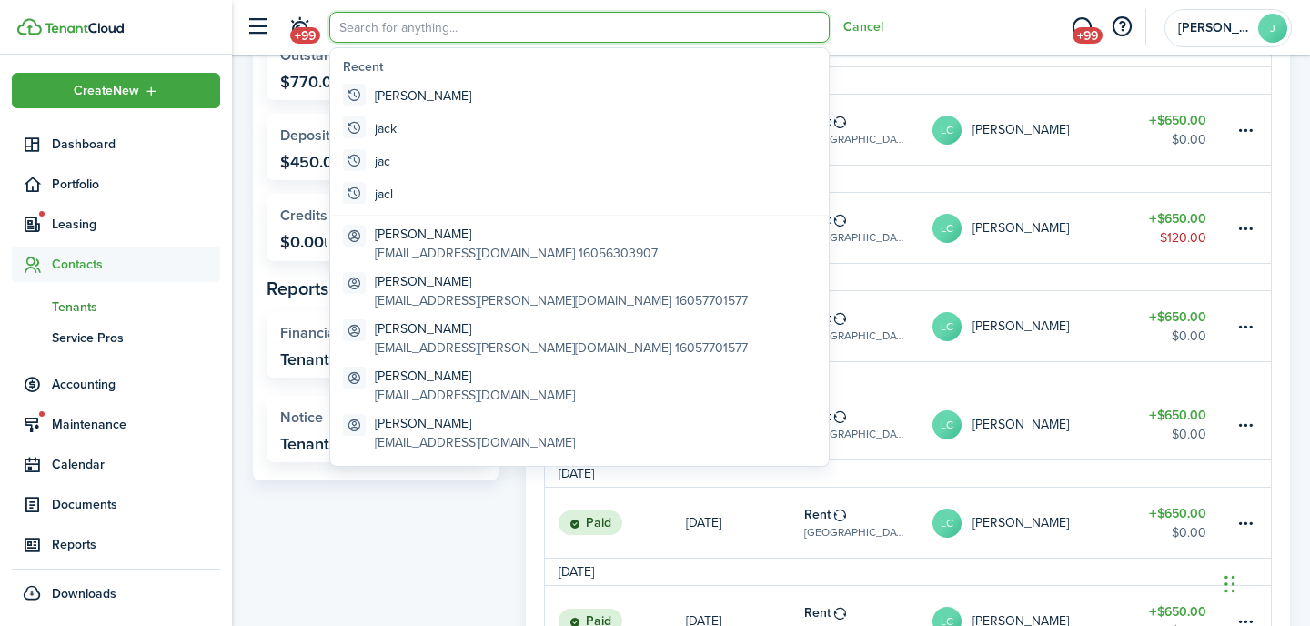
scroll to position [0, 0]
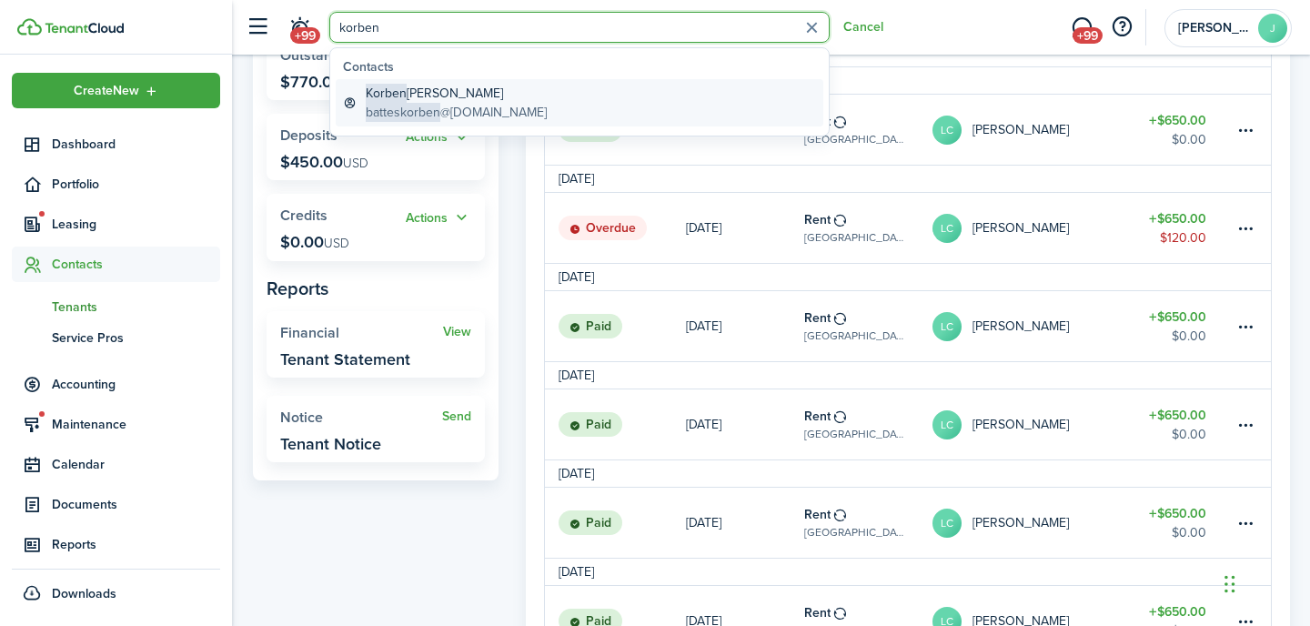
type input "korben"
click at [415, 84] on global-search-item-title "[PERSON_NAME]" at bounding box center [456, 93] width 181 height 19
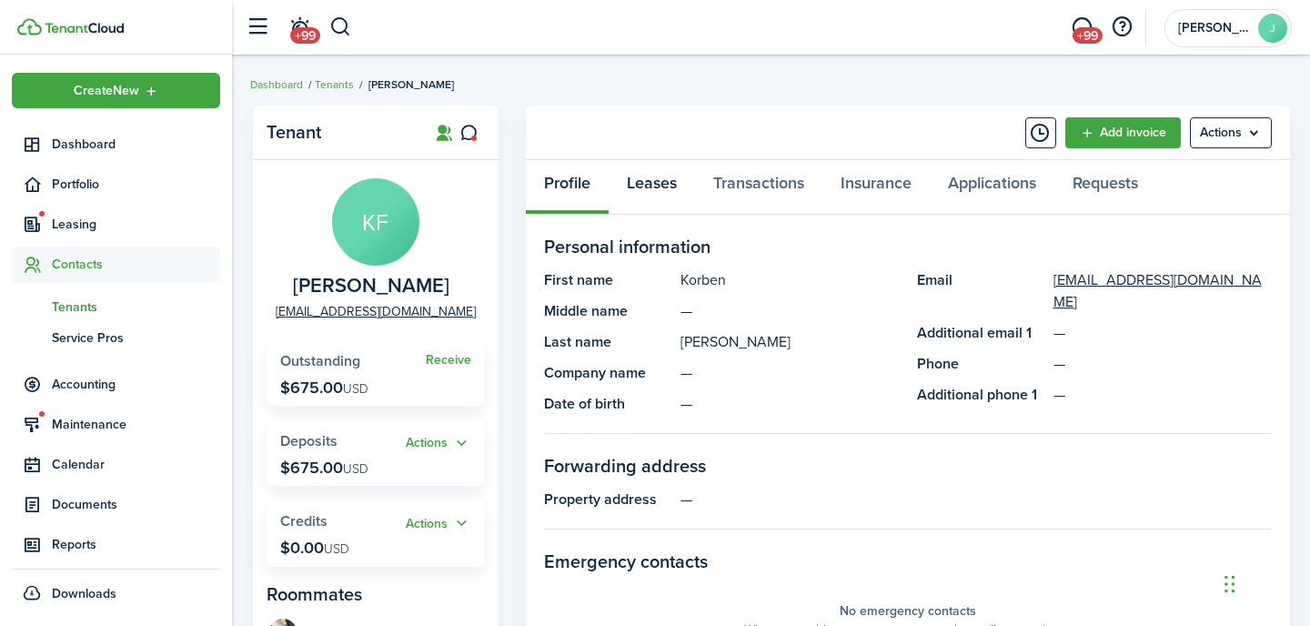
click at [661, 180] on link "Leases" at bounding box center [652, 187] width 86 height 55
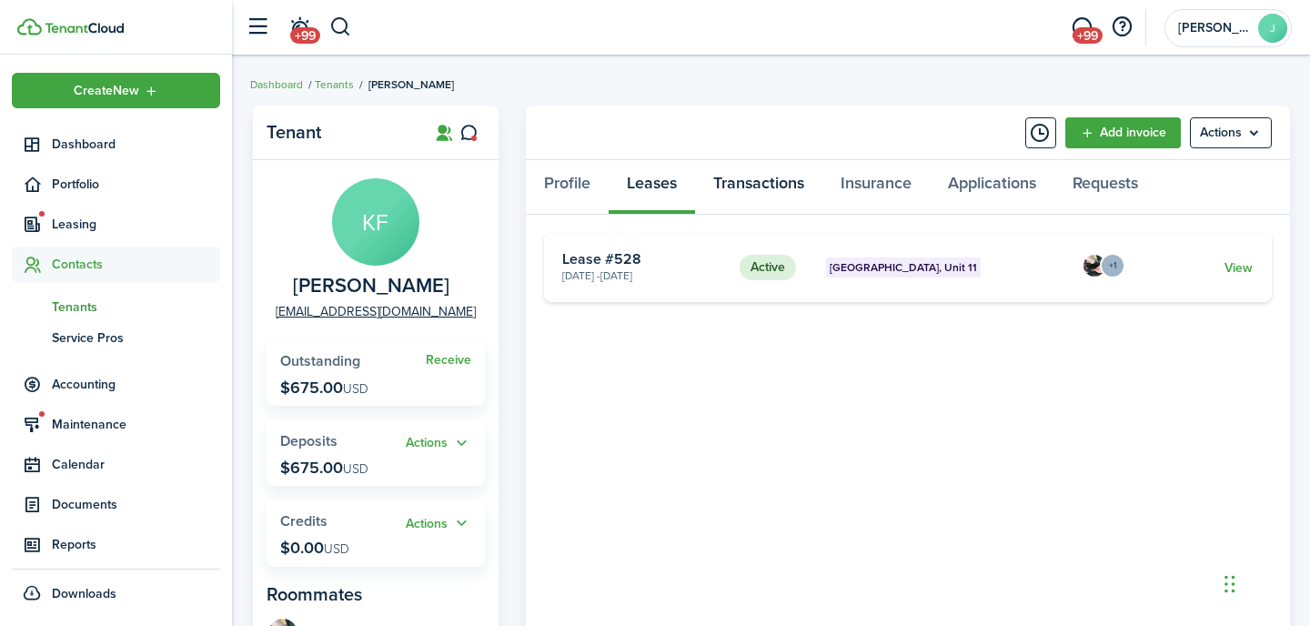
click at [746, 184] on link "Transactions" at bounding box center [758, 187] width 127 height 55
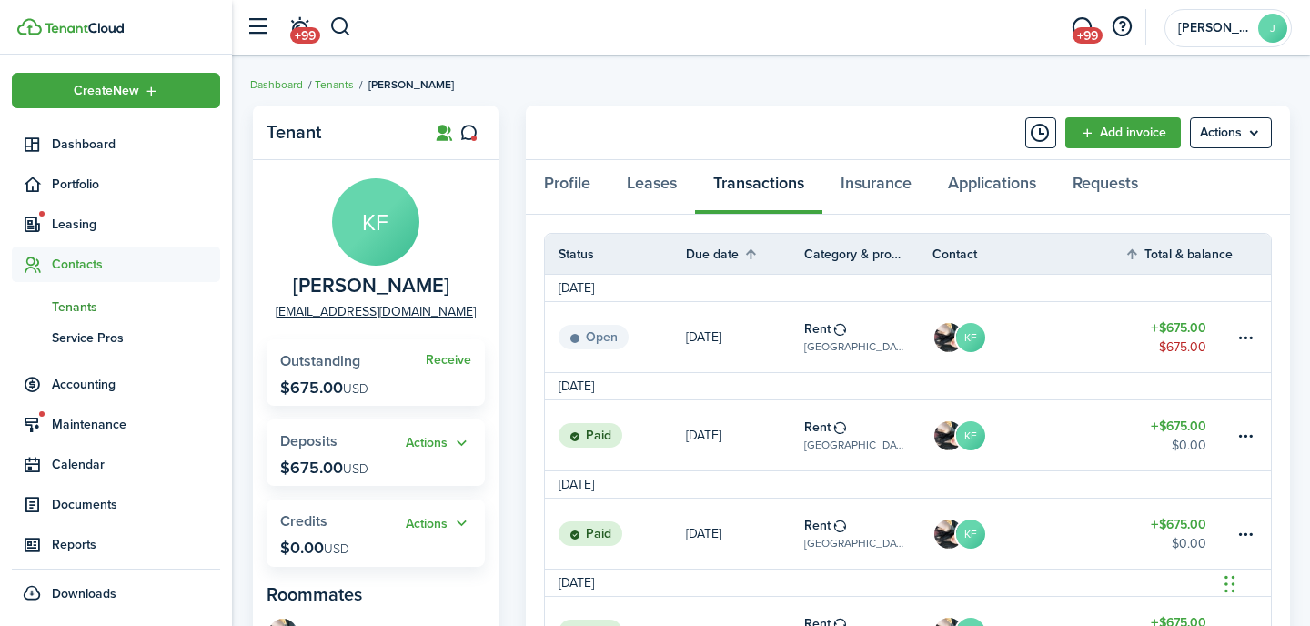
click at [1070, 439] on link "KF" at bounding box center [1029, 435] width 193 height 70
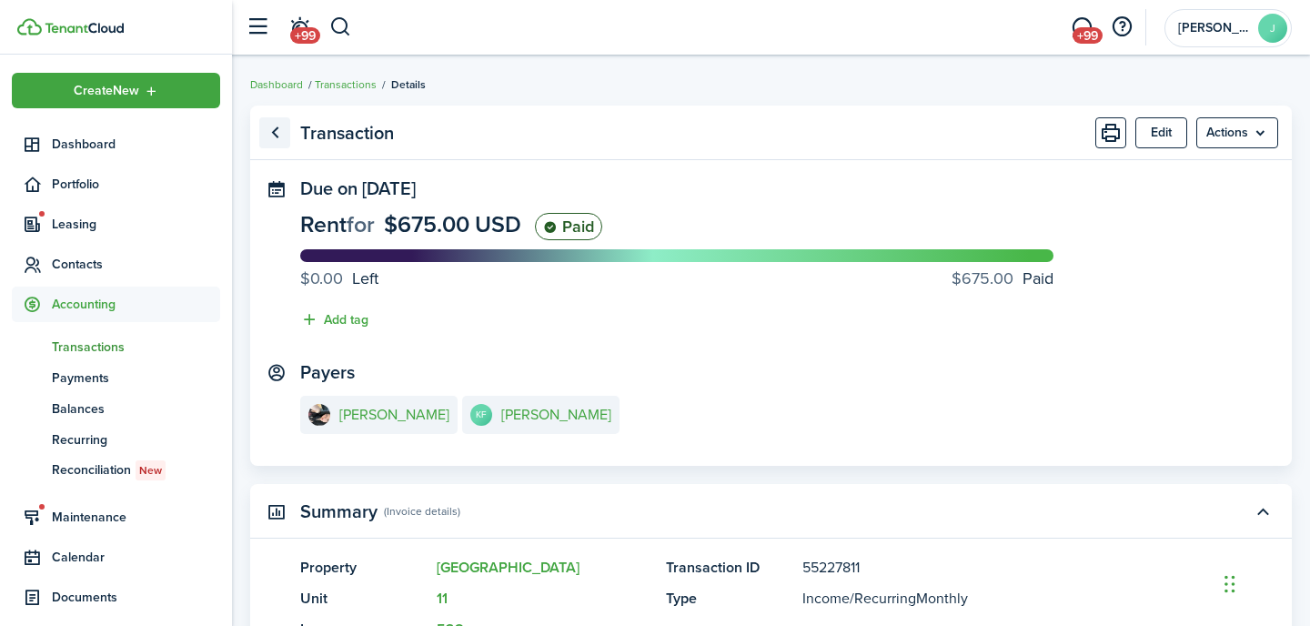
click at [275, 130] on link "Go back" at bounding box center [274, 132] width 31 height 31
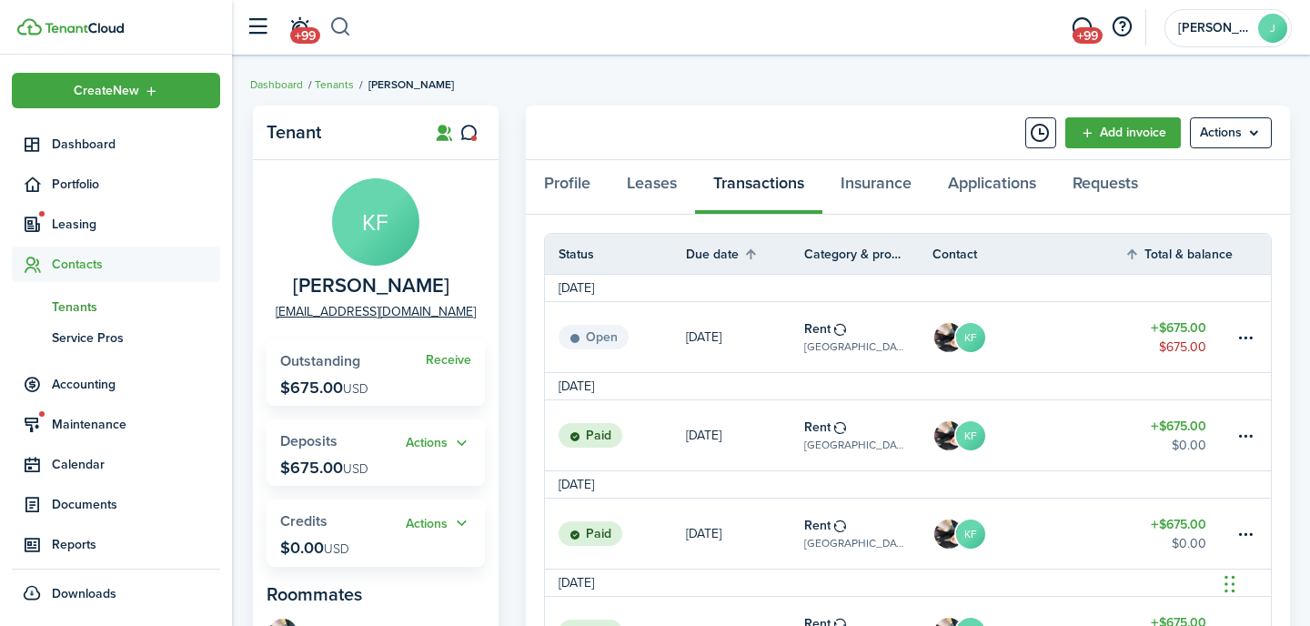
click at [340, 27] on button "button" at bounding box center [340, 27] width 23 height 31
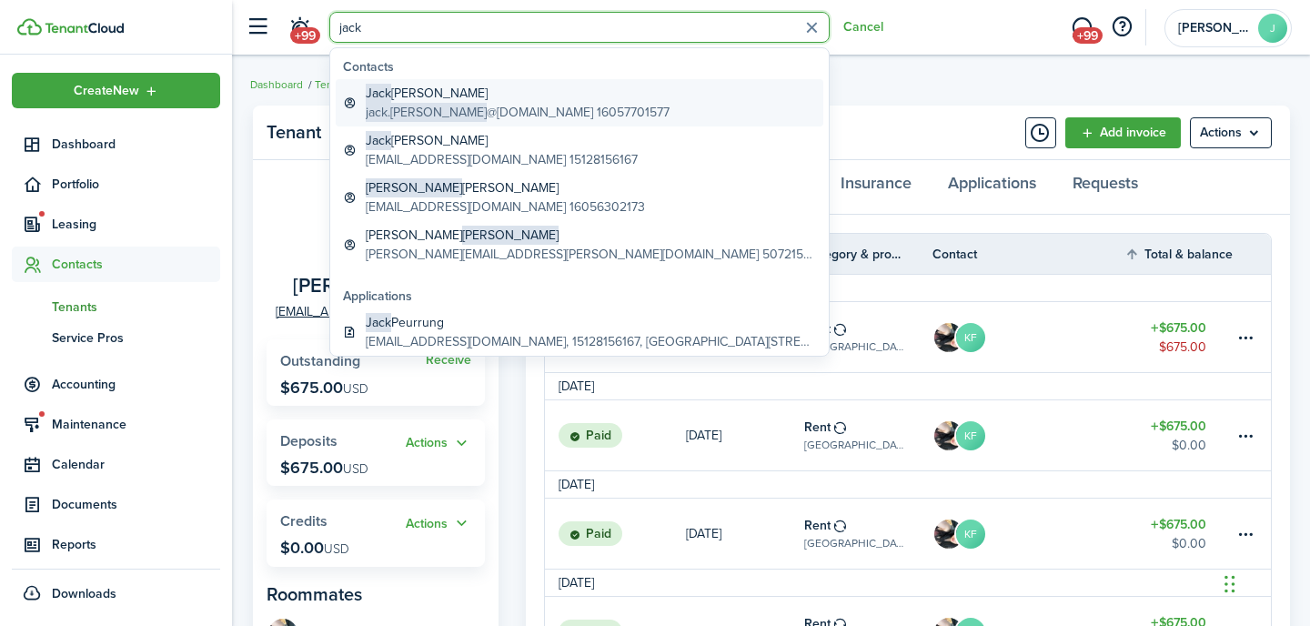
type input "jack"
click at [433, 100] on global-search-item-title "[PERSON_NAME]" at bounding box center [518, 93] width 304 height 19
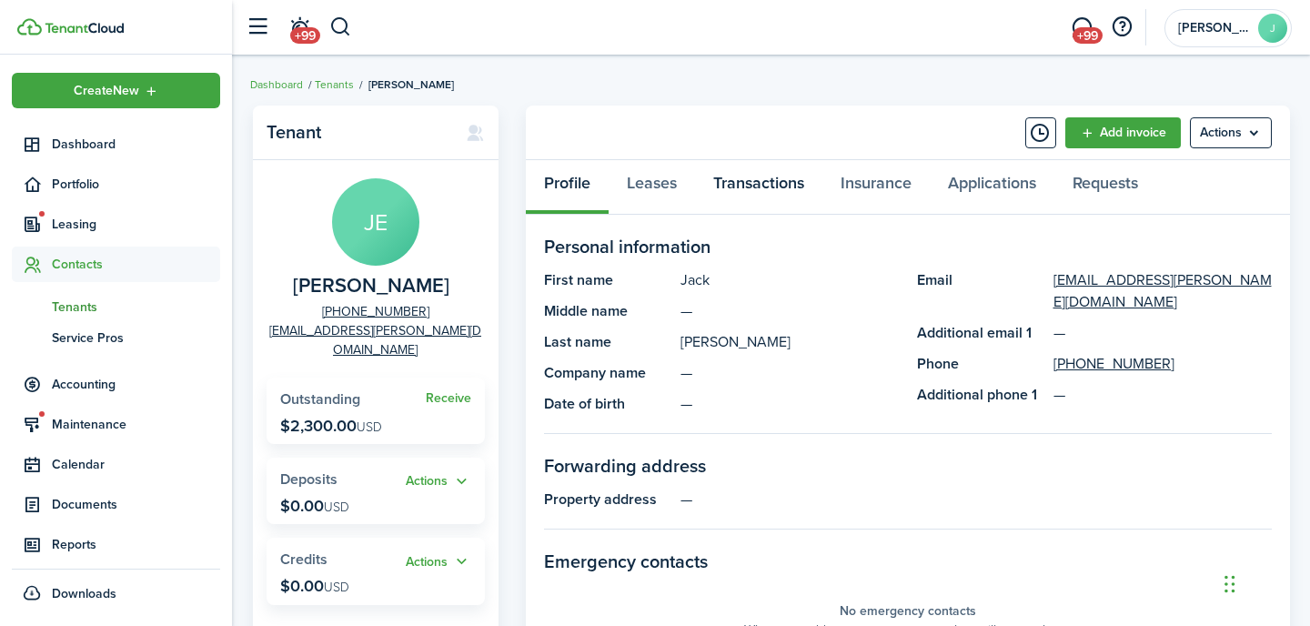
click at [735, 187] on link "Transactions" at bounding box center [758, 187] width 127 height 55
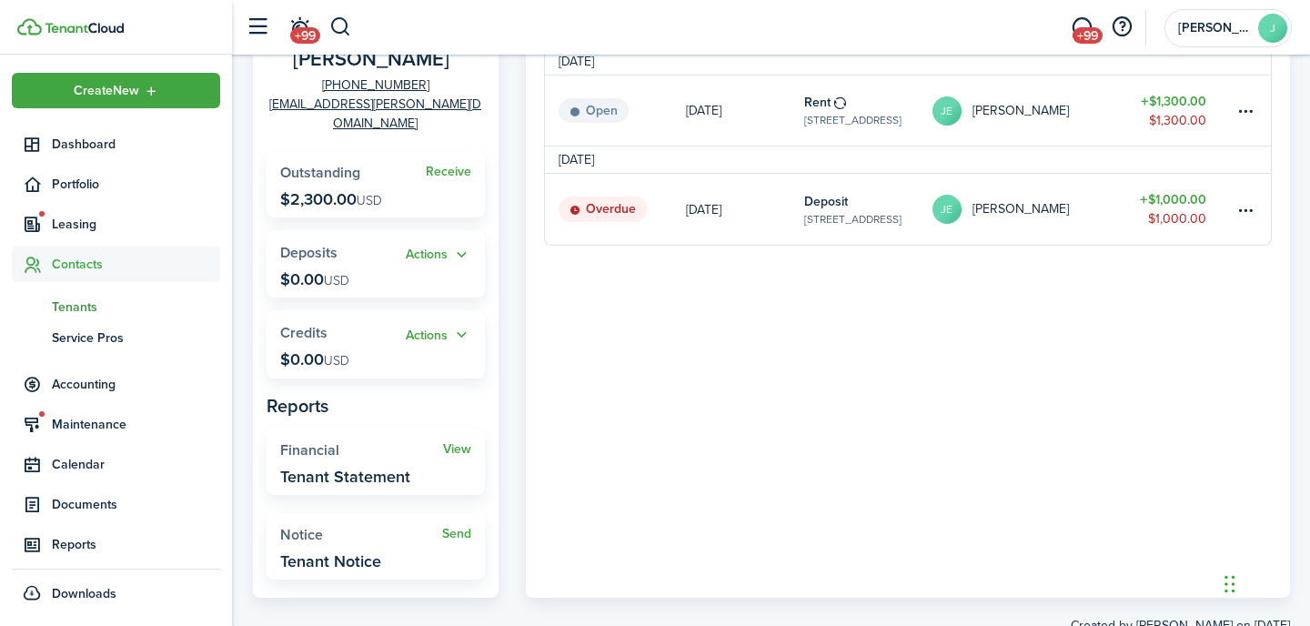
scroll to position [267, 0]
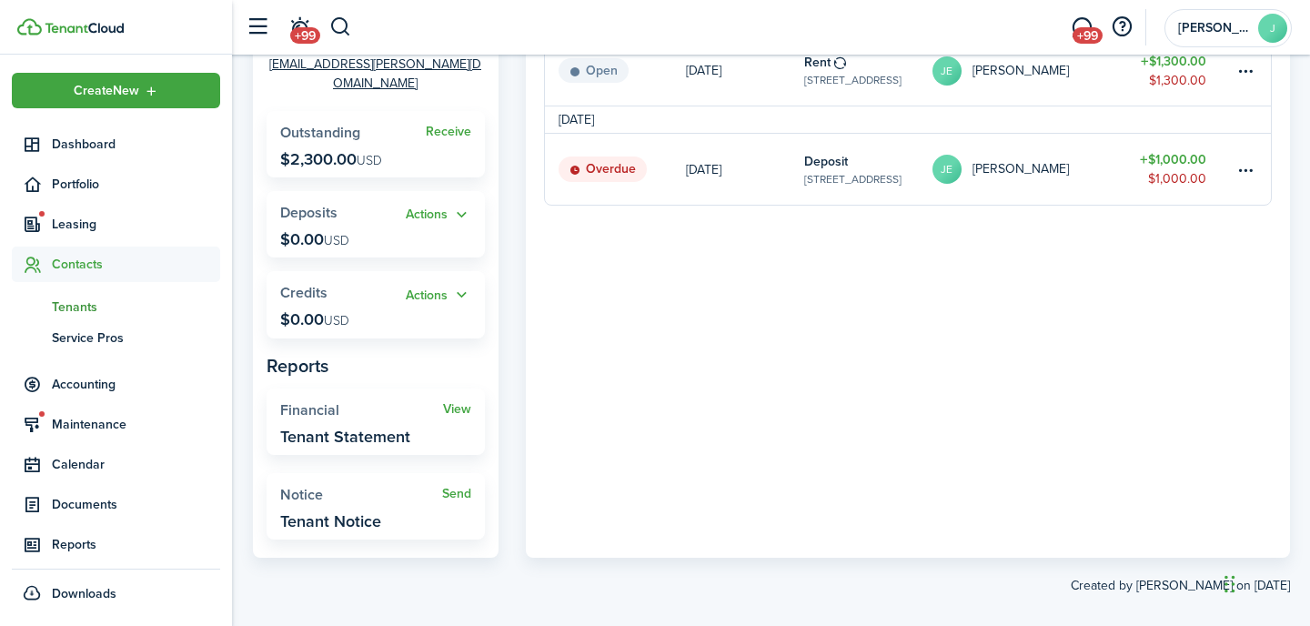
click at [963, 304] on panel-main-body "Status Due date Category & property Contact Total & balance Actions [DATE] Open…" at bounding box center [908, 253] width 764 height 610
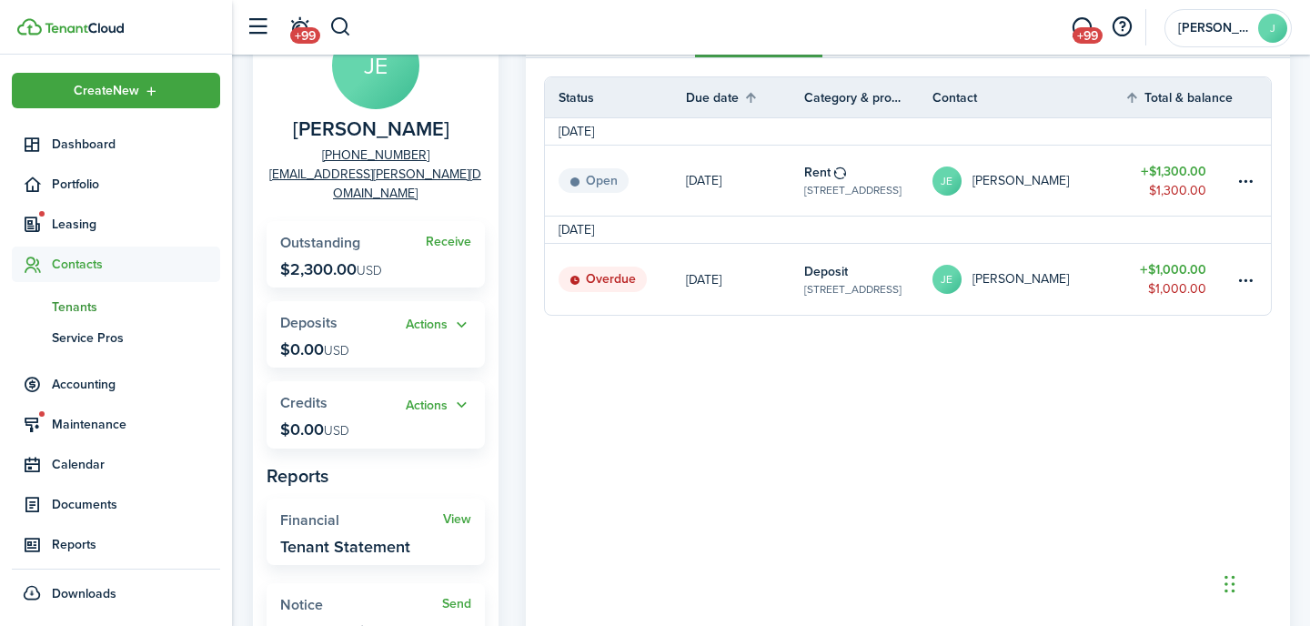
scroll to position [146, 0]
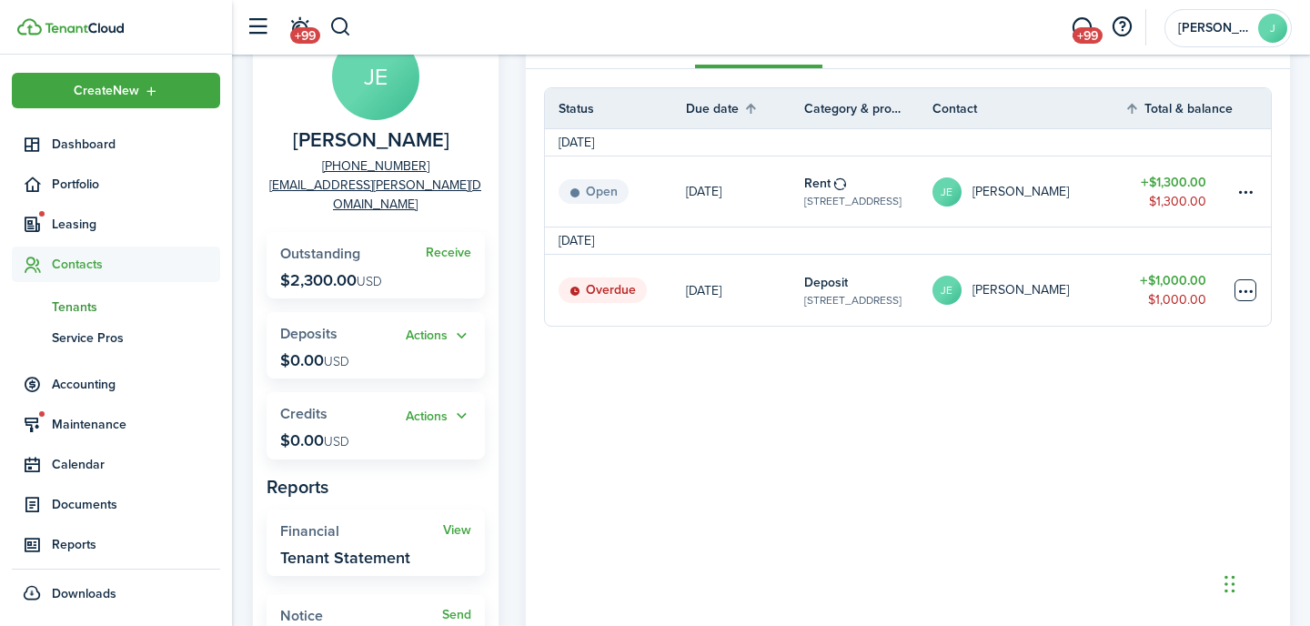
click at [1235, 295] on table-menu-btn-icon at bounding box center [1246, 290] width 22 height 22
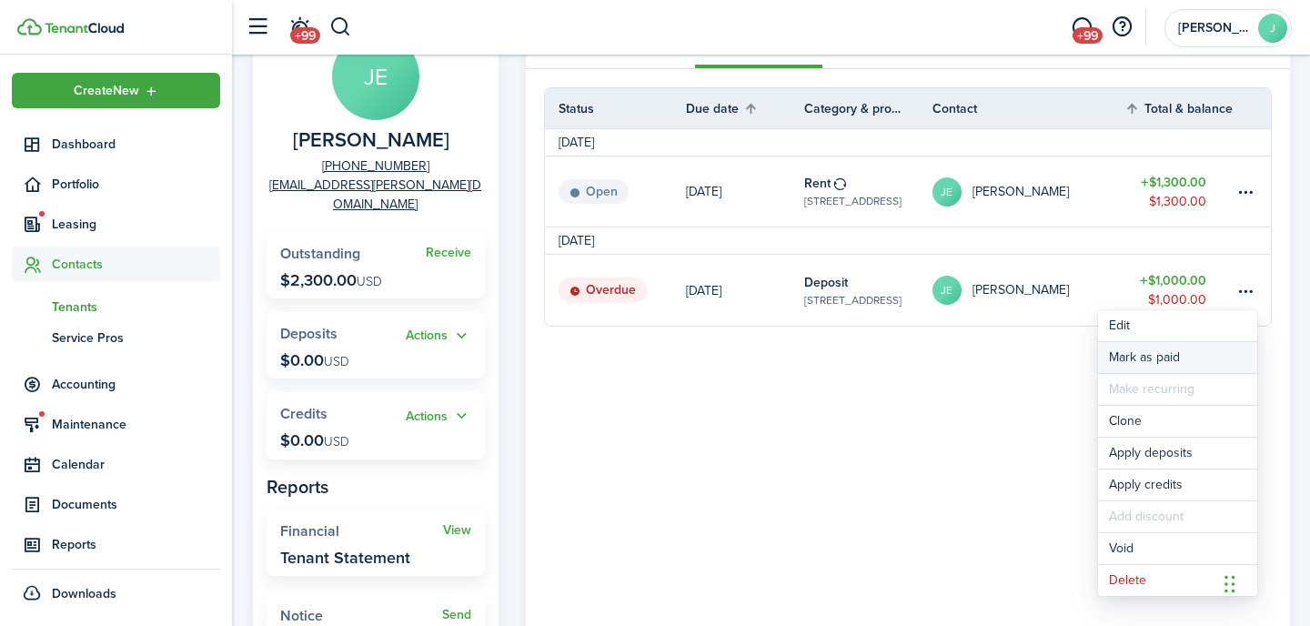
click at [1240, 354] on link "Mark as paid" at bounding box center [1177, 357] width 159 height 31
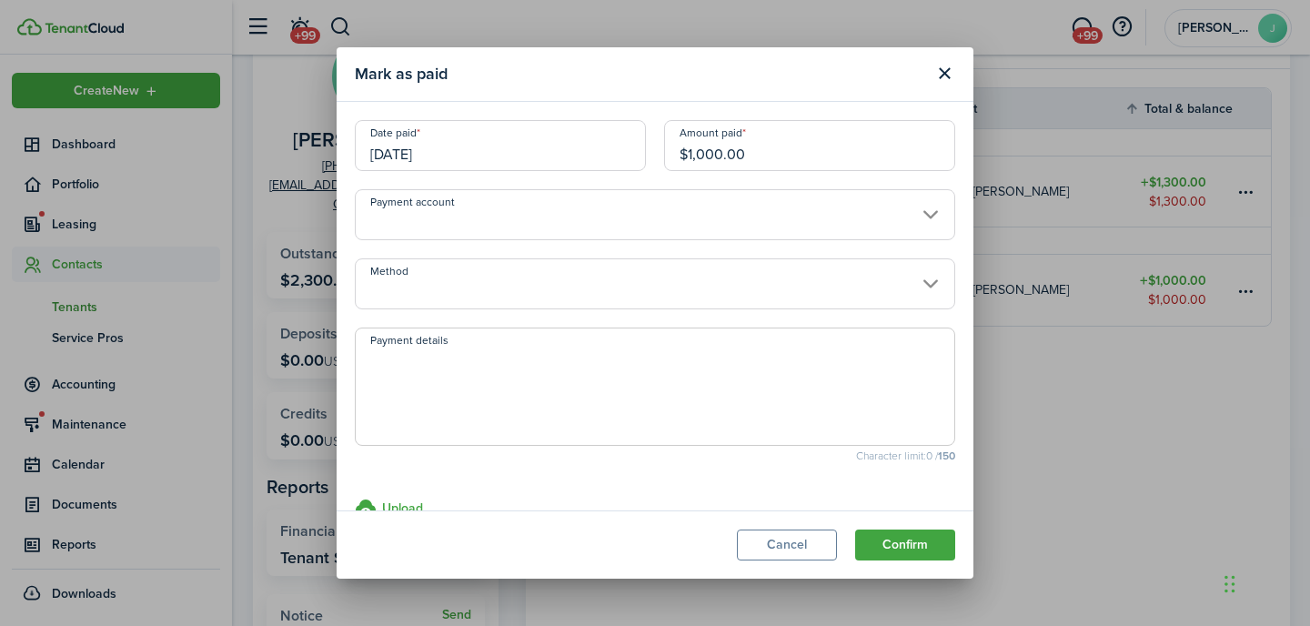
click at [898, 546] on button "Confirm" at bounding box center [905, 545] width 100 height 31
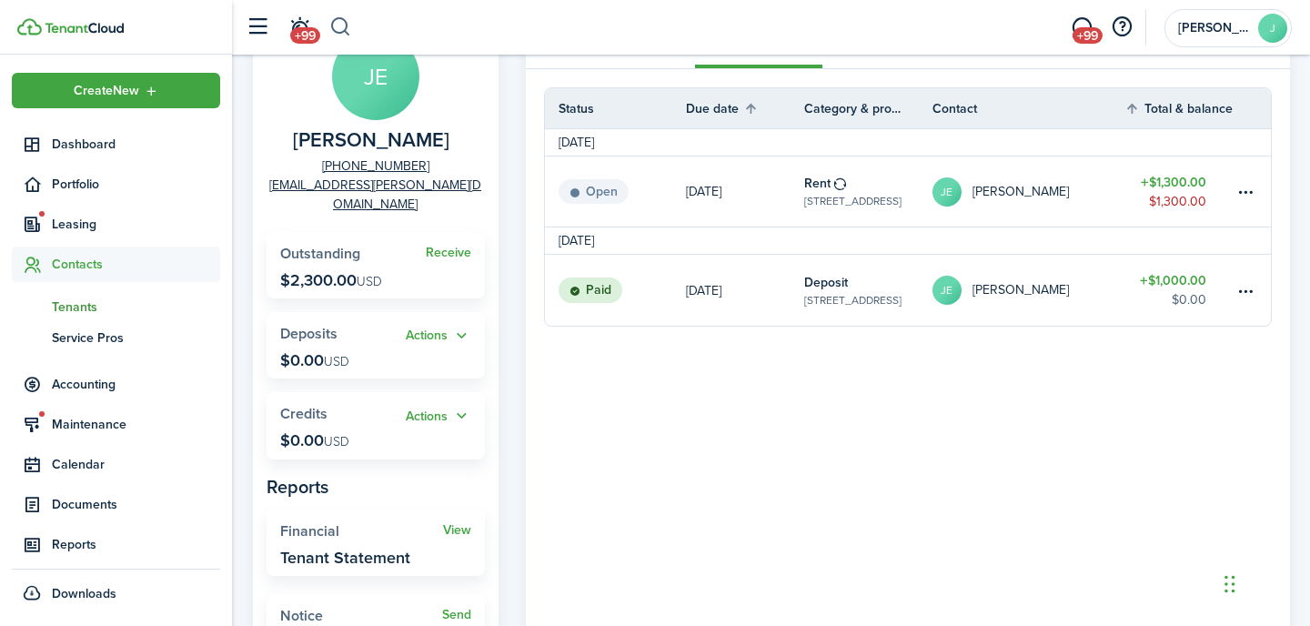
click at [333, 24] on button "button" at bounding box center [340, 27] width 23 height 31
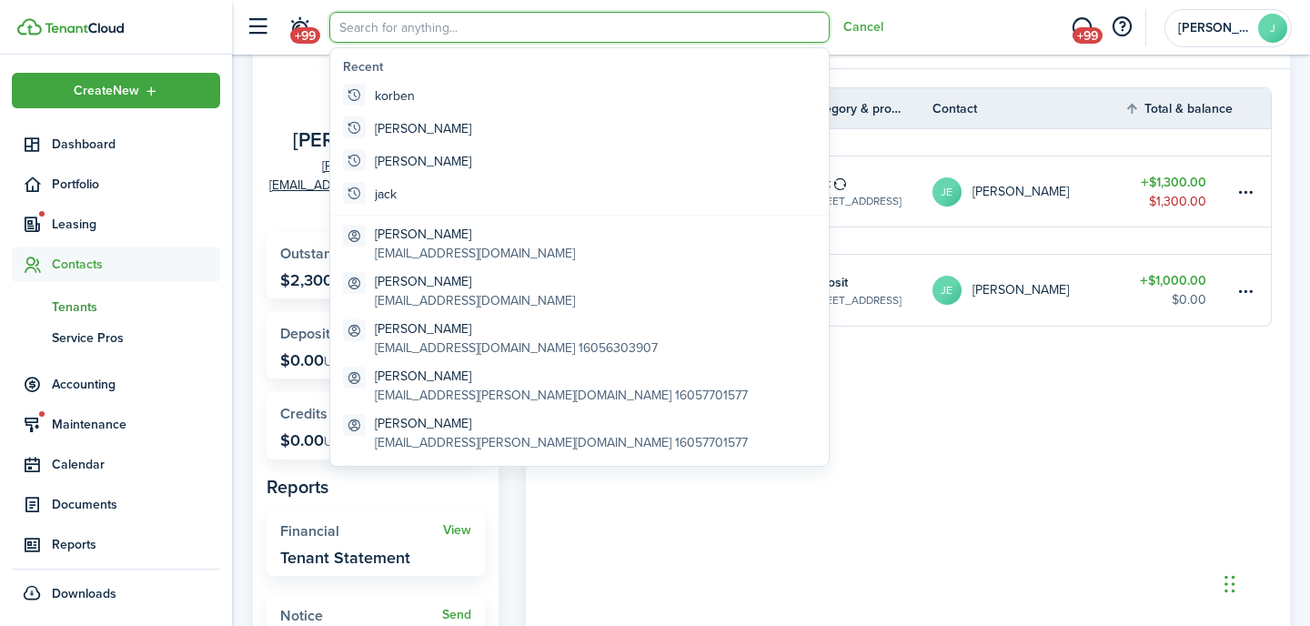
scroll to position [0, 0]
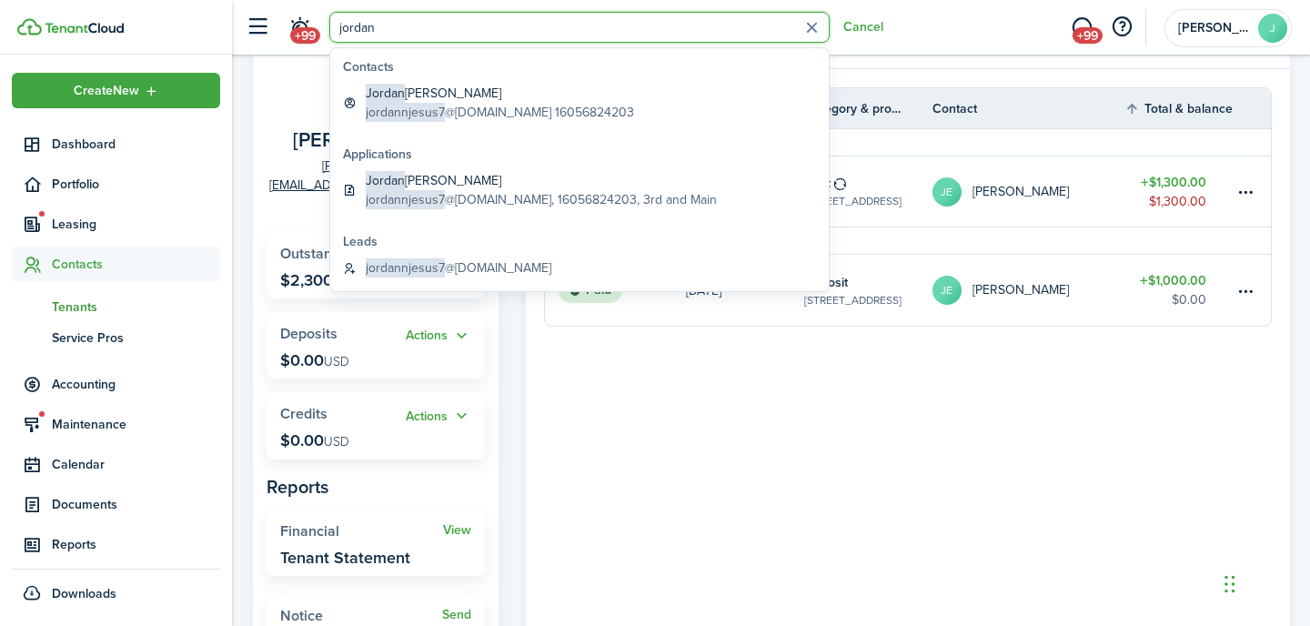
type input "jordan"
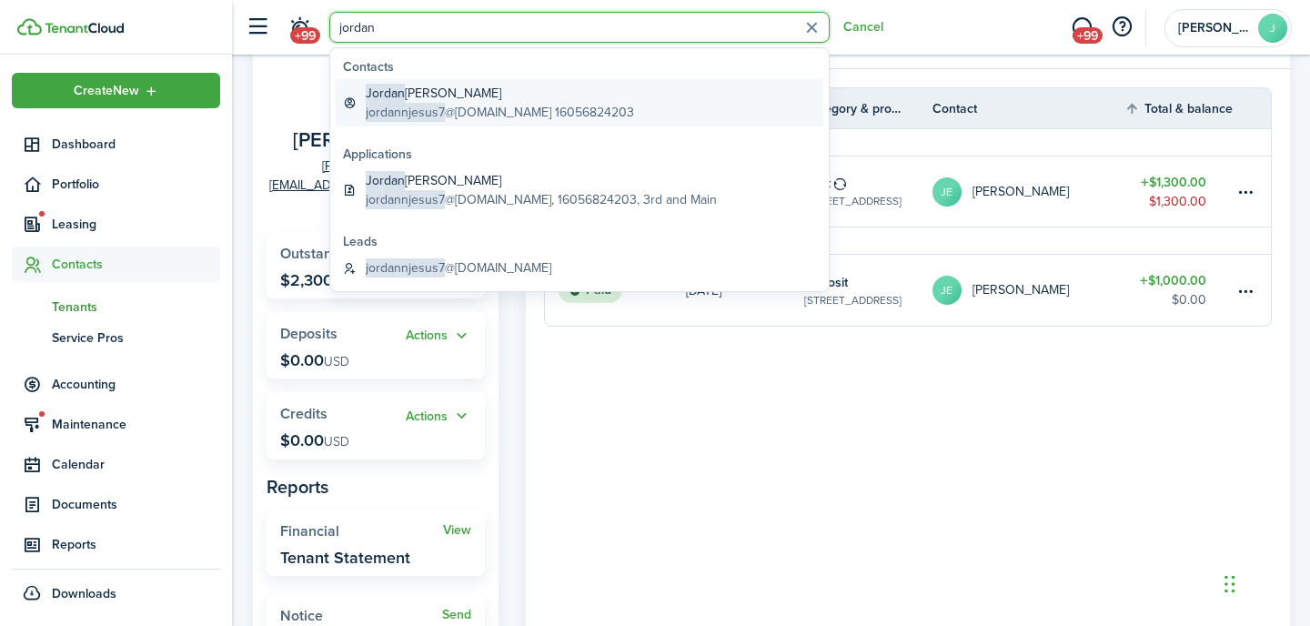
click at [463, 112] on global-search-item-description "jordannjesus7 @[DOMAIN_NAME] 16056824203" at bounding box center [500, 112] width 268 height 19
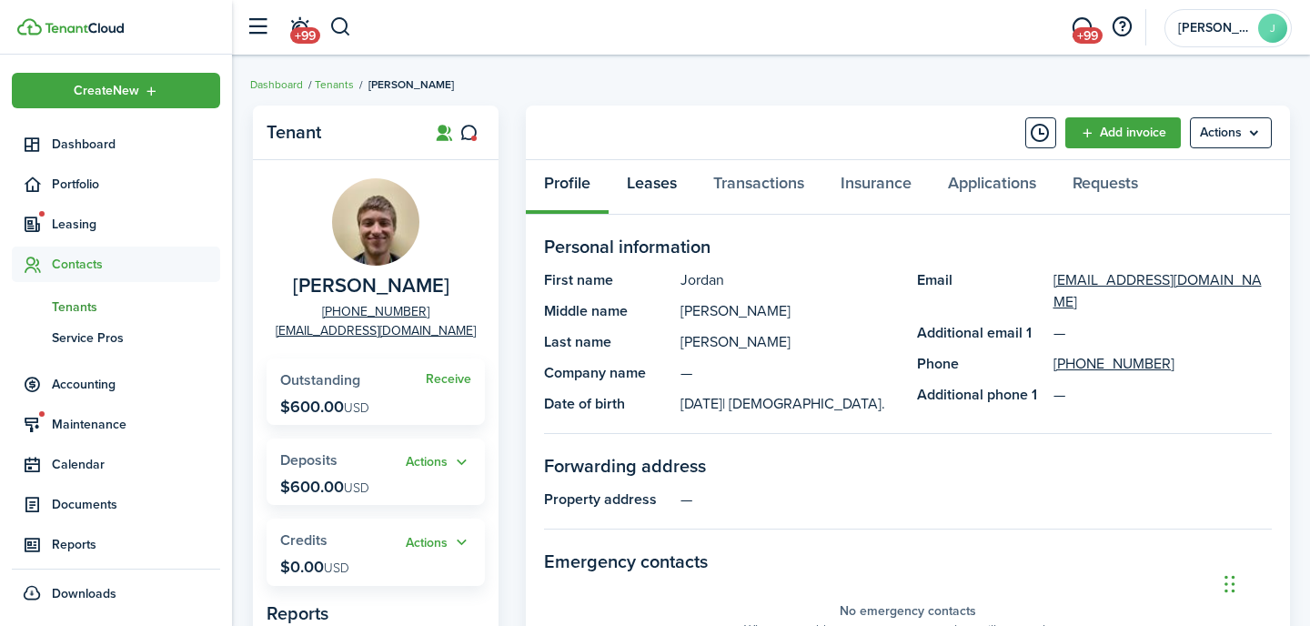
click at [651, 192] on link "Leases" at bounding box center [652, 187] width 86 height 55
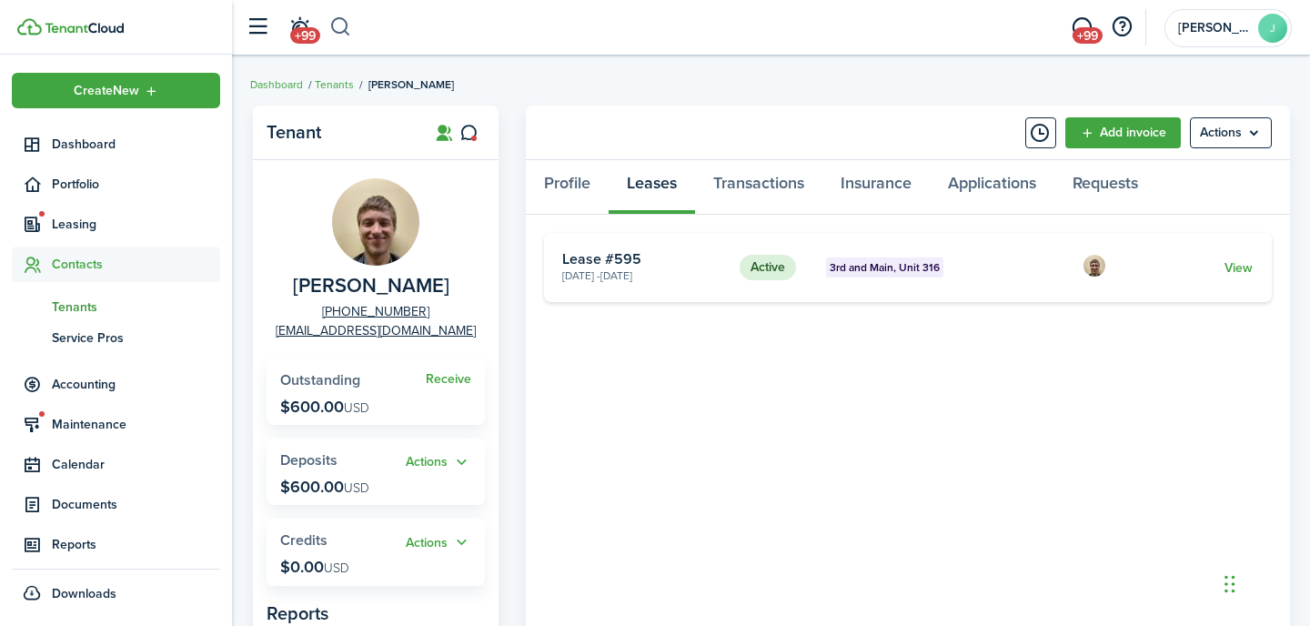
click at [345, 22] on button "button" at bounding box center [340, 27] width 23 height 31
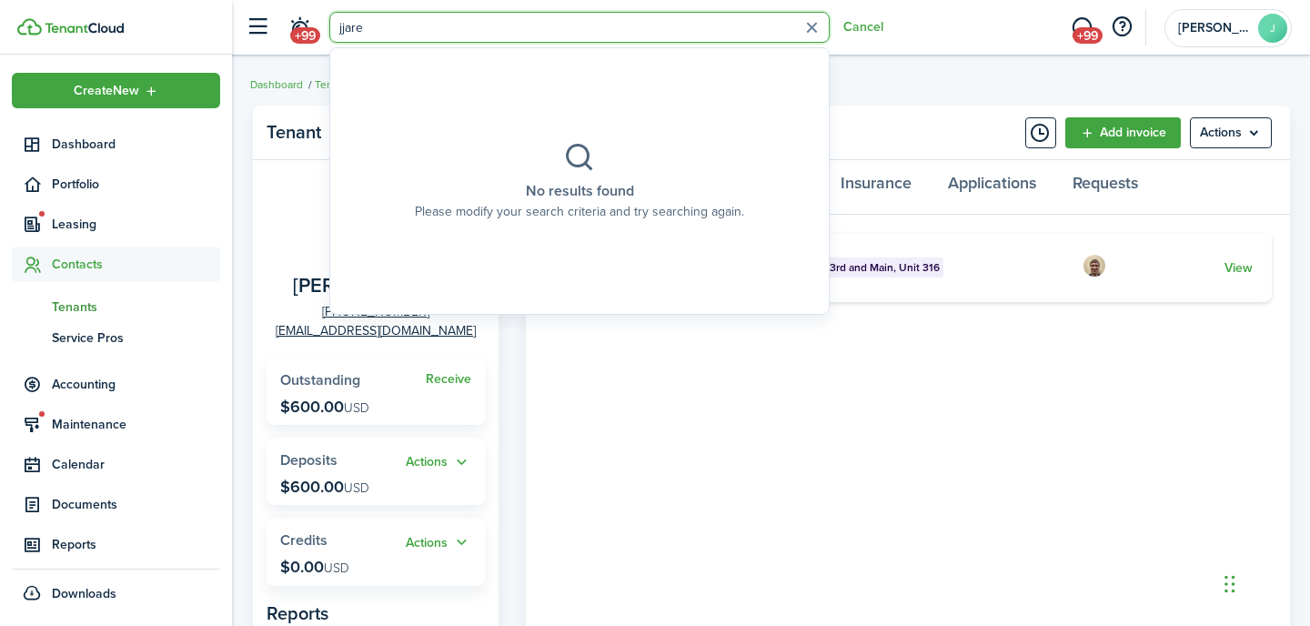
type input "jjare"
click at [816, 35] on button "button" at bounding box center [812, 28] width 28 height 28
